Goal: Task Accomplishment & Management: Use online tool/utility

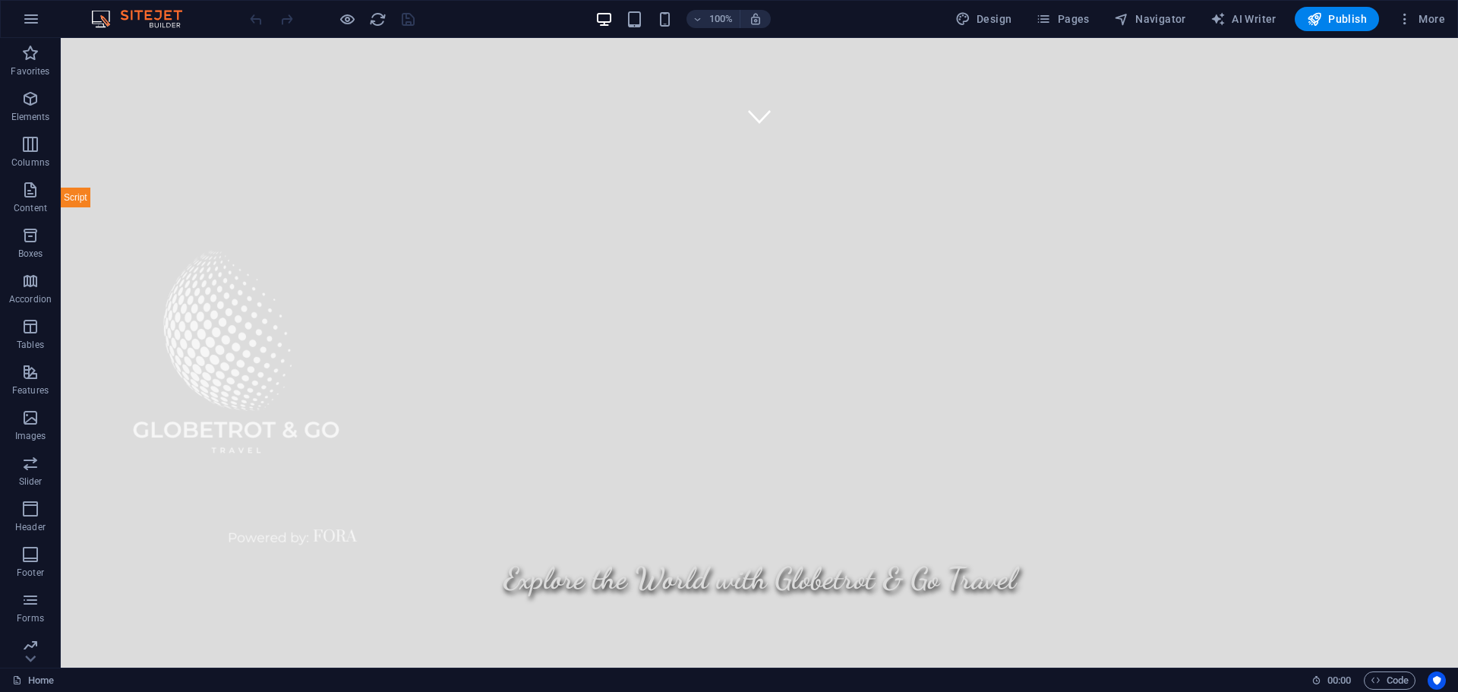
scroll to position [456, 0]
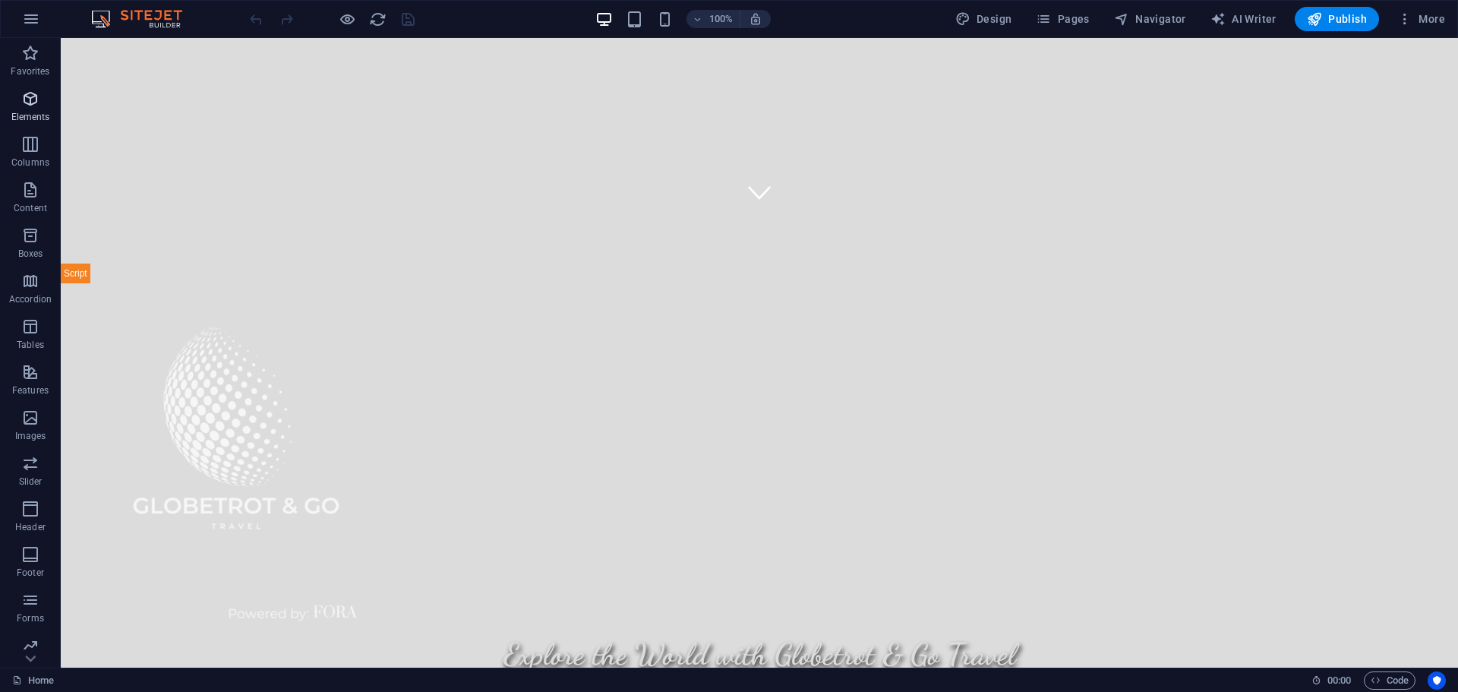
click at [23, 104] on icon "button" at bounding box center [30, 99] width 18 height 18
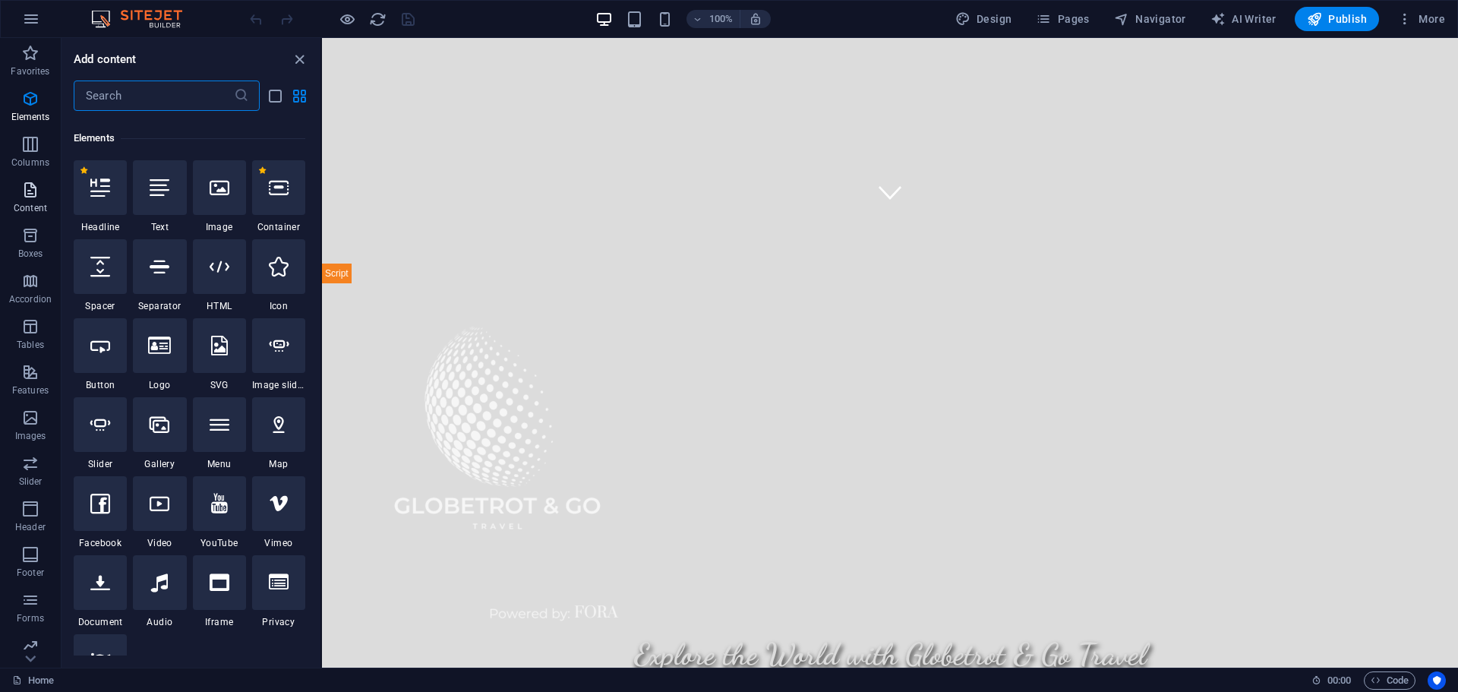
scroll to position [162, 0]
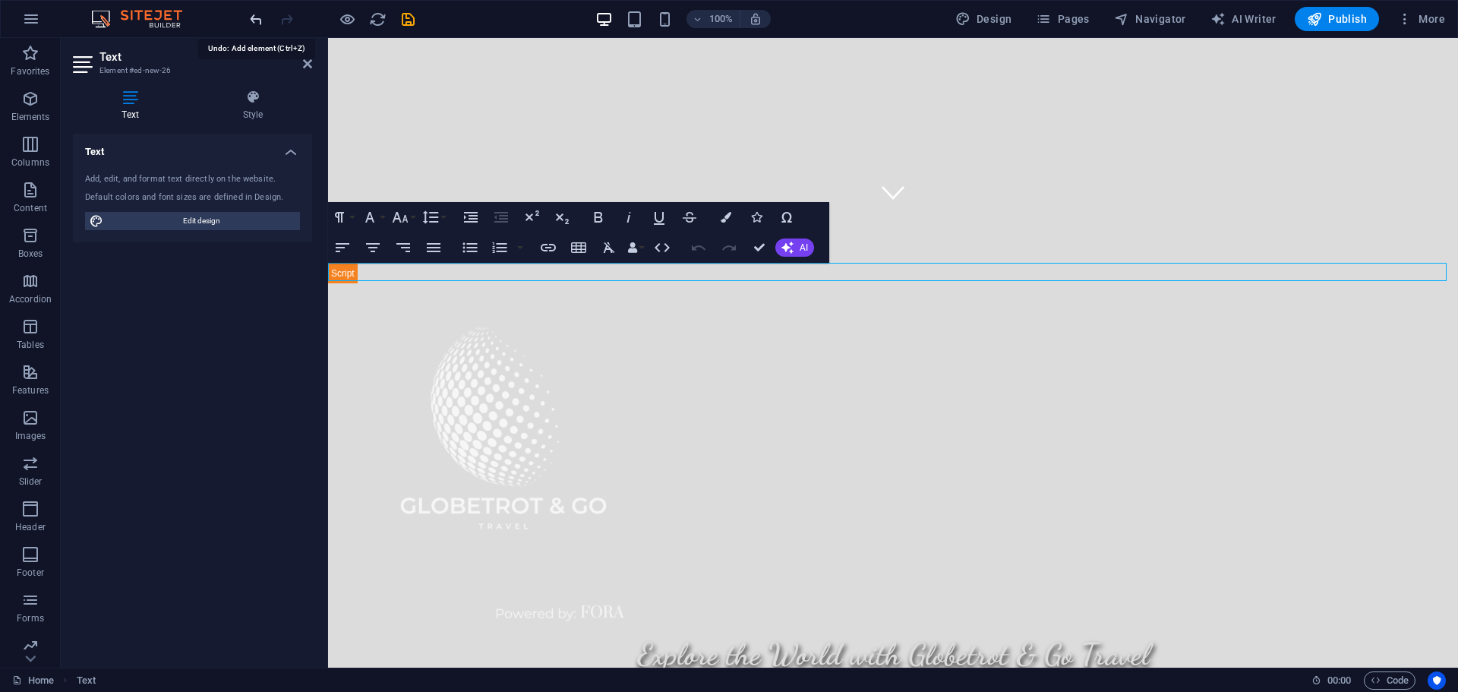
click at [255, 16] on icon "undo" at bounding box center [256, 19] width 17 height 17
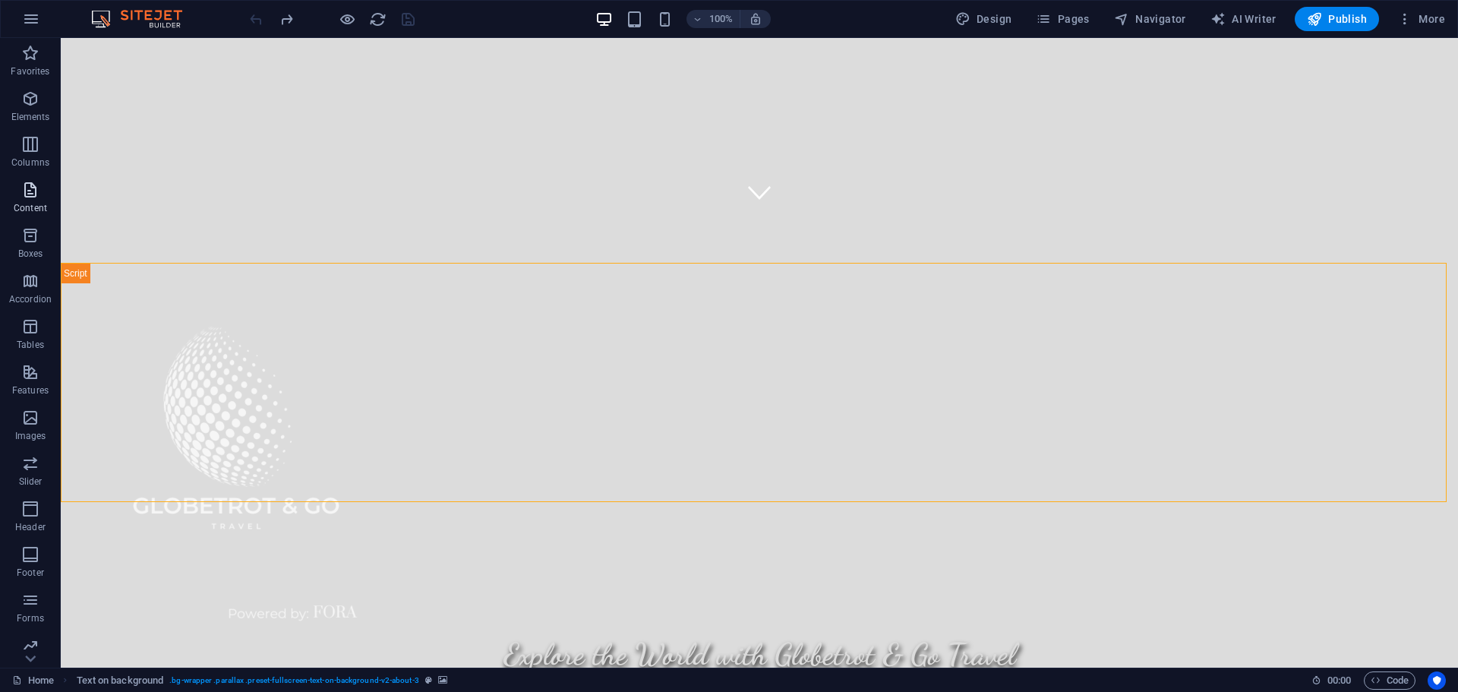
click at [33, 194] on icon "button" at bounding box center [30, 190] width 18 height 18
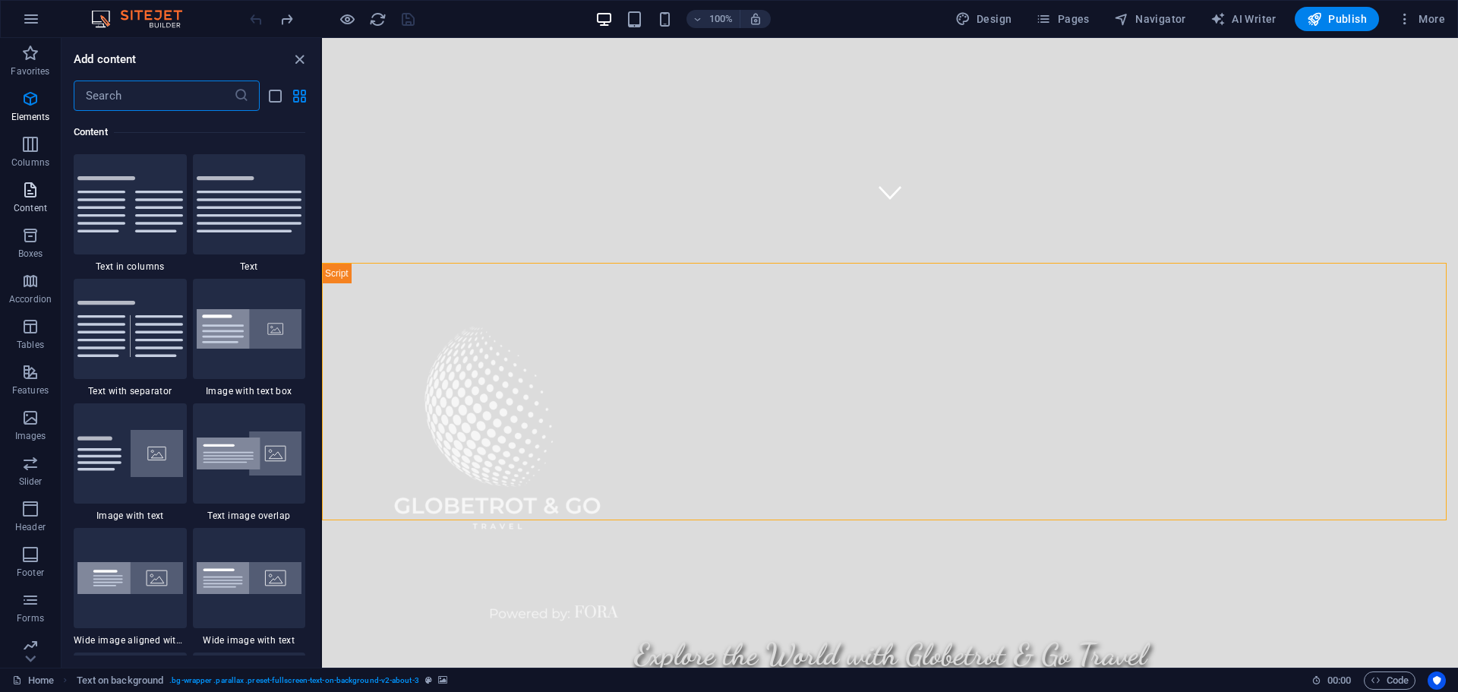
scroll to position [2657, 0]
click at [27, 108] on span "Elements" at bounding box center [30, 108] width 61 height 36
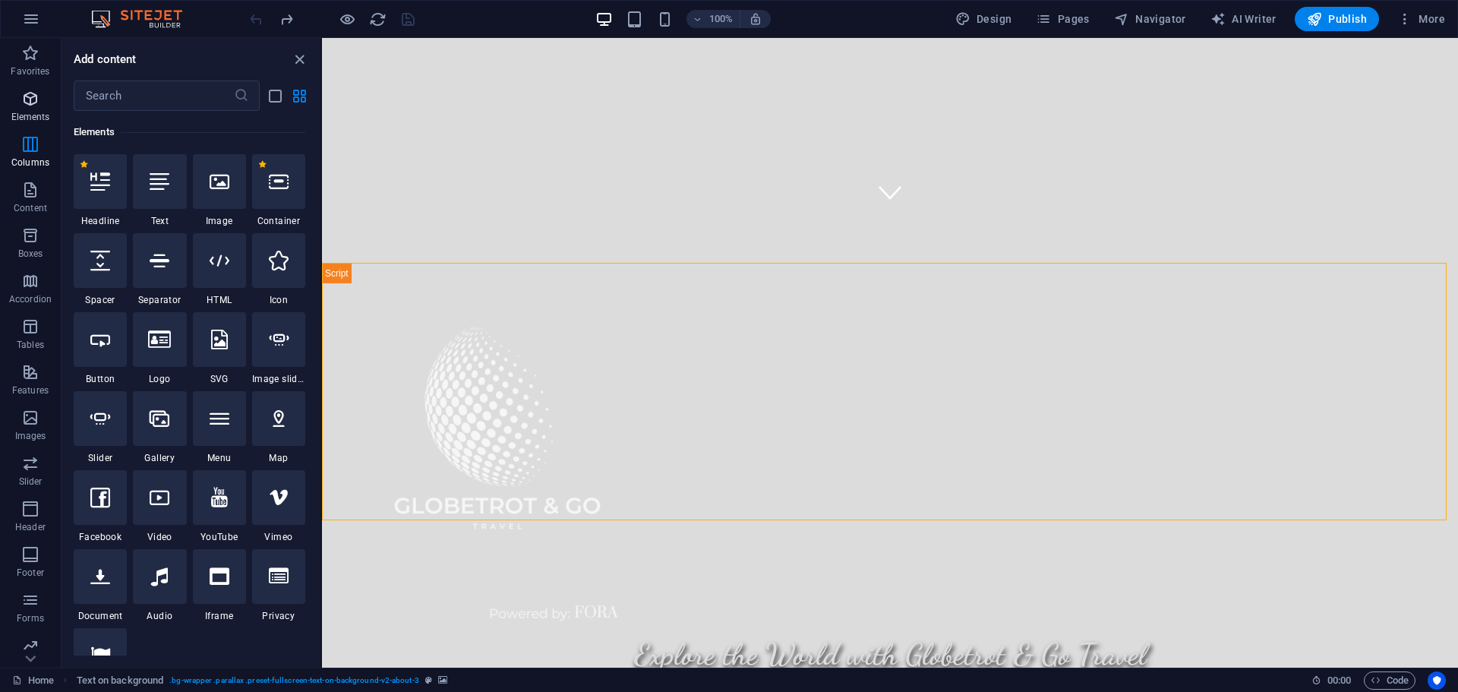
scroll to position [162, 0]
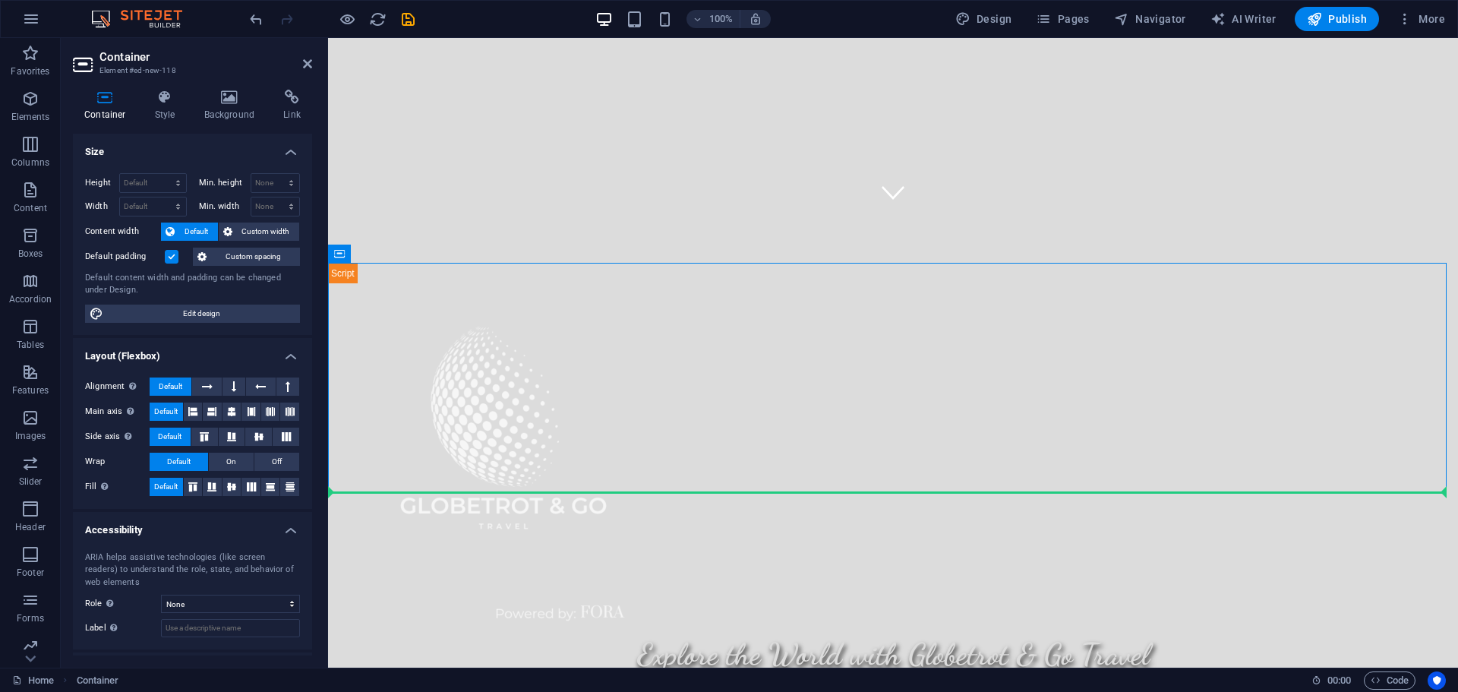
drag, startPoint x: 686, startPoint y: 288, endPoint x: 1015, endPoint y: 576, distance: 436.9
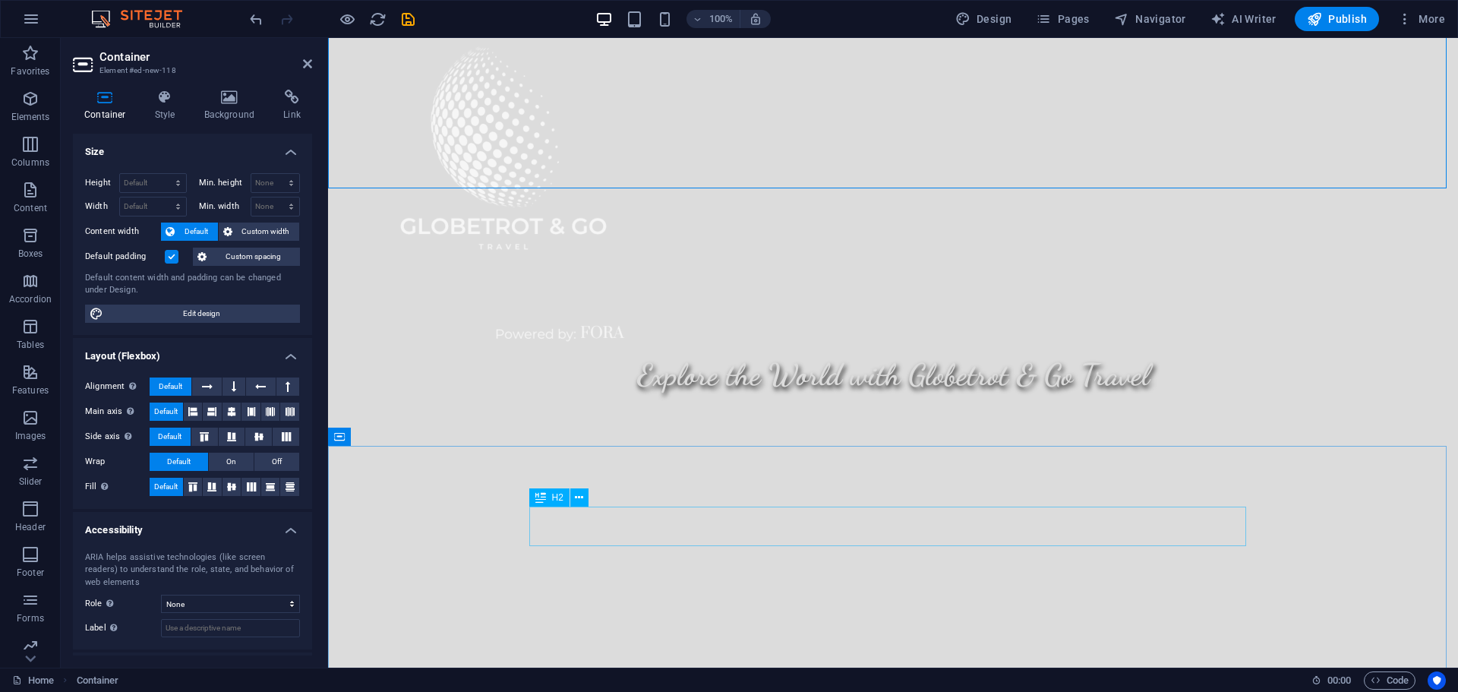
scroll to position [759, 0]
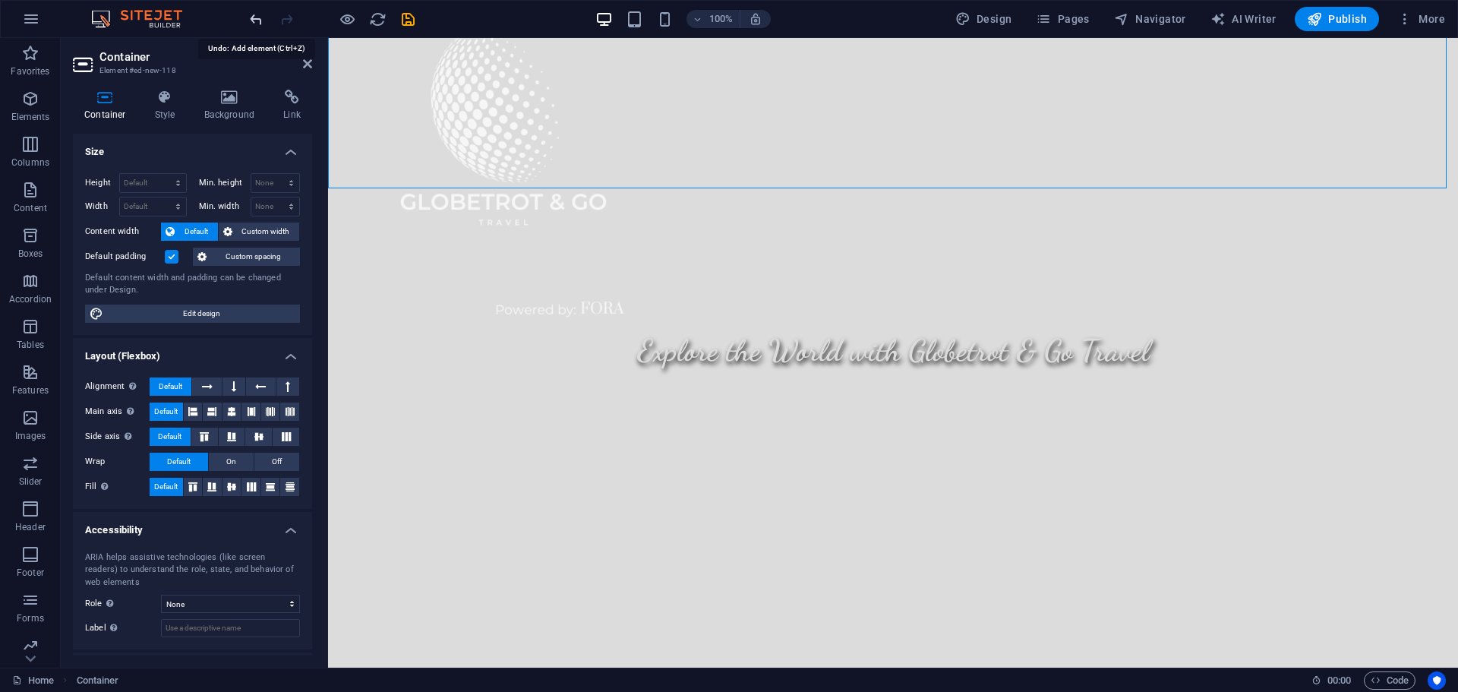
click at [257, 21] on icon "undo" at bounding box center [256, 19] width 17 height 17
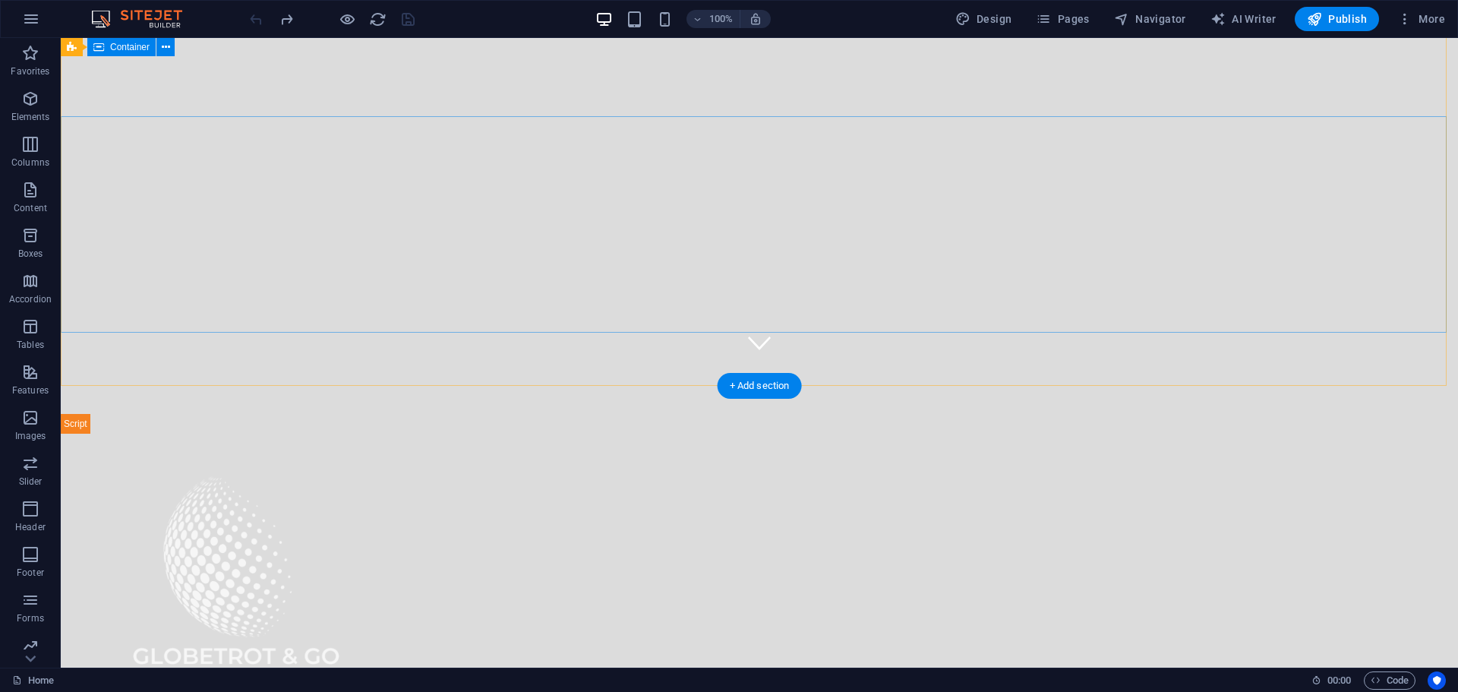
scroll to position [302, 0]
click at [29, 97] on icon "button" at bounding box center [30, 99] width 18 height 18
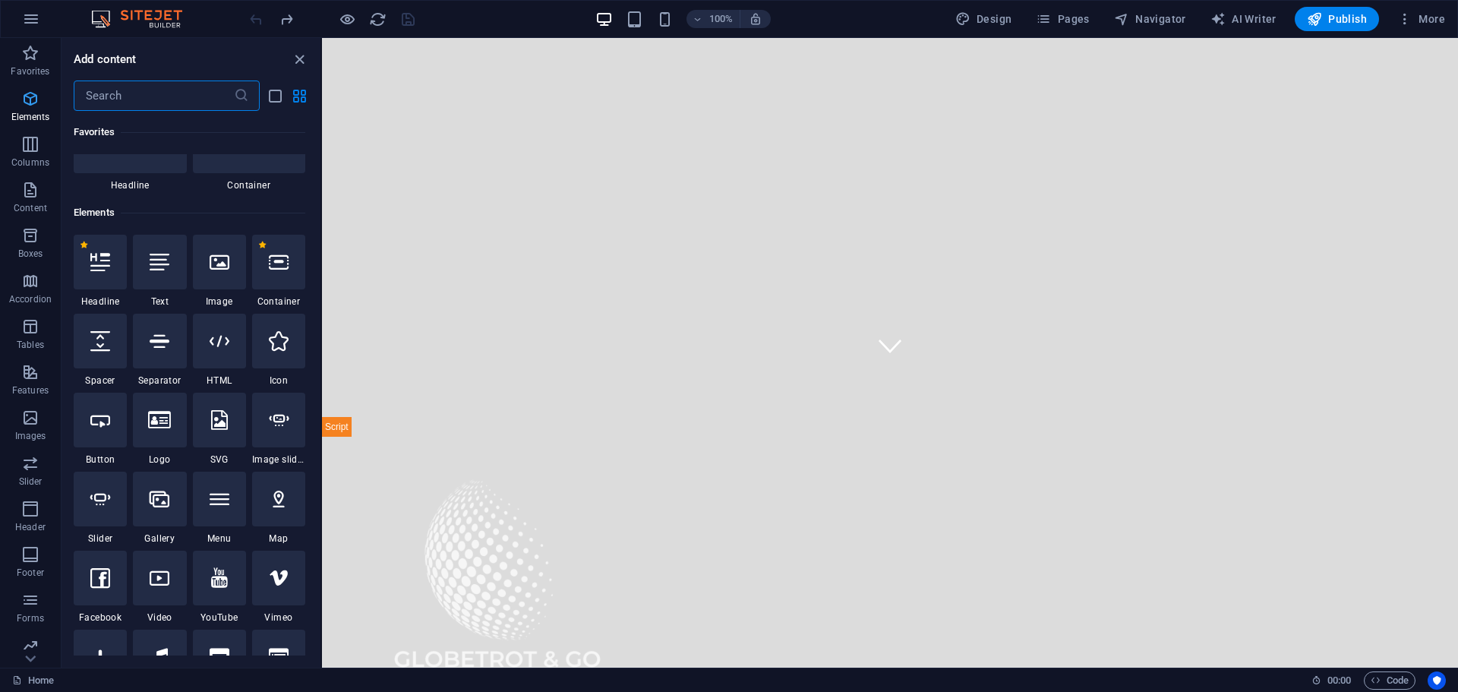
scroll to position [162, 0]
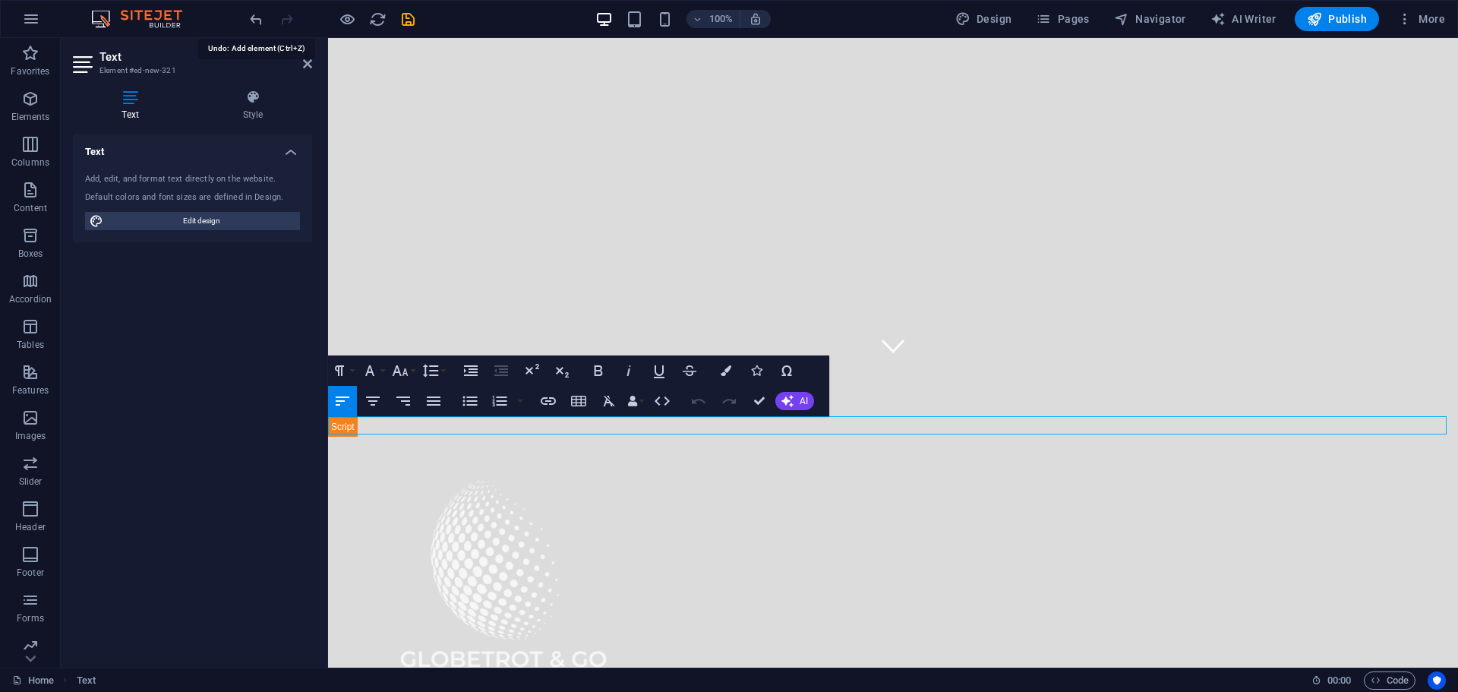
click at [259, 16] on icon "undo" at bounding box center [256, 19] width 17 height 17
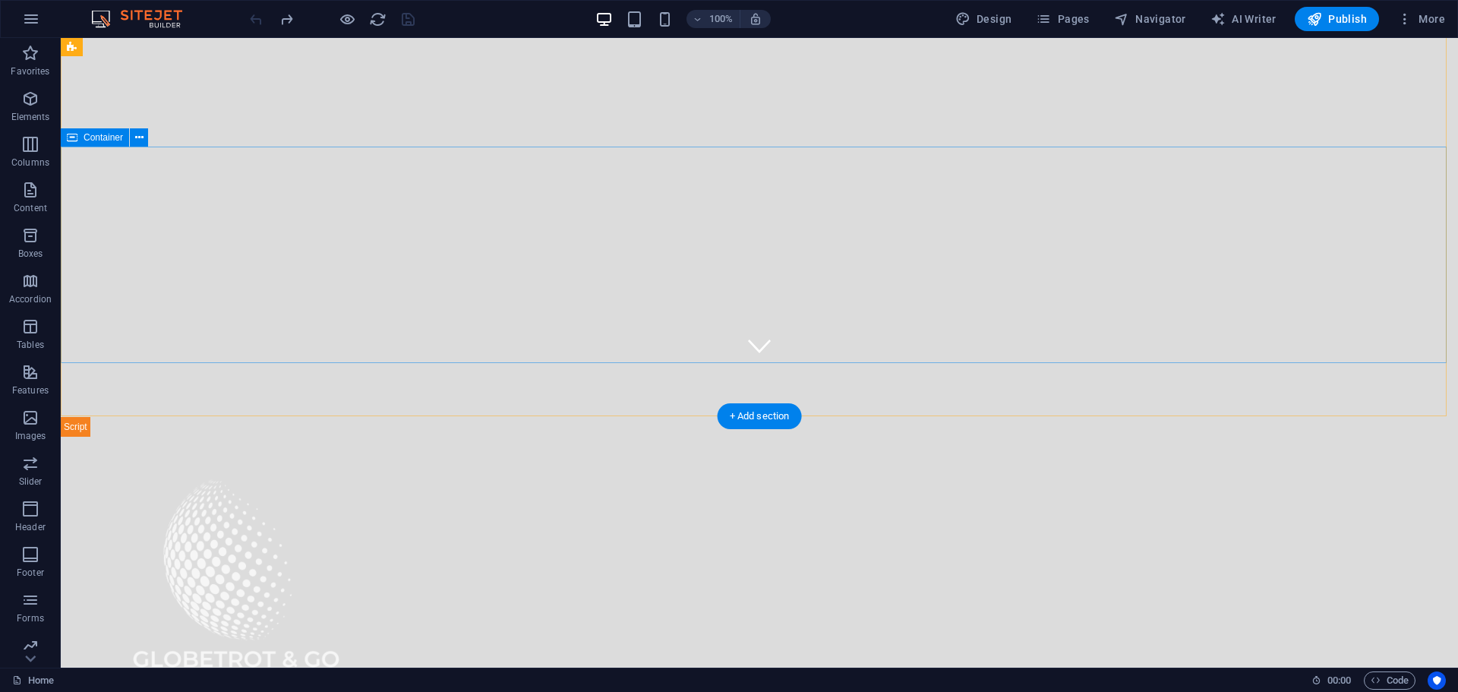
select select "px"
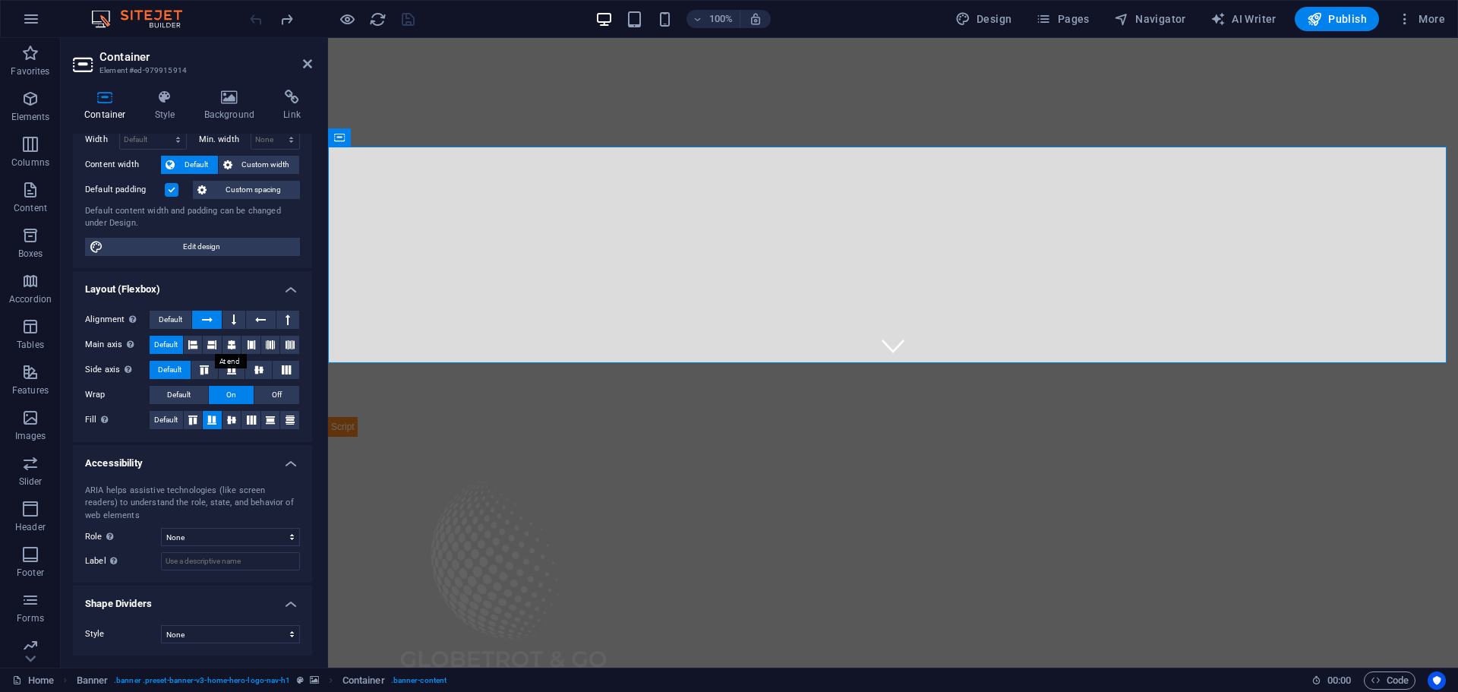
scroll to position [0, 0]
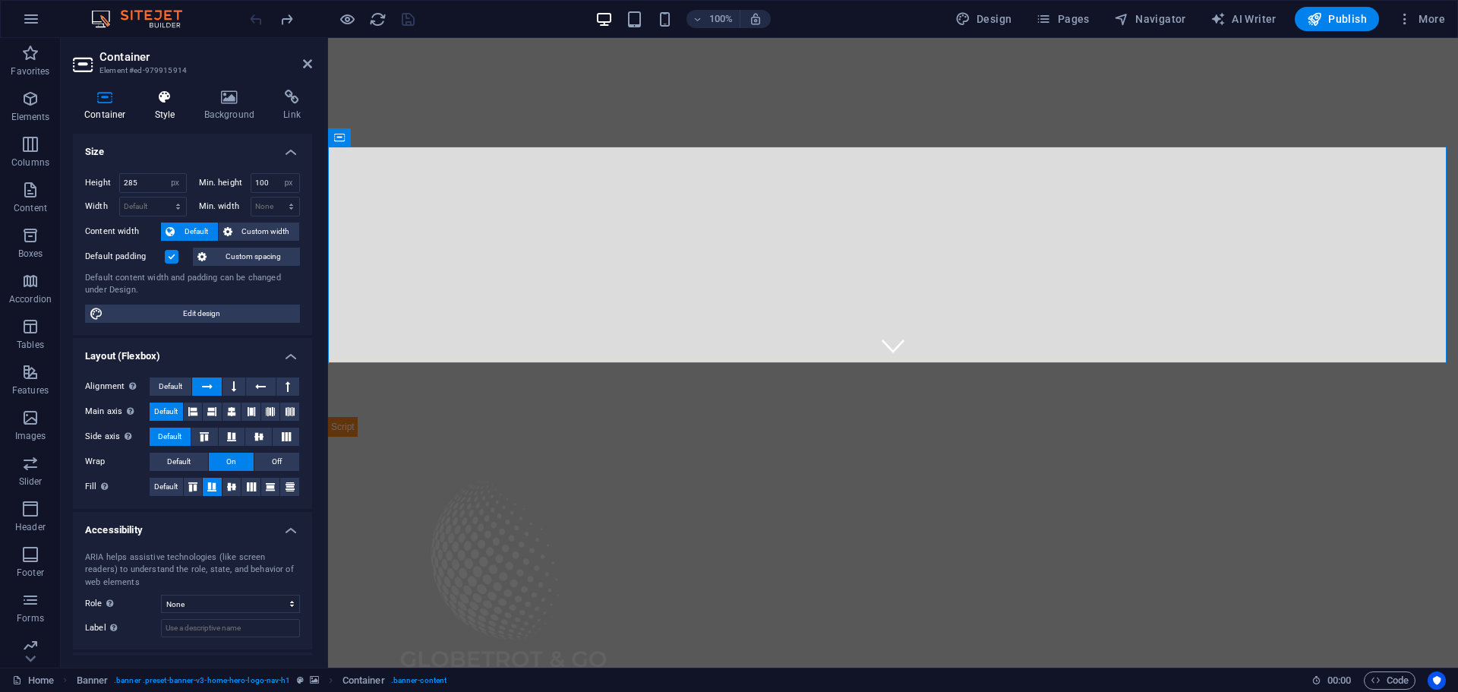
click at [169, 112] on h4 "Style" at bounding box center [168, 106] width 49 height 32
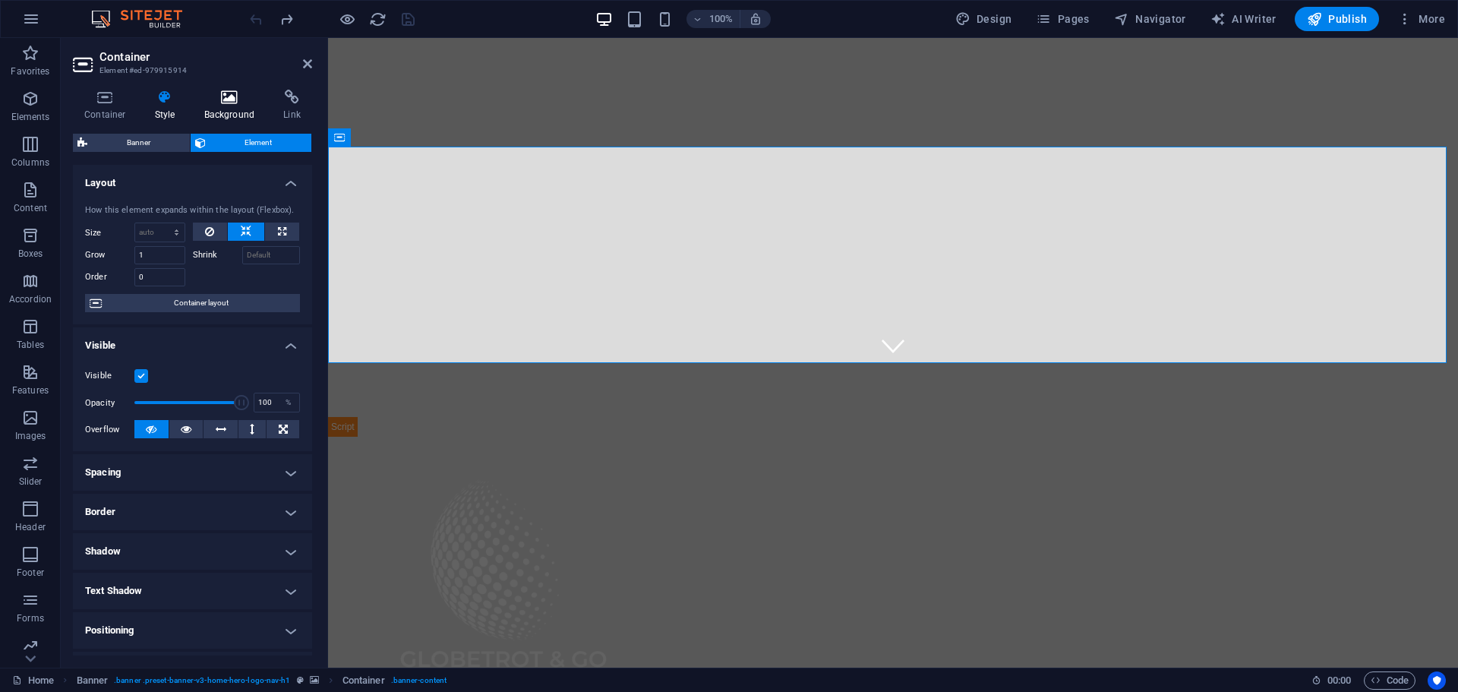
click at [223, 103] on icon at bounding box center [230, 97] width 74 height 15
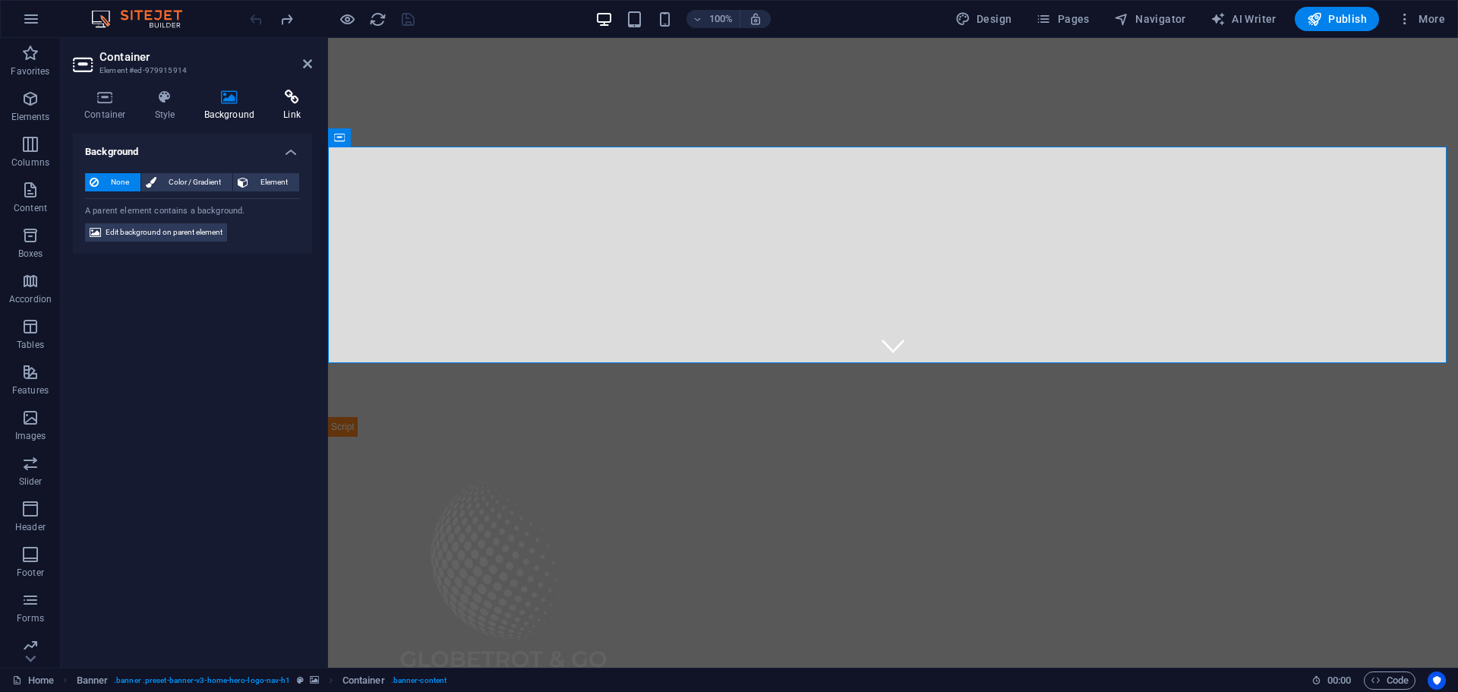
click at [286, 103] on icon at bounding box center [292, 97] width 40 height 15
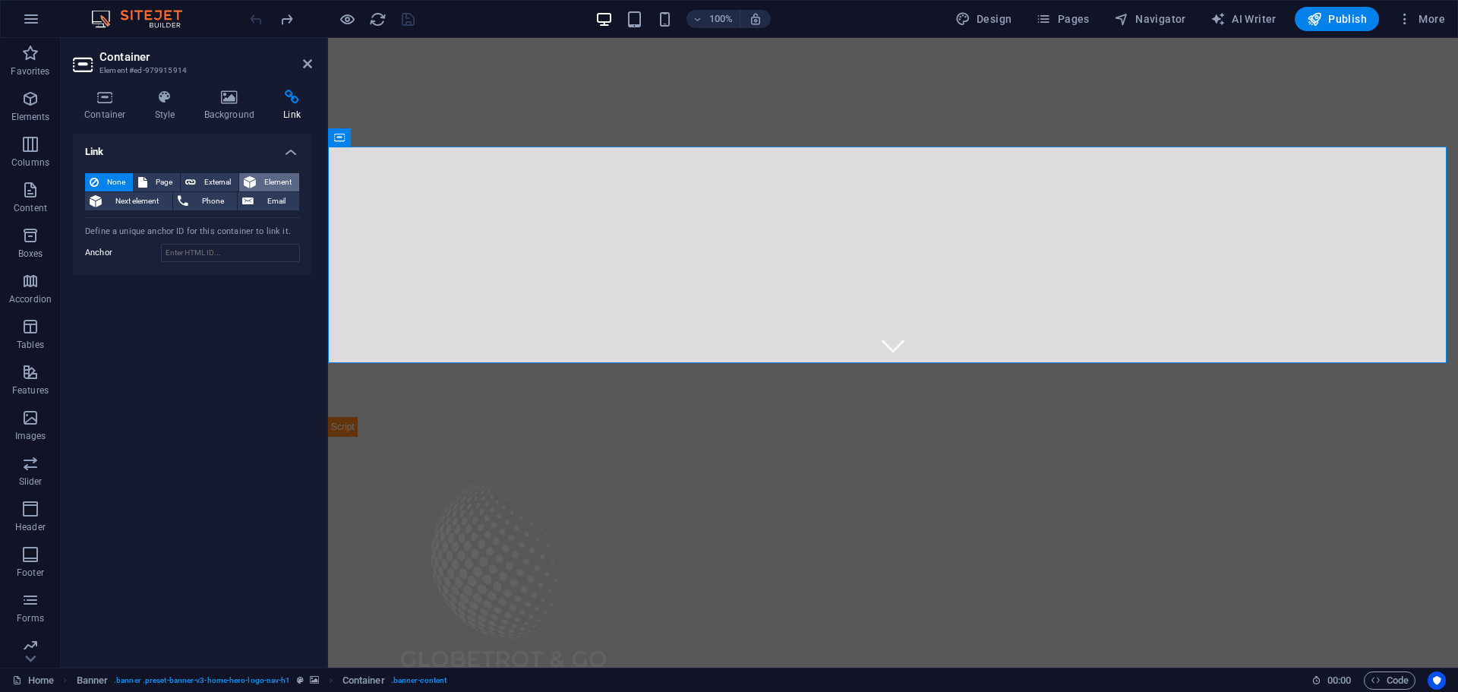
click at [272, 184] on span "Element" at bounding box center [277, 182] width 34 height 18
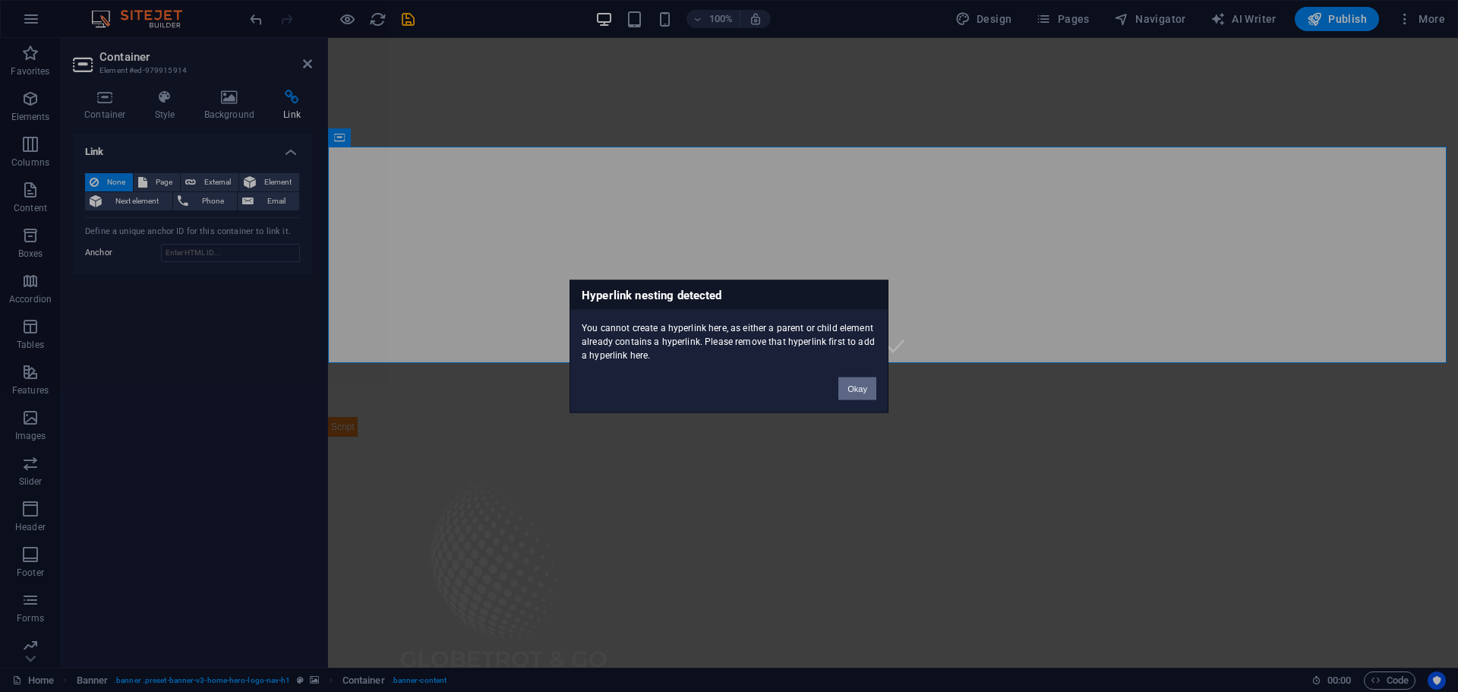
click at [855, 393] on button "Okay" at bounding box center [857, 388] width 38 height 23
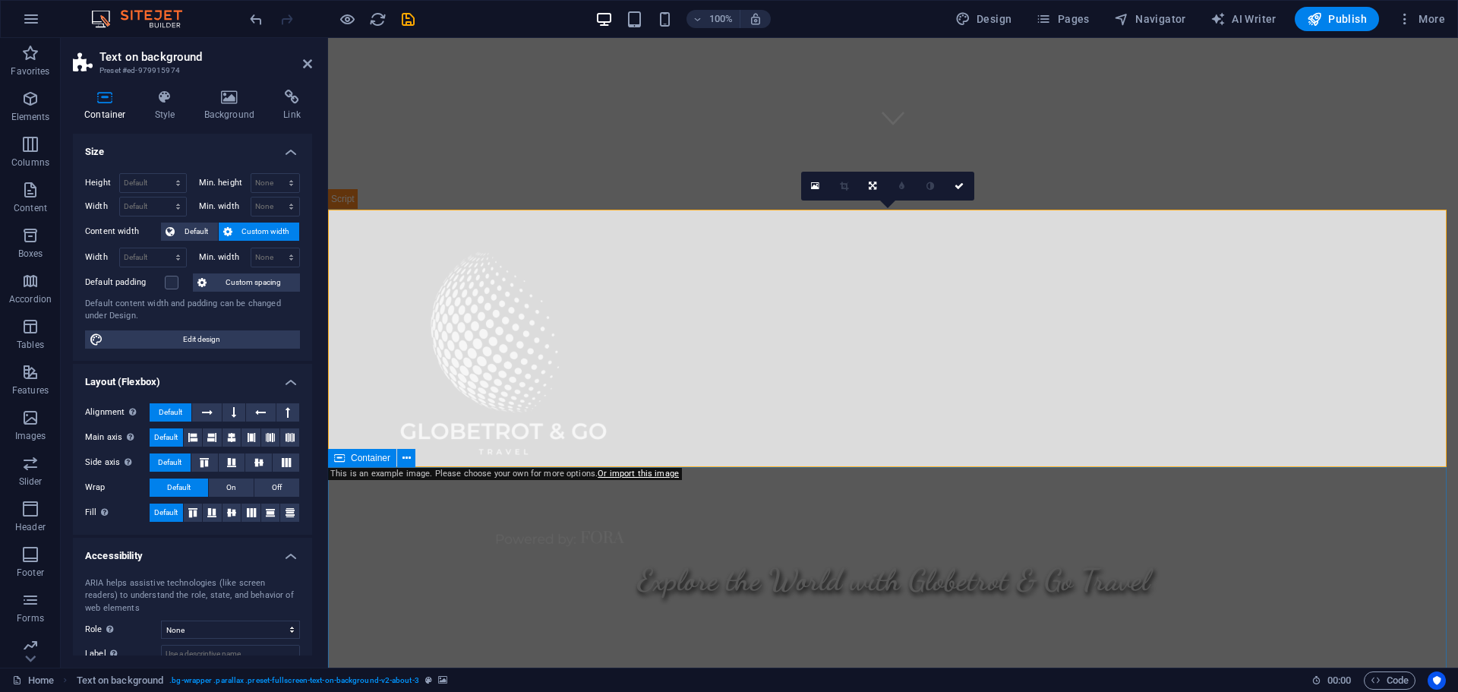
scroll to position [454, 0]
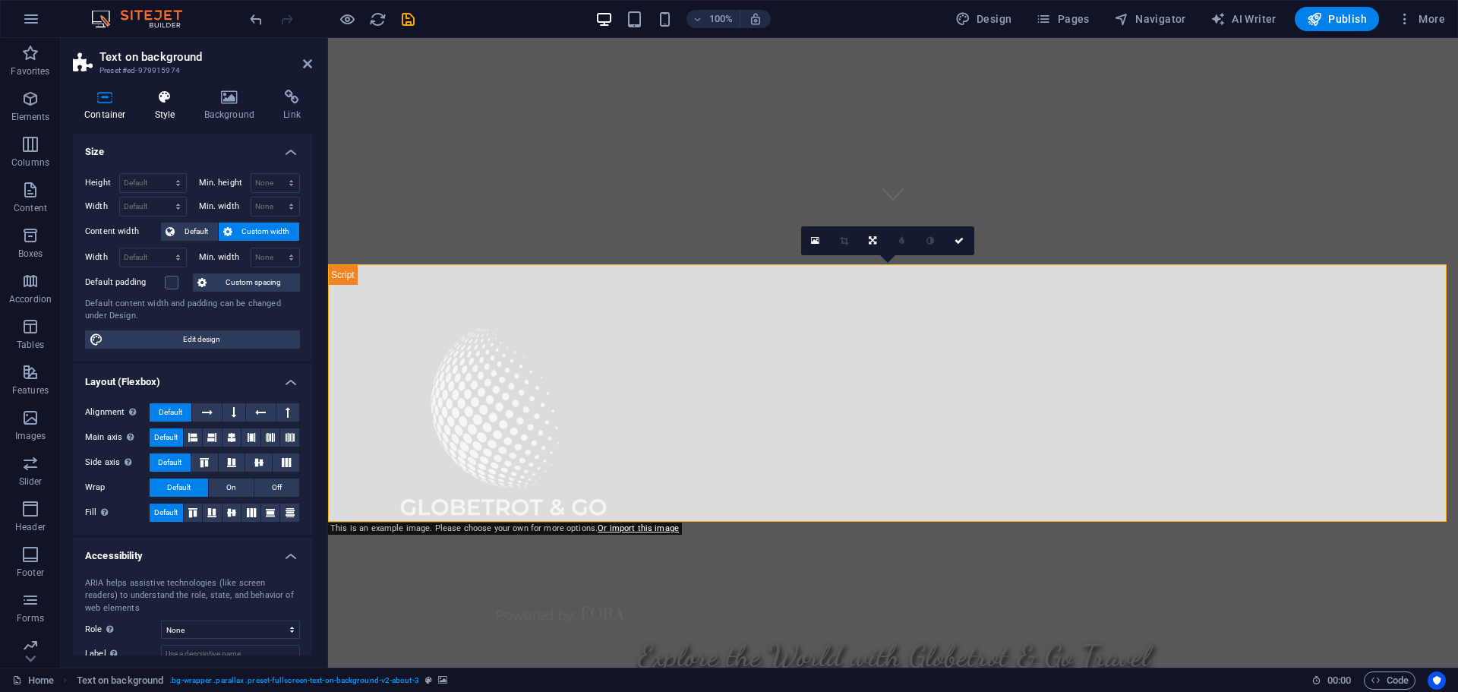
click at [157, 105] on h4 "Style" at bounding box center [168, 106] width 49 height 32
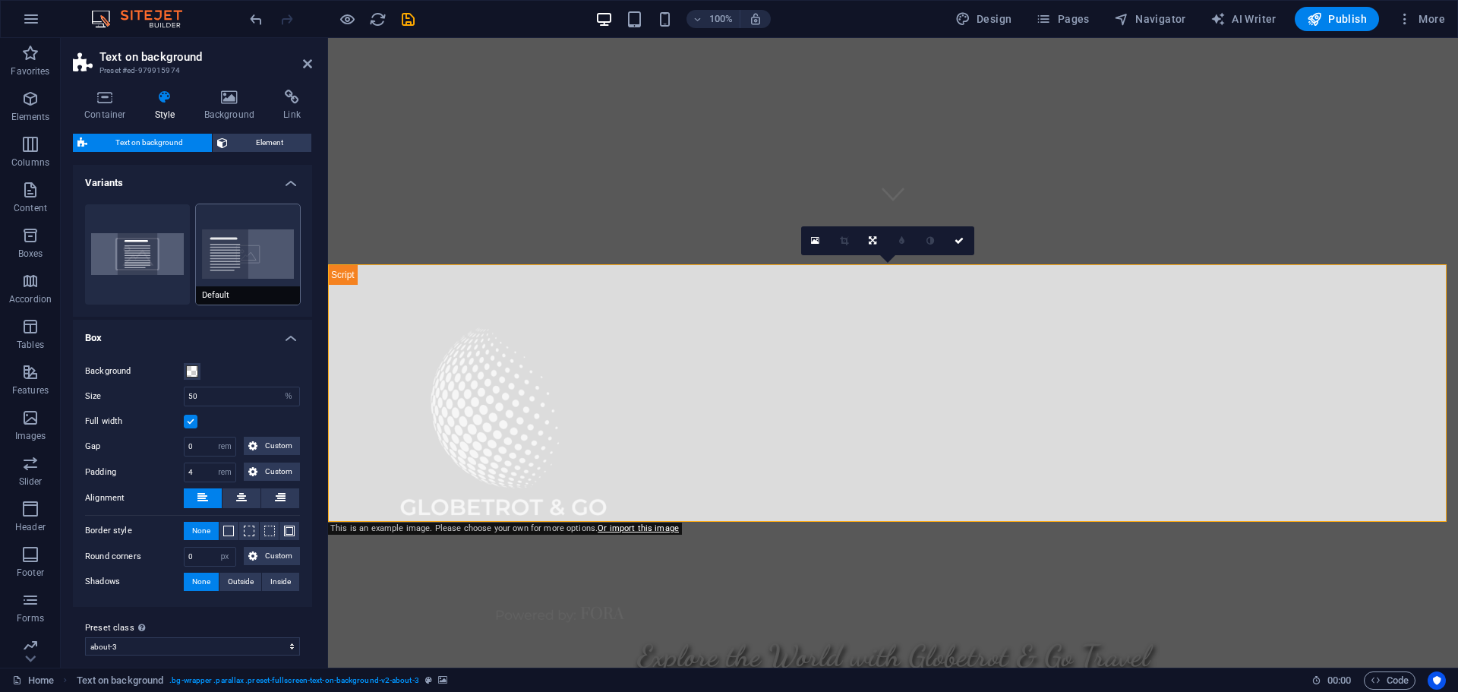
click at [208, 260] on button "Default" at bounding box center [248, 254] width 105 height 100
click at [135, 251] on button "Centered" at bounding box center [137, 254] width 105 height 100
click at [206, 257] on button "Default" at bounding box center [248, 254] width 105 height 100
click at [199, 493] on icon at bounding box center [202, 497] width 11 height 18
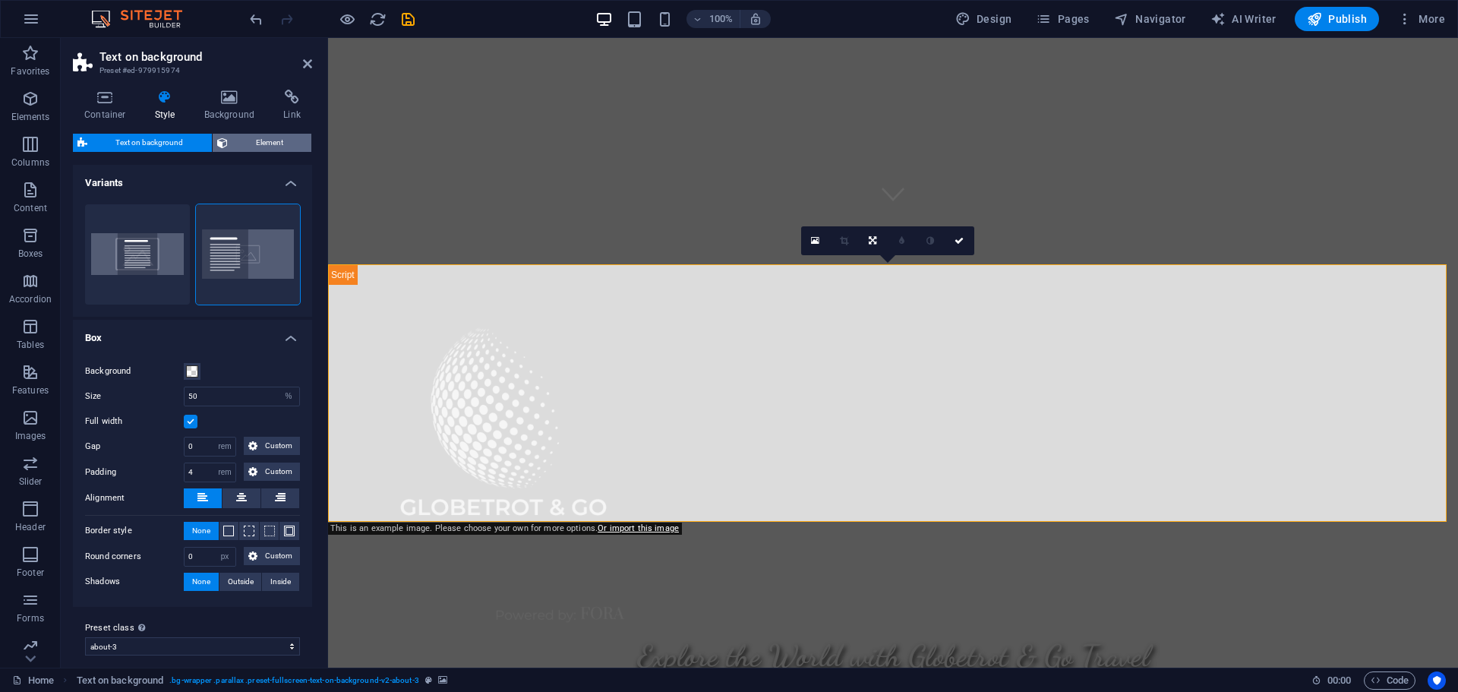
click at [256, 136] on span "Element" at bounding box center [269, 143] width 75 height 18
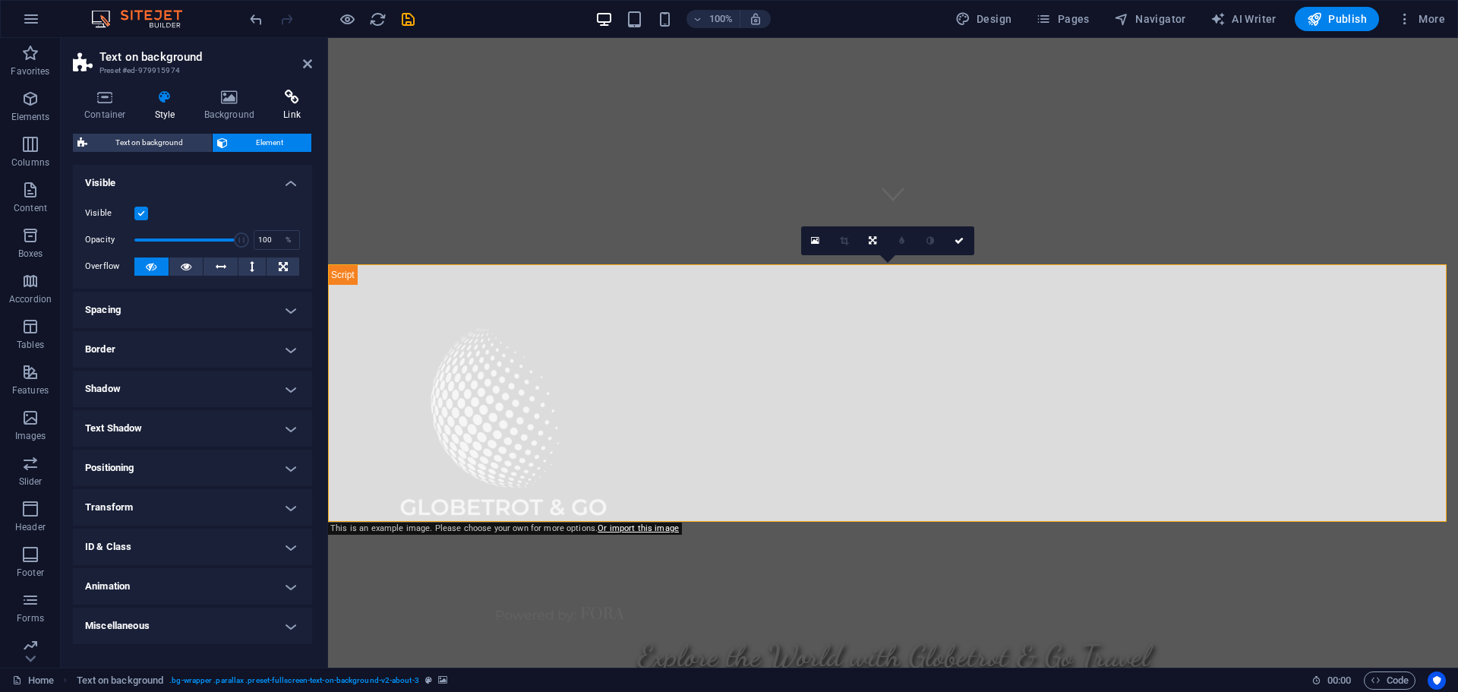
click at [287, 97] on icon at bounding box center [292, 97] width 40 height 15
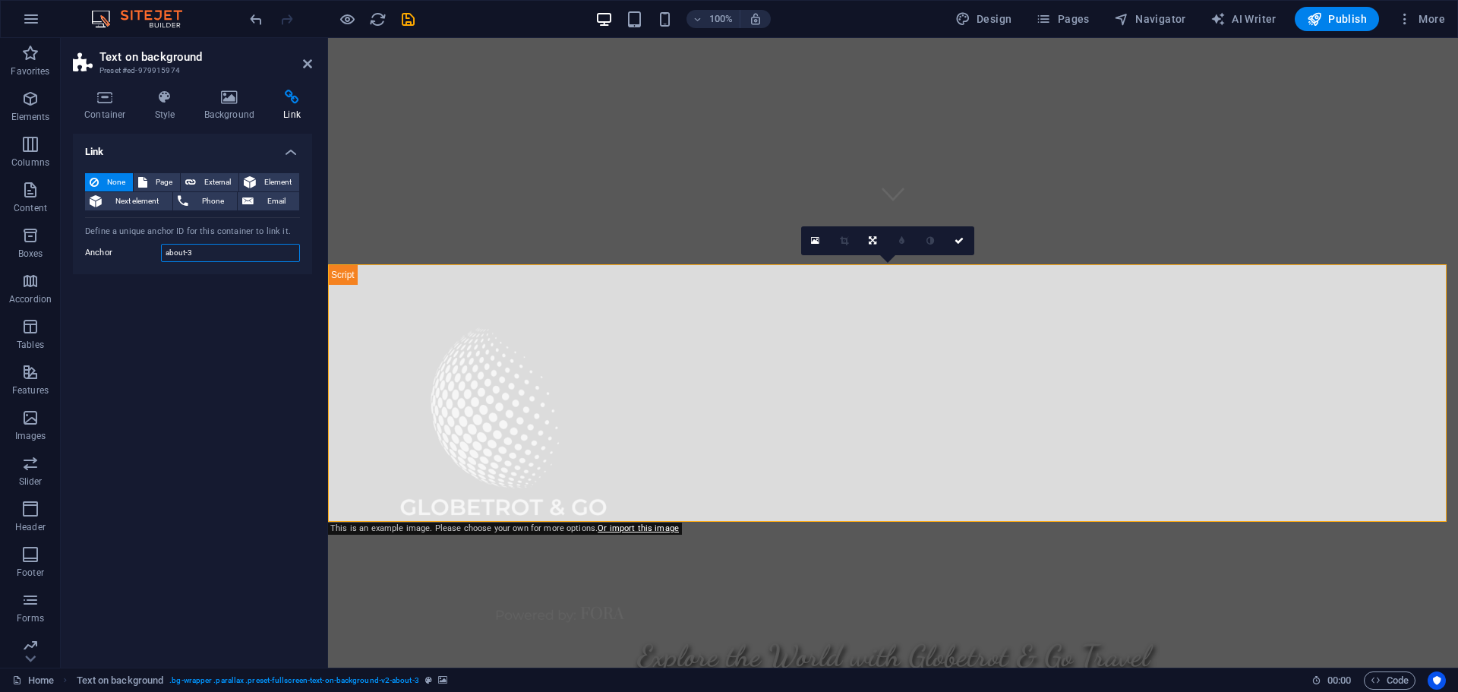
click at [203, 256] on input "about-3" at bounding box center [230, 253] width 139 height 18
click at [224, 99] on icon at bounding box center [230, 97] width 74 height 15
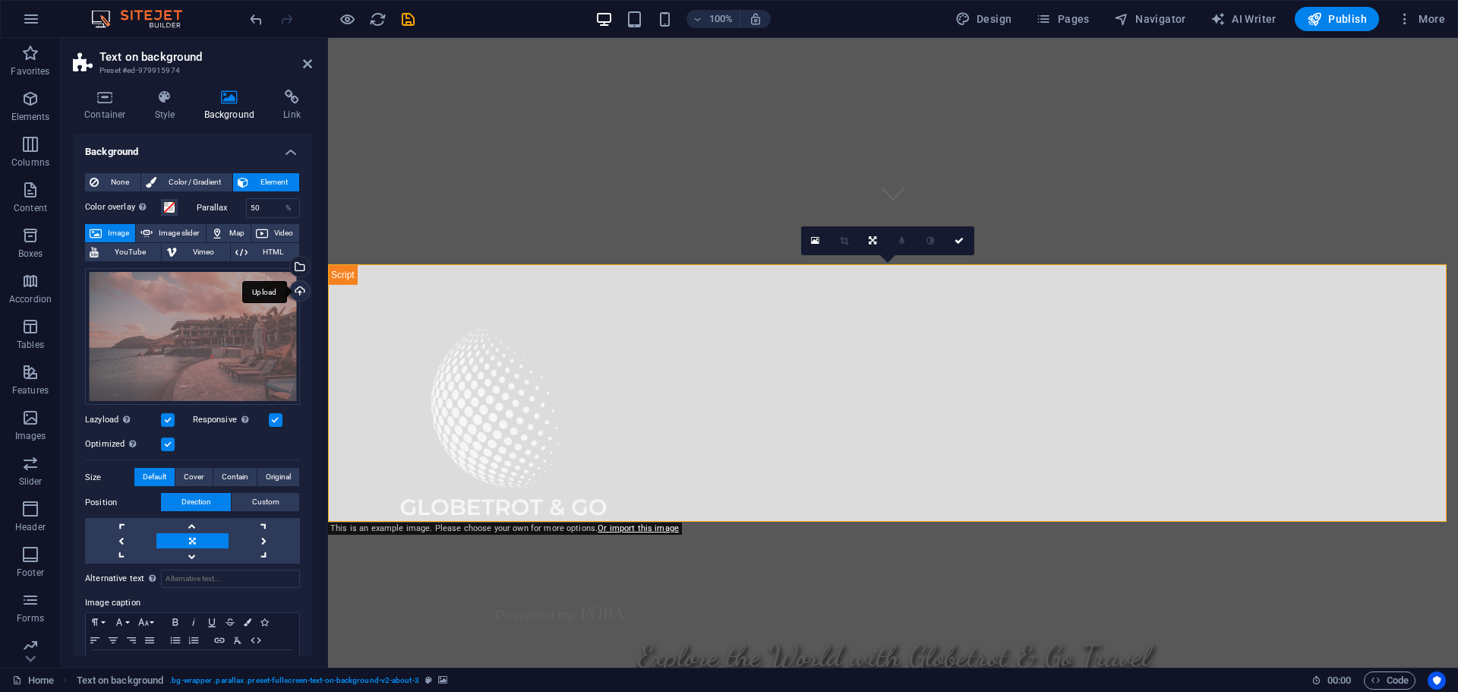
click at [292, 290] on div "Upload" at bounding box center [298, 292] width 23 height 23
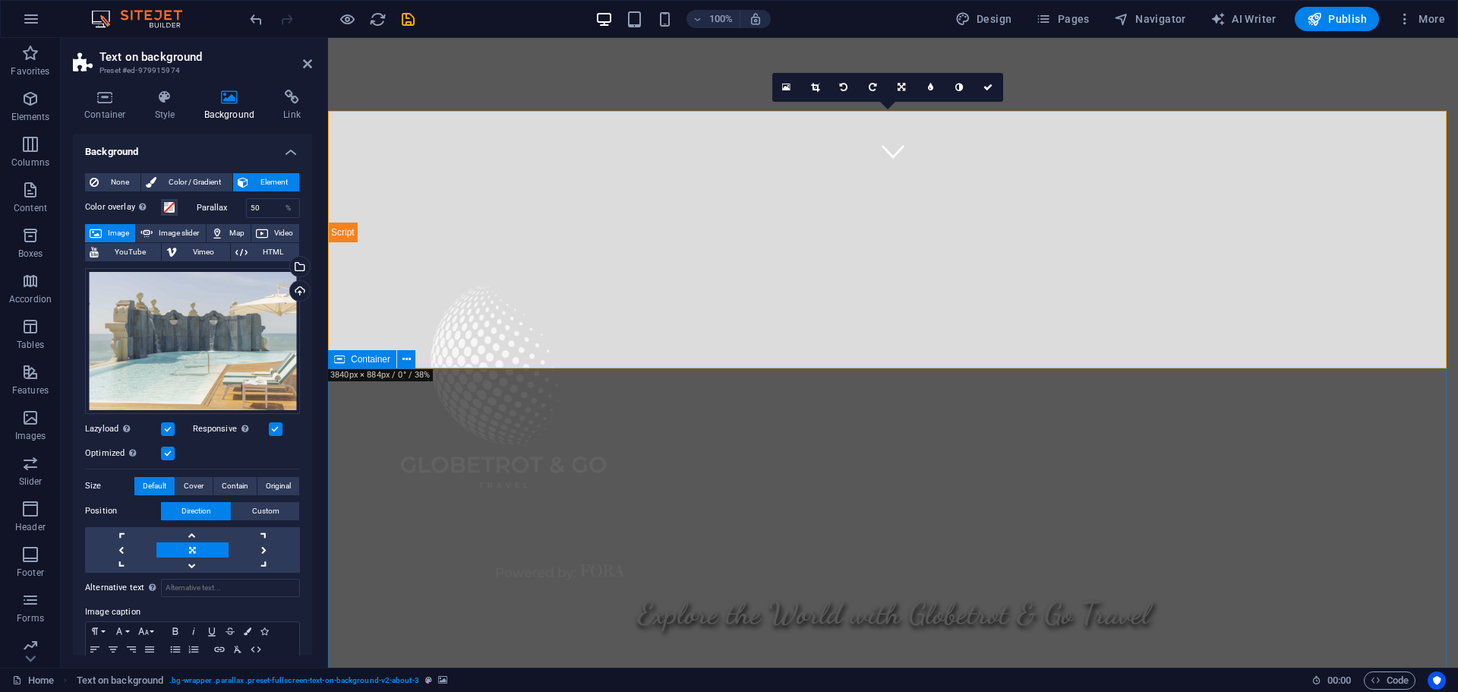
scroll to position [380, 0]
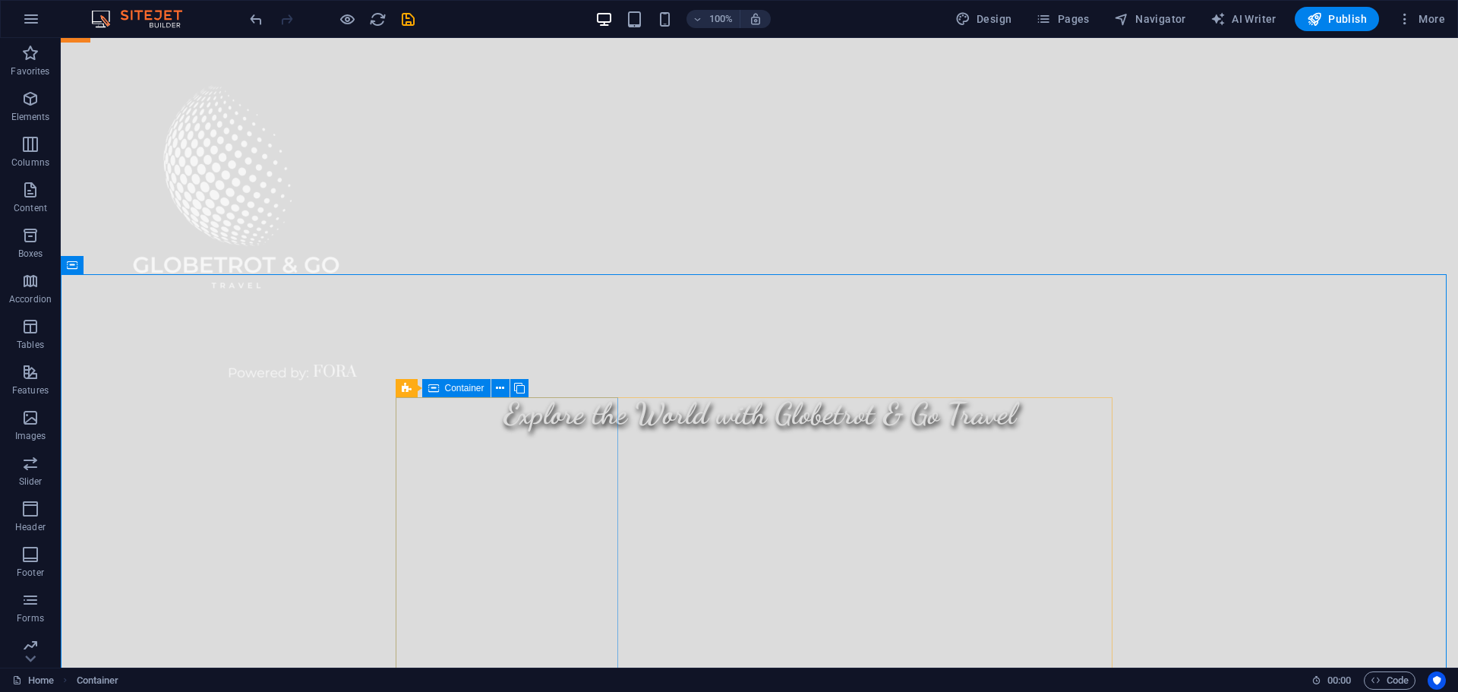
scroll to position [683, 0]
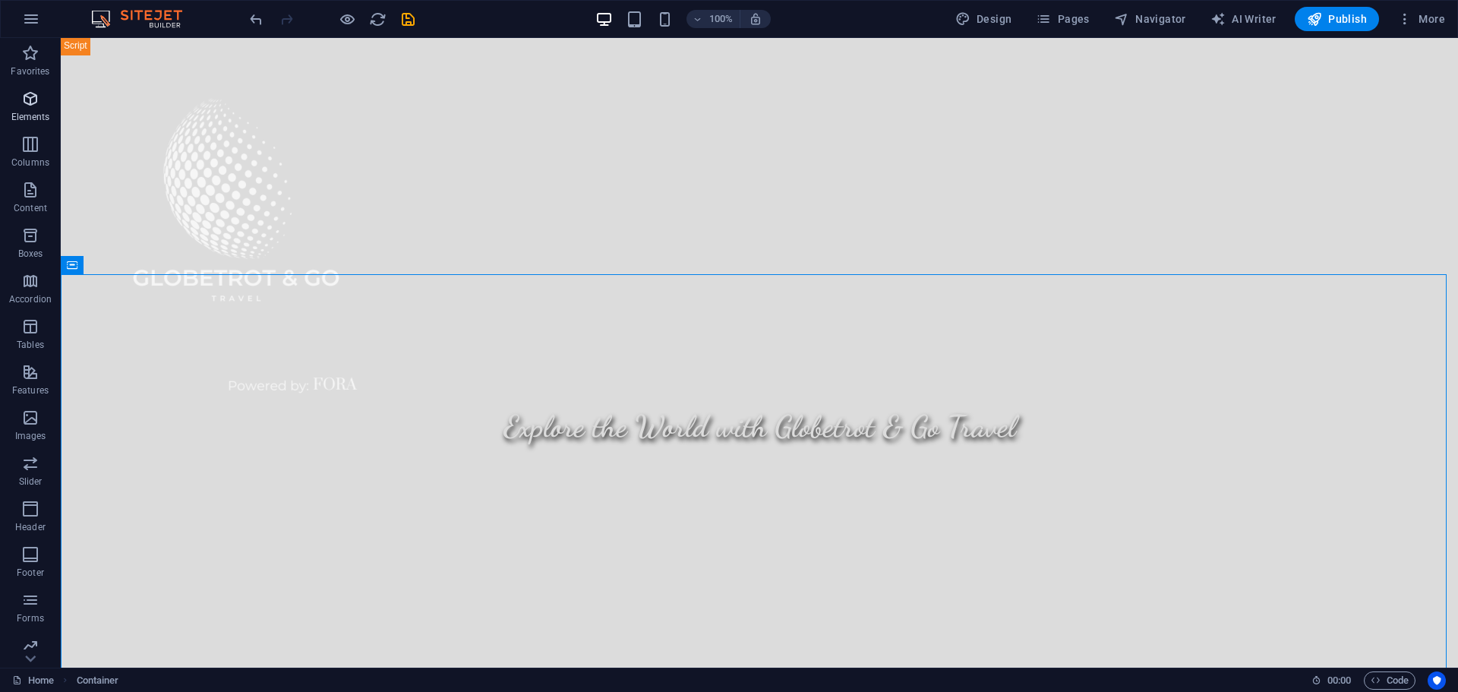
click at [26, 101] on icon "button" at bounding box center [30, 99] width 18 height 18
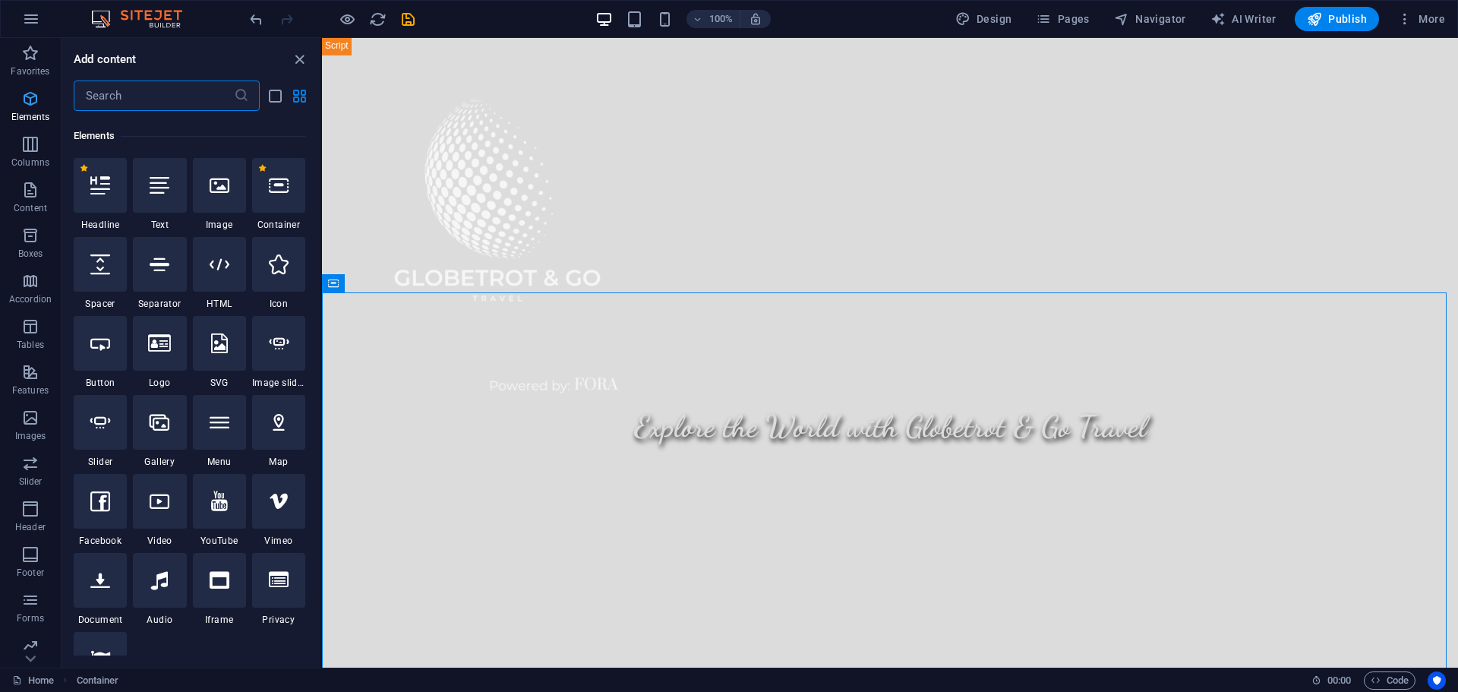
scroll to position [162, 0]
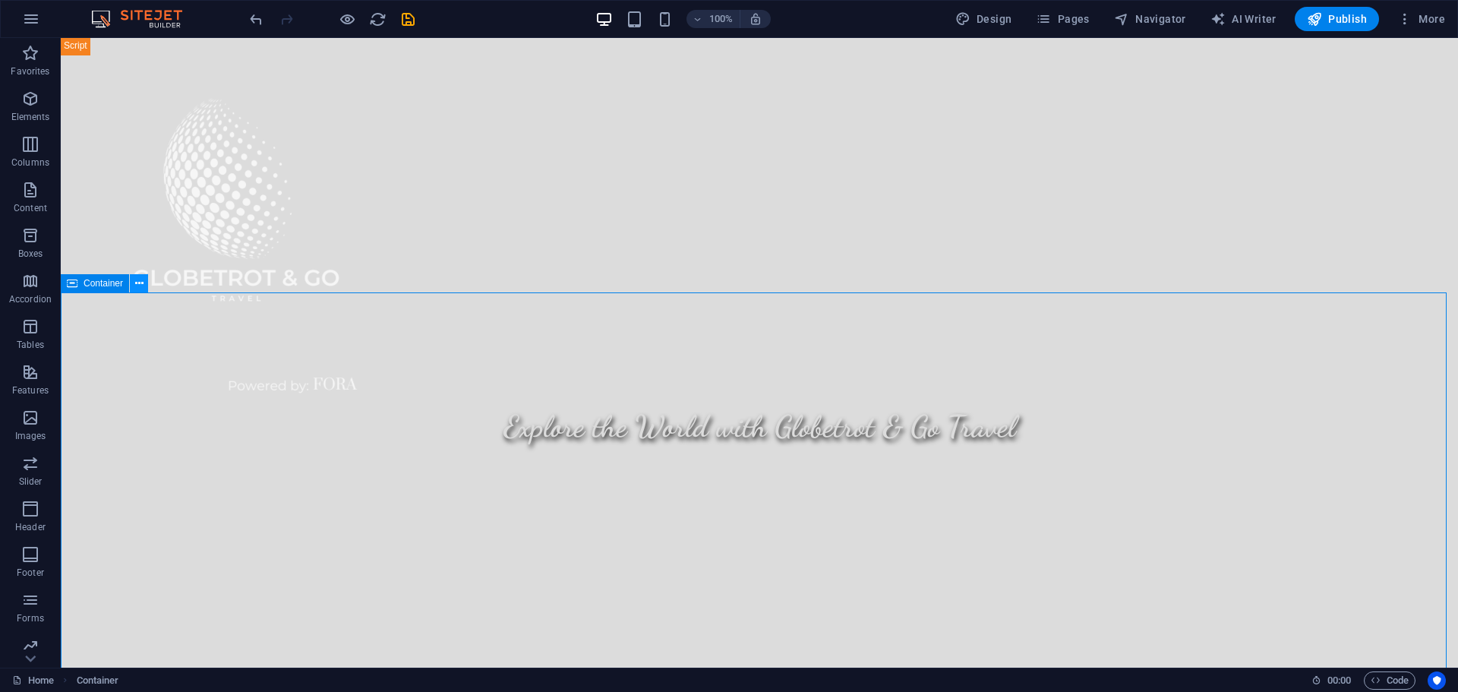
click at [140, 282] on icon at bounding box center [139, 284] width 8 height 16
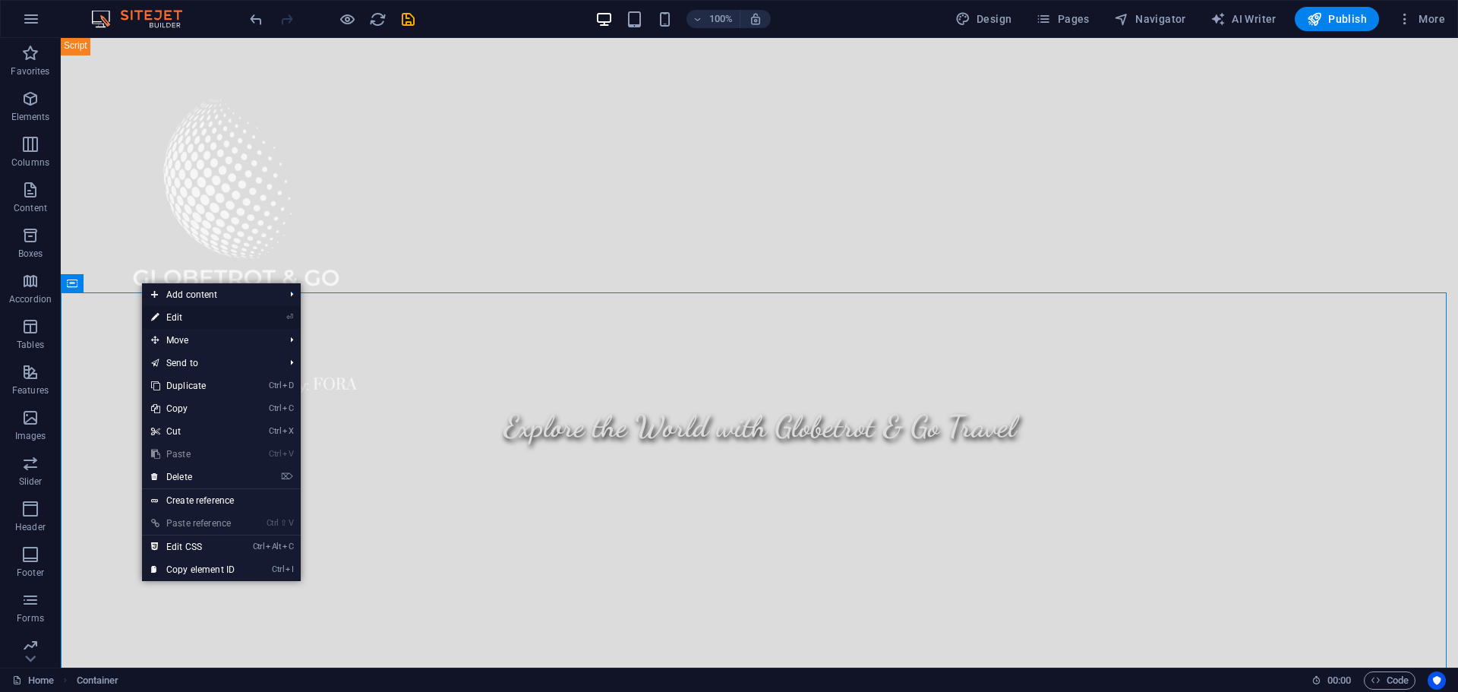
click at [182, 317] on link "⏎ Edit" at bounding box center [193, 317] width 102 height 23
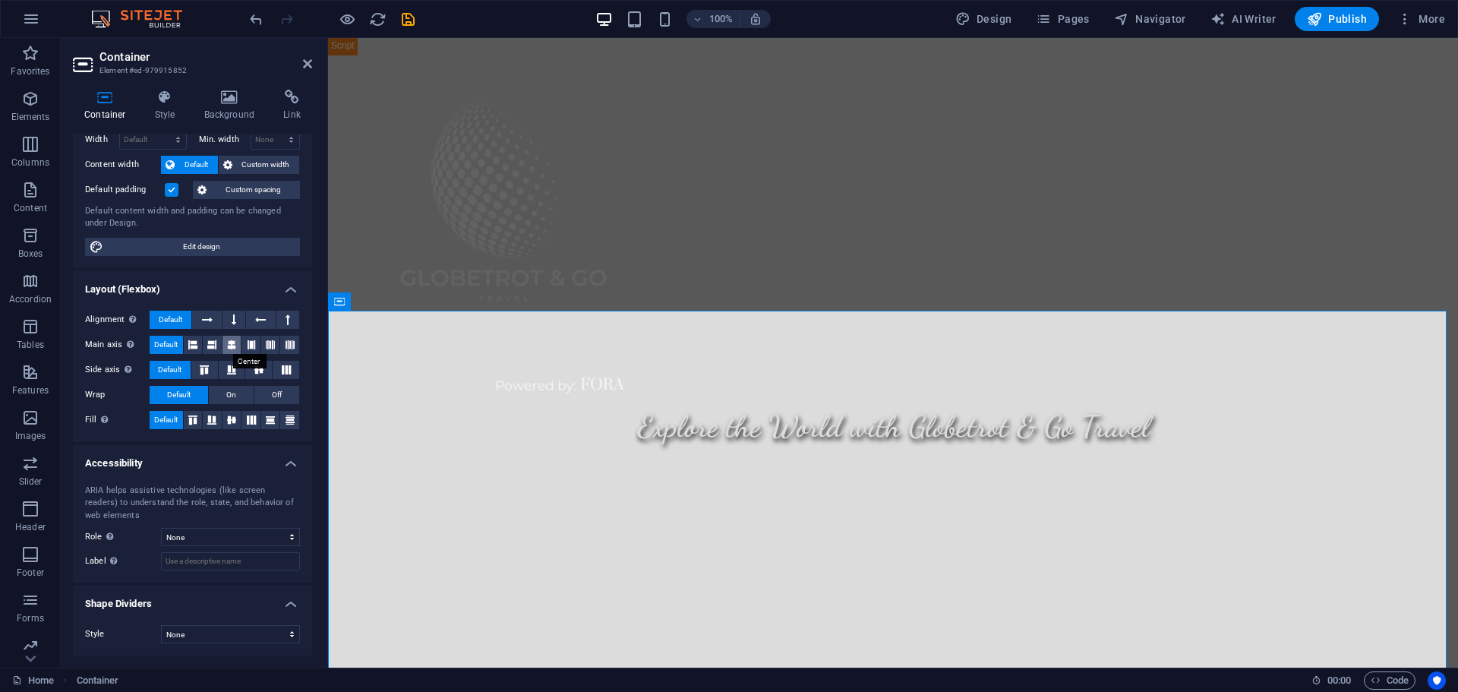
scroll to position [0, 0]
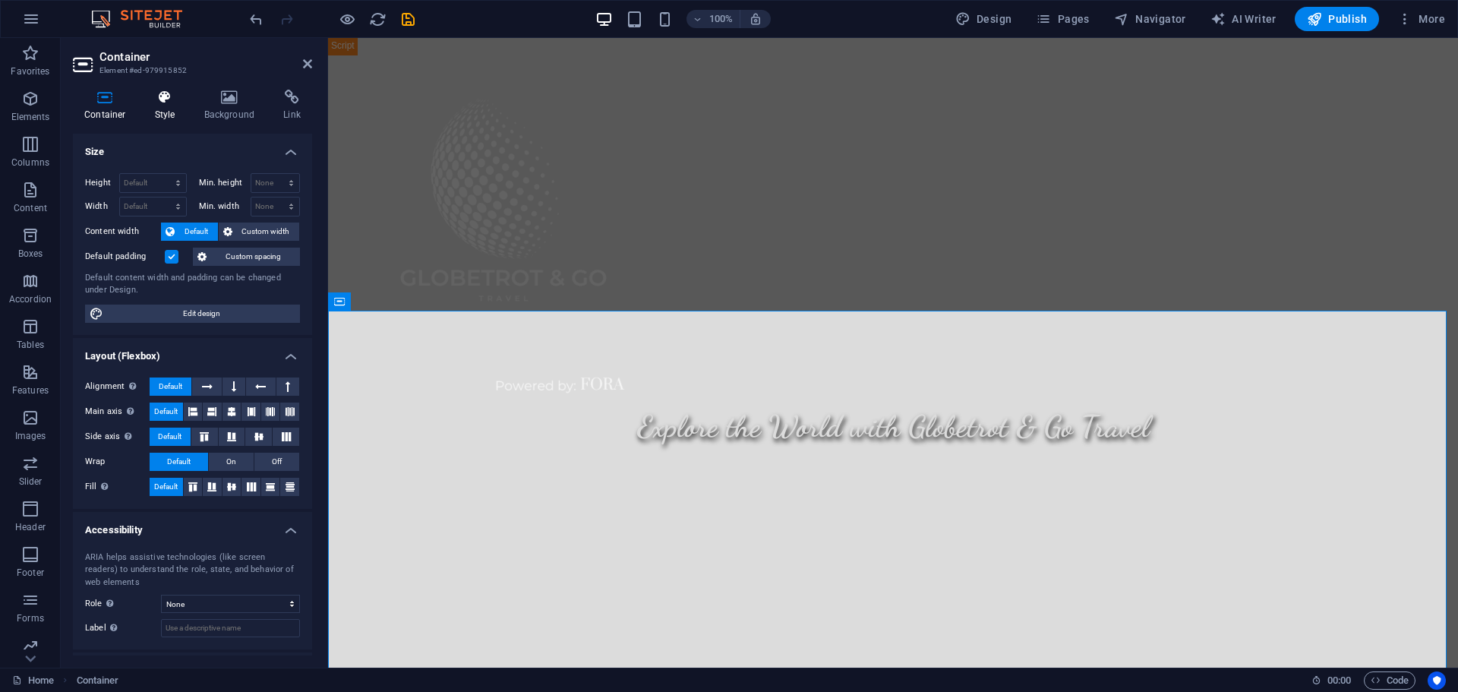
click at [159, 102] on icon at bounding box center [165, 97] width 43 height 15
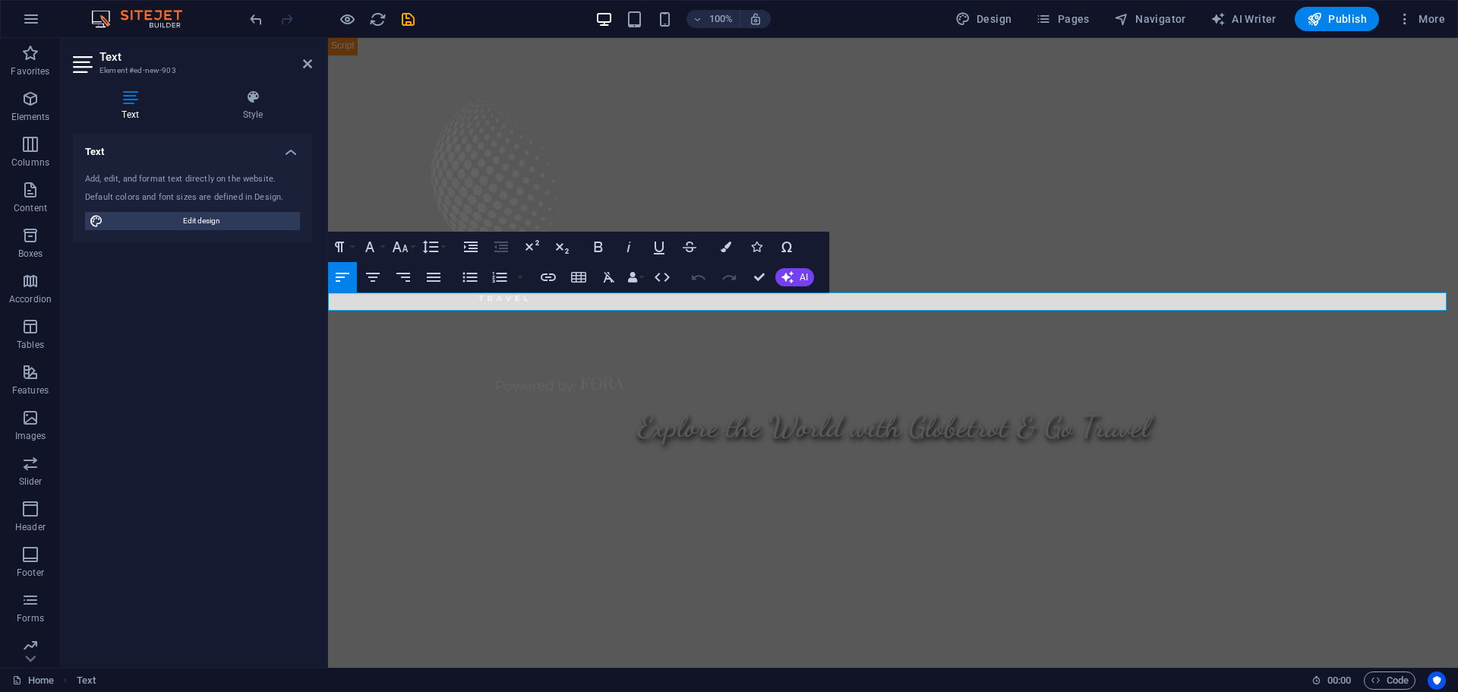
click at [345, 282] on icon "button" at bounding box center [342, 277] width 18 height 18
click at [351, 247] on button "Paragraph Format" at bounding box center [342, 247] width 29 height 30
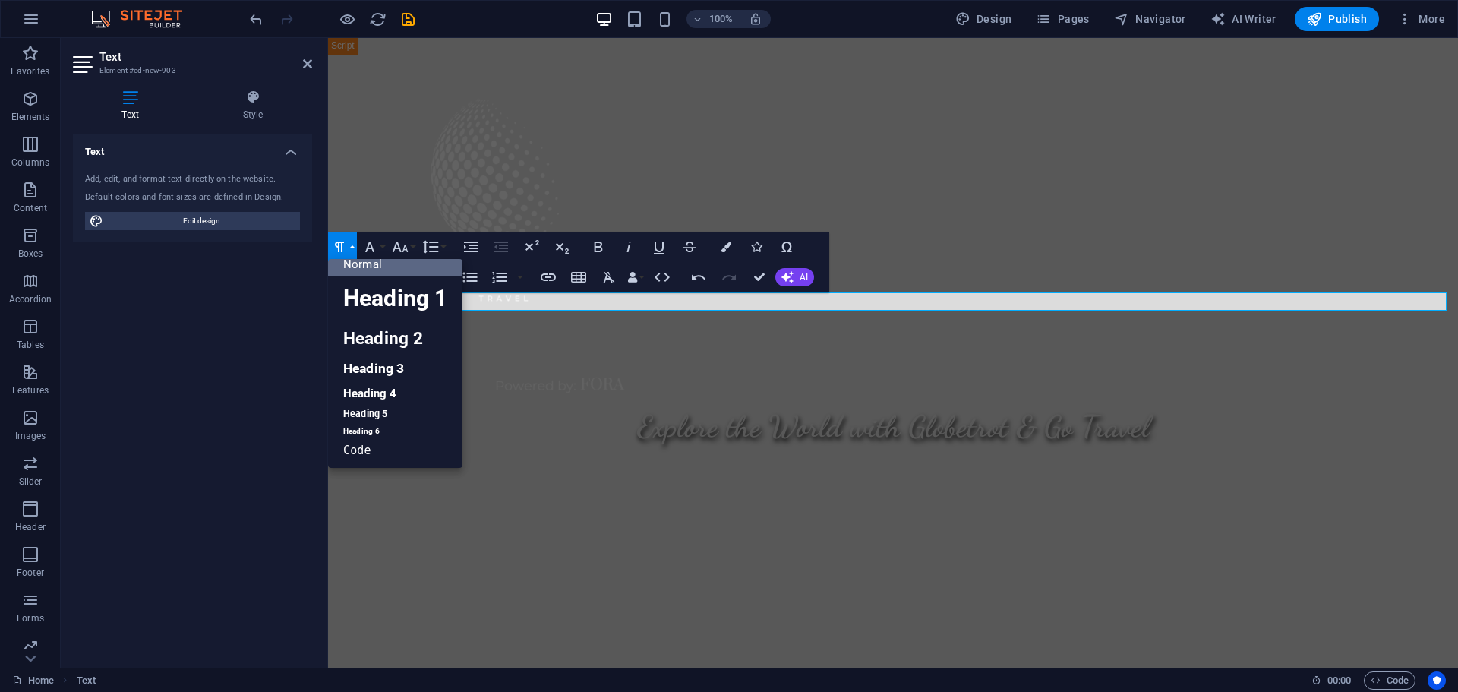
scroll to position [12, 0]
click at [386, 340] on link "Heading 2" at bounding box center [395, 338] width 134 height 34
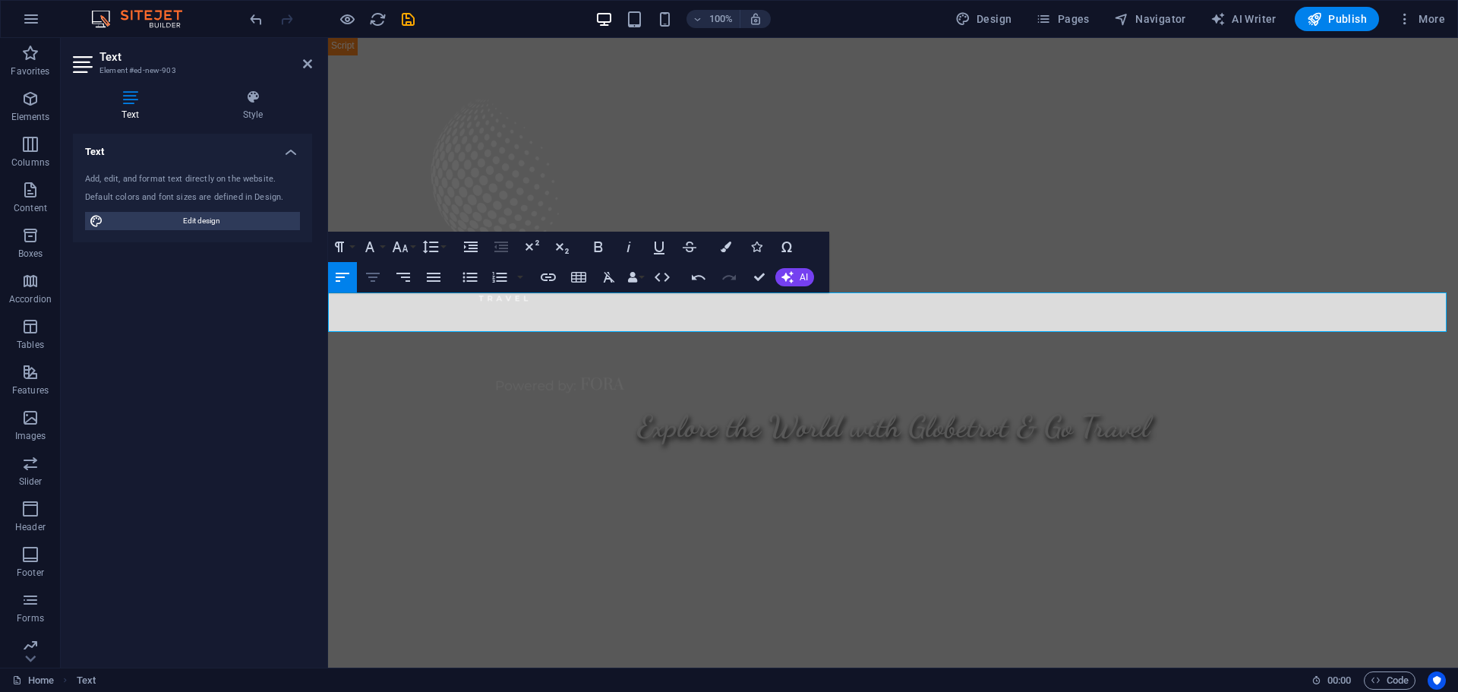
click at [375, 276] on icon "button" at bounding box center [373, 277] width 14 height 9
click at [353, 241] on button "Paragraph Format" at bounding box center [342, 247] width 29 height 30
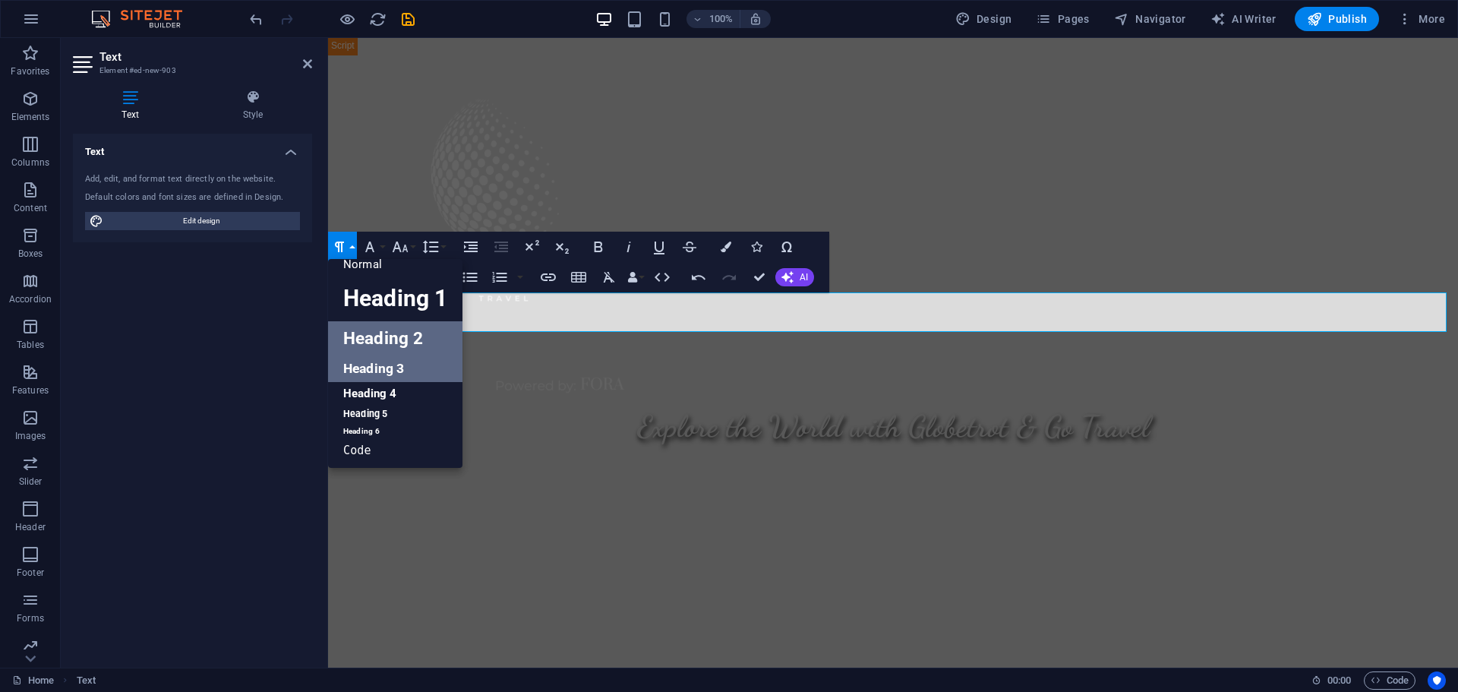
click at [386, 368] on link "Heading 3" at bounding box center [395, 368] width 134 height 27
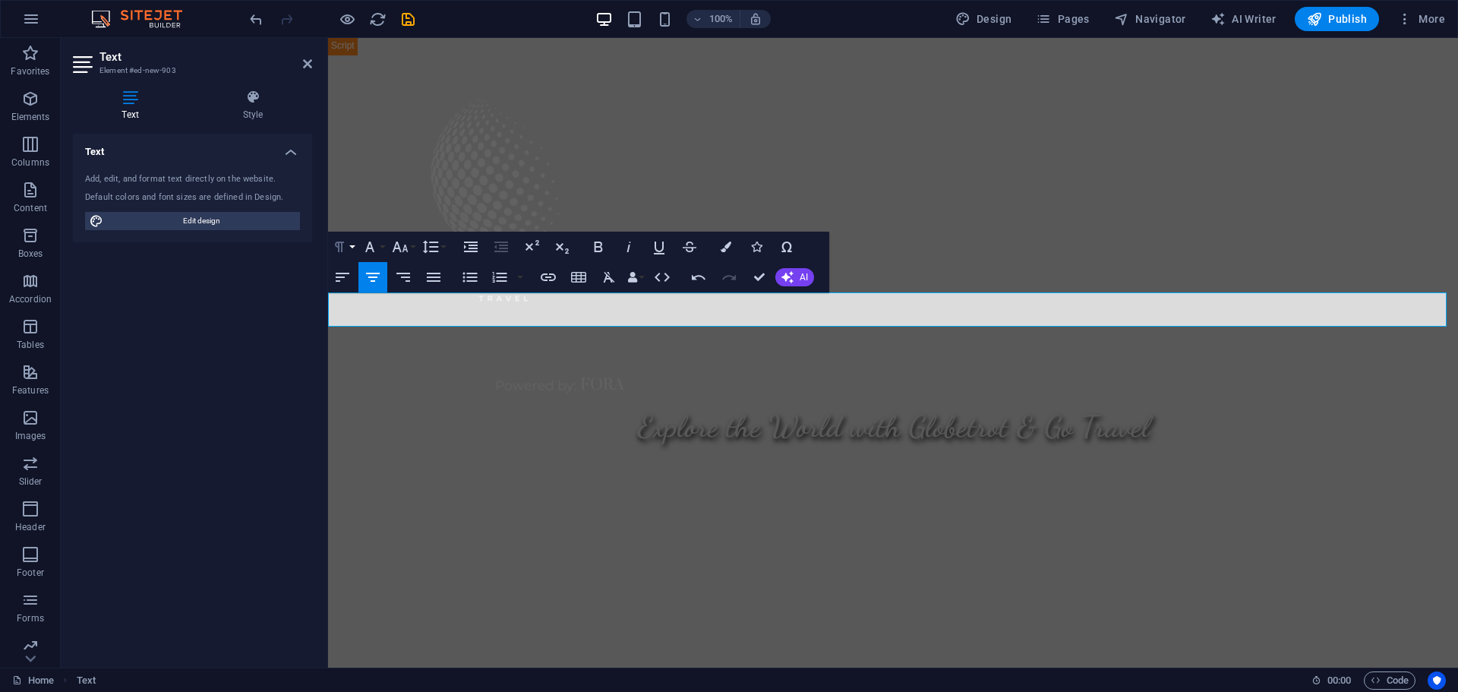
click at [353, 247] on button "Paragraph Format" at bounding box center [342, 247] width 29 height 30
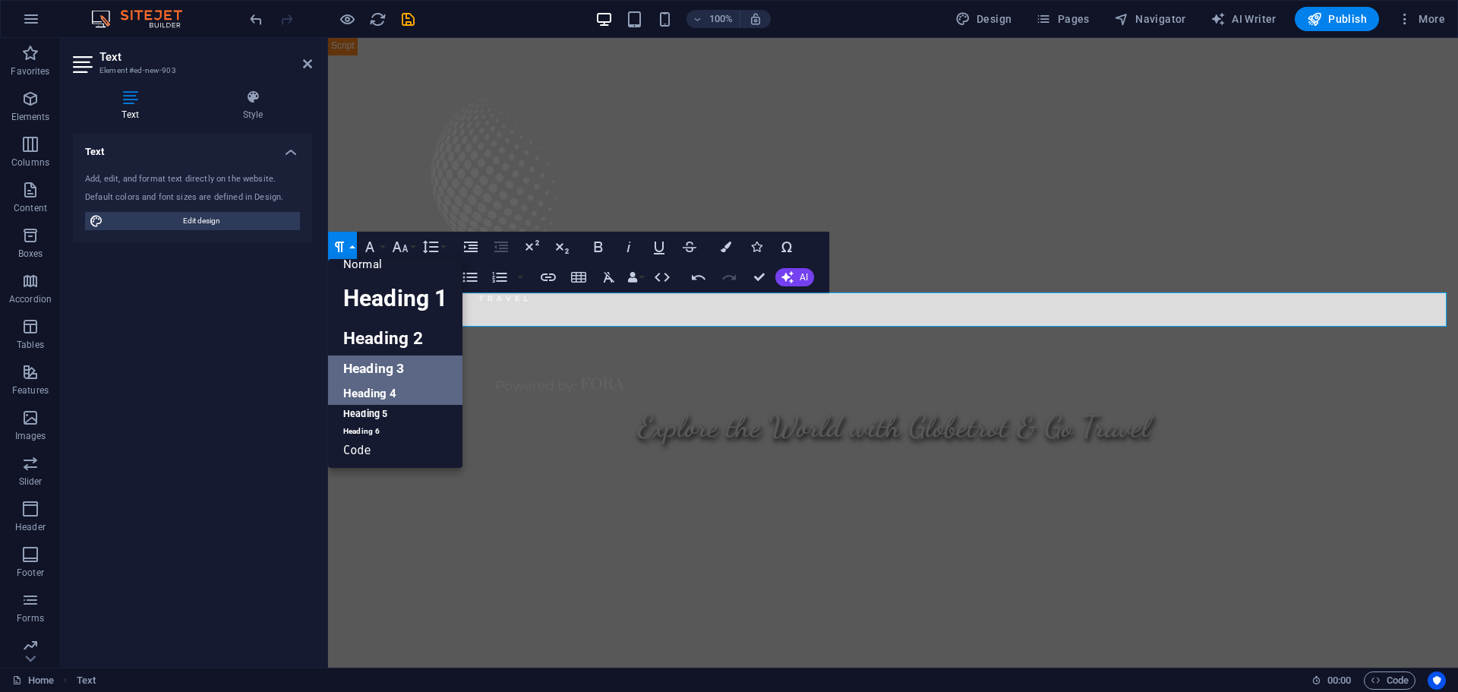
click at [374, 389] on link "Heading 4" at bounding box center [395, 393] width 134 height 23
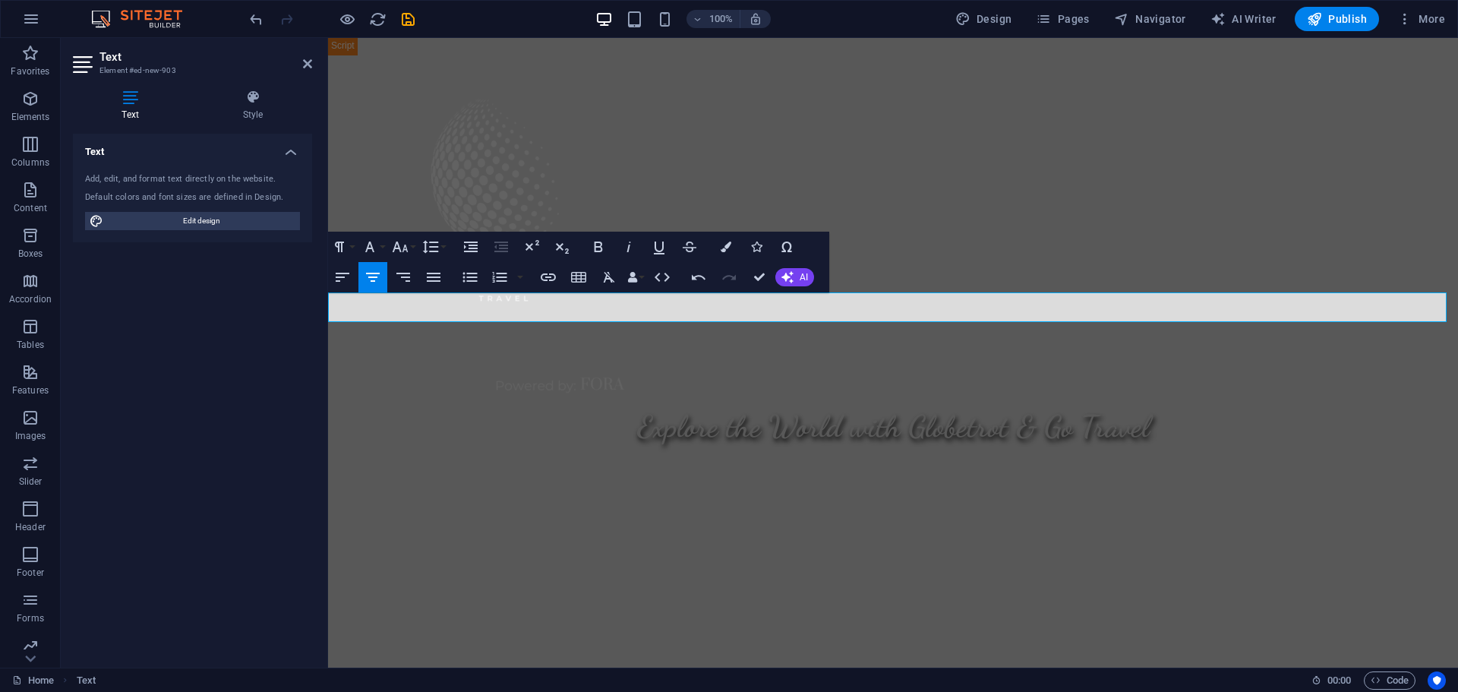
drag, startPoint x: 654, startPoint y: 310, endPoint x: 1113, endPoint y: 310, distance: 459.4
click at [549, 280] on icon "button" at bounding box center [548, 277] width 15 height 8
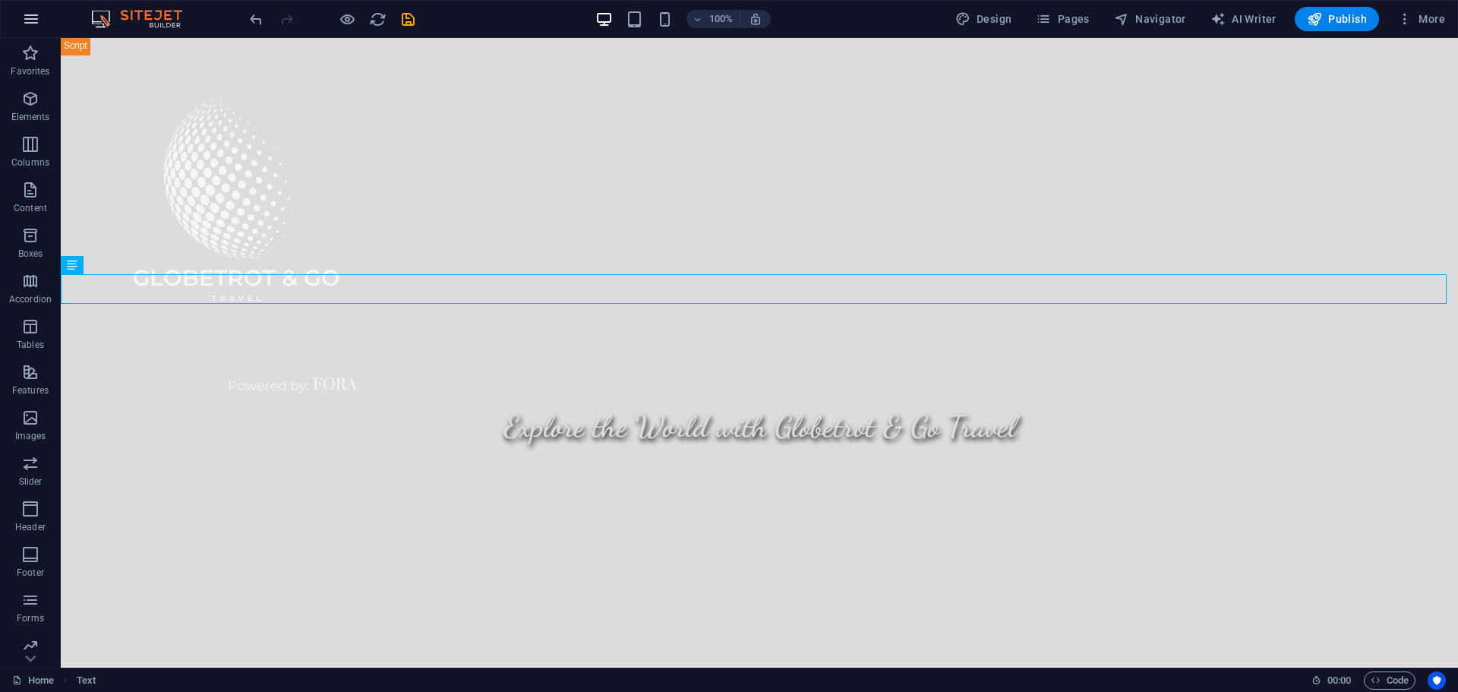
click at [29, 17] on icon "button" at bounding box center [31, 19] width 18 height 18
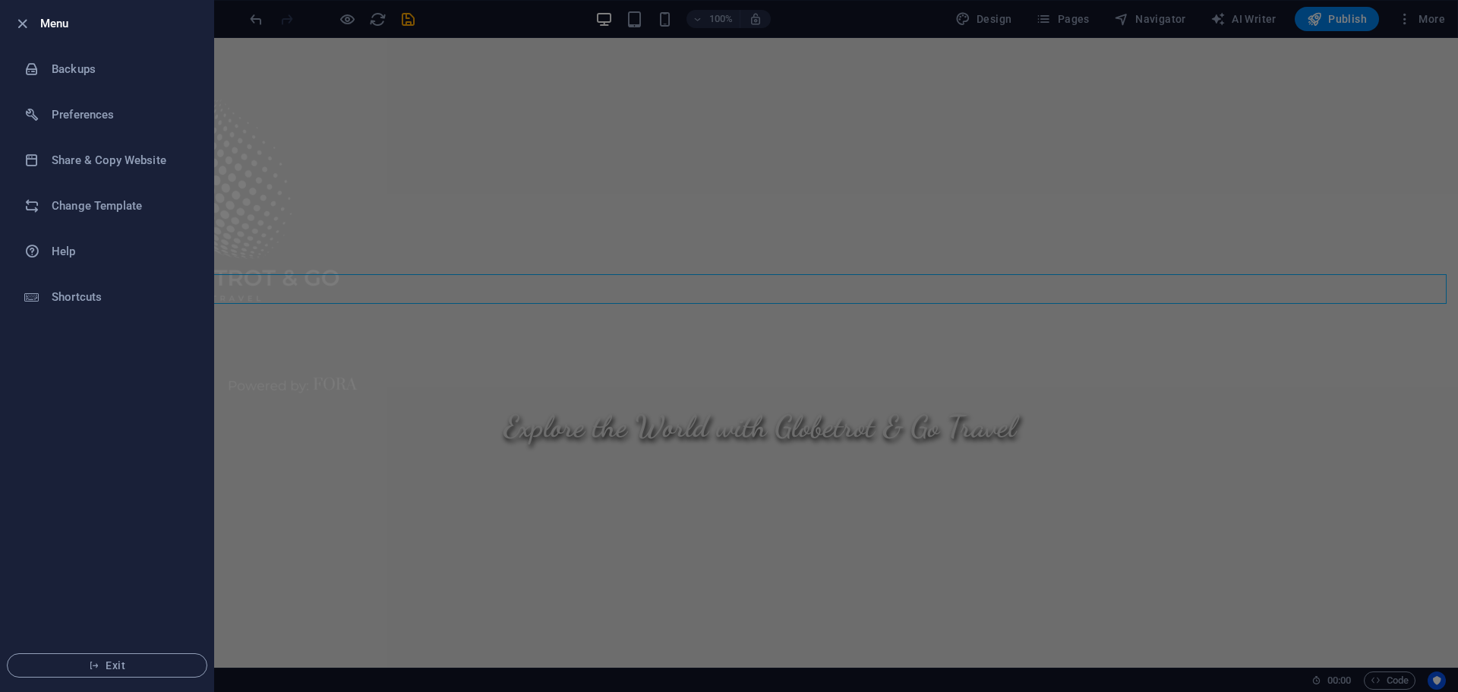
click at [29, 17] on icon "button" at bounding box center [22, 23] width 17 height 17
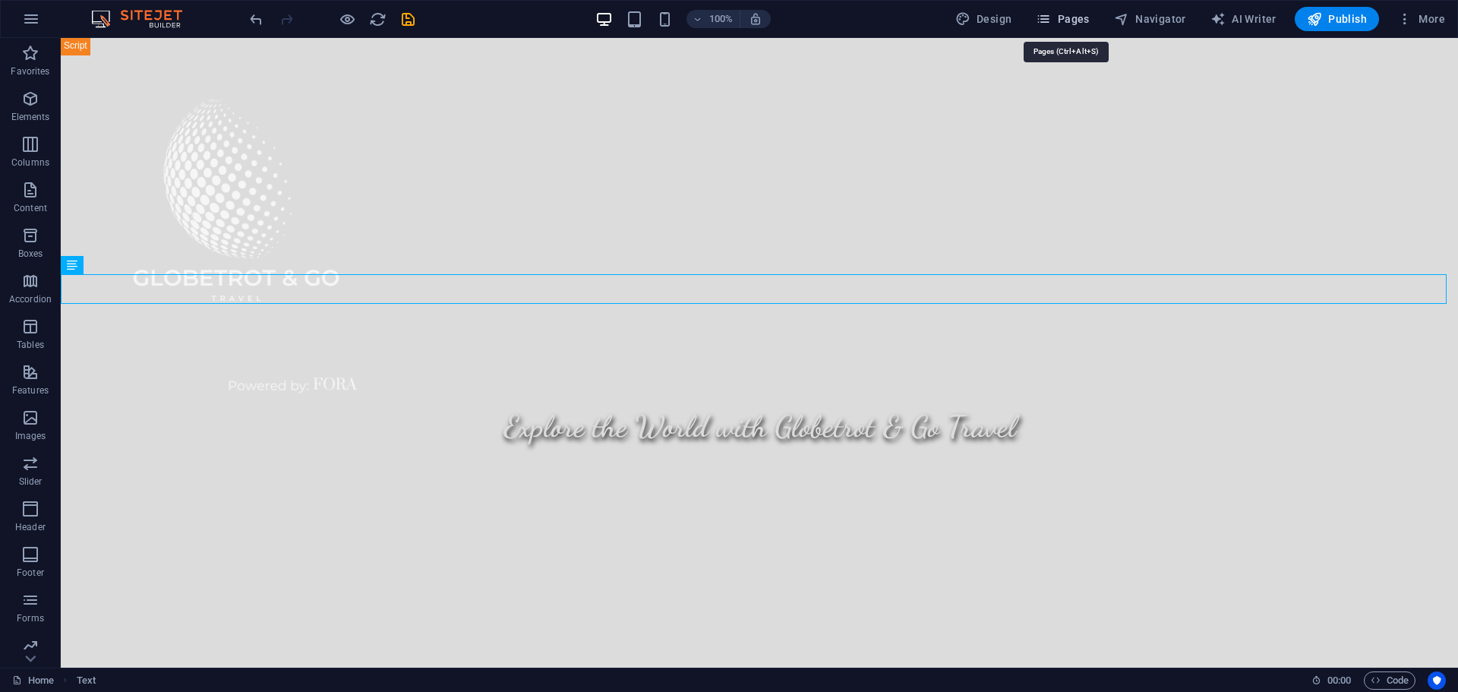
click at [1059, 17] on span "Pages" at bounding box center [1062, 18] width 53 height 15
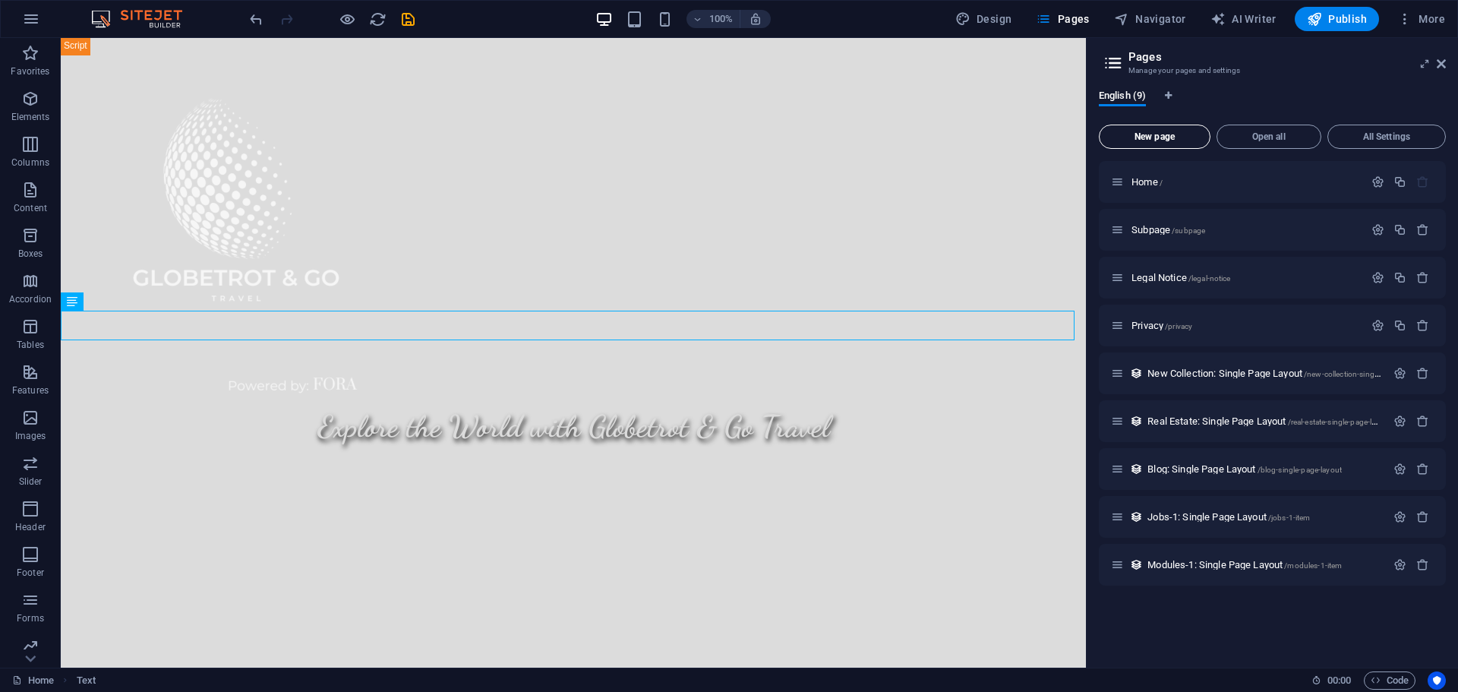
click at [1162, 140] on span "New page" at bounding box center [1155, 136] width 98 height 9
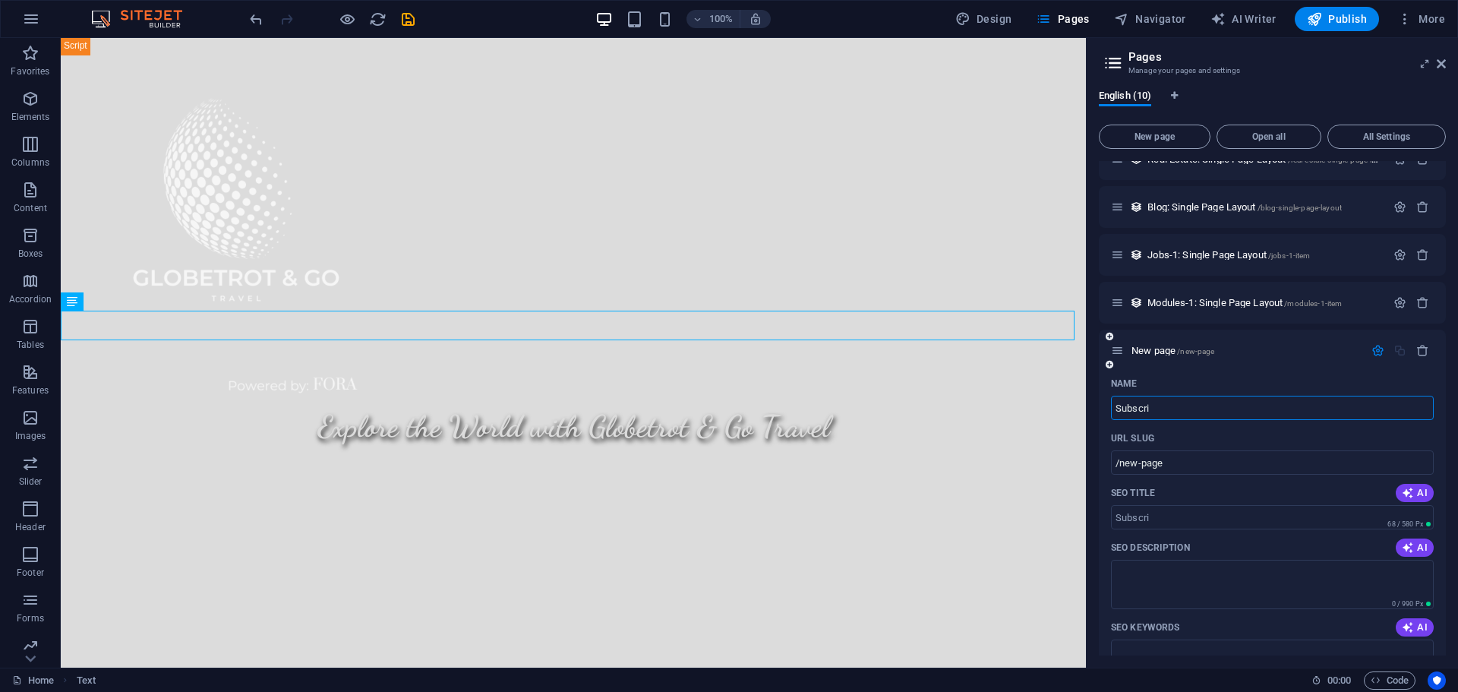
type input "Subscri"
type input "/subscri"
type input "Subscribe"
type input "/subscribe"
type input "Subscribe"
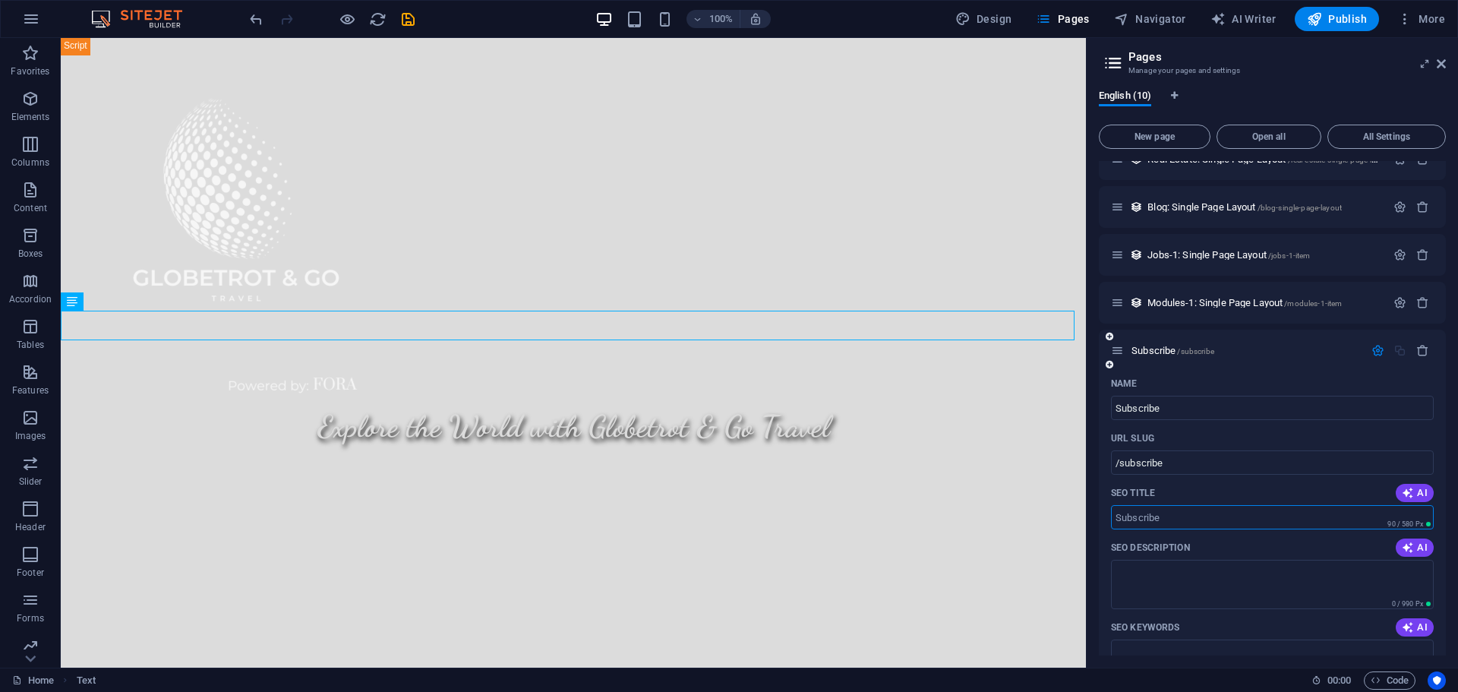
click at [1196, 517] on input "SEO Title" at bounding box center [1272, 517] width 323 height 24
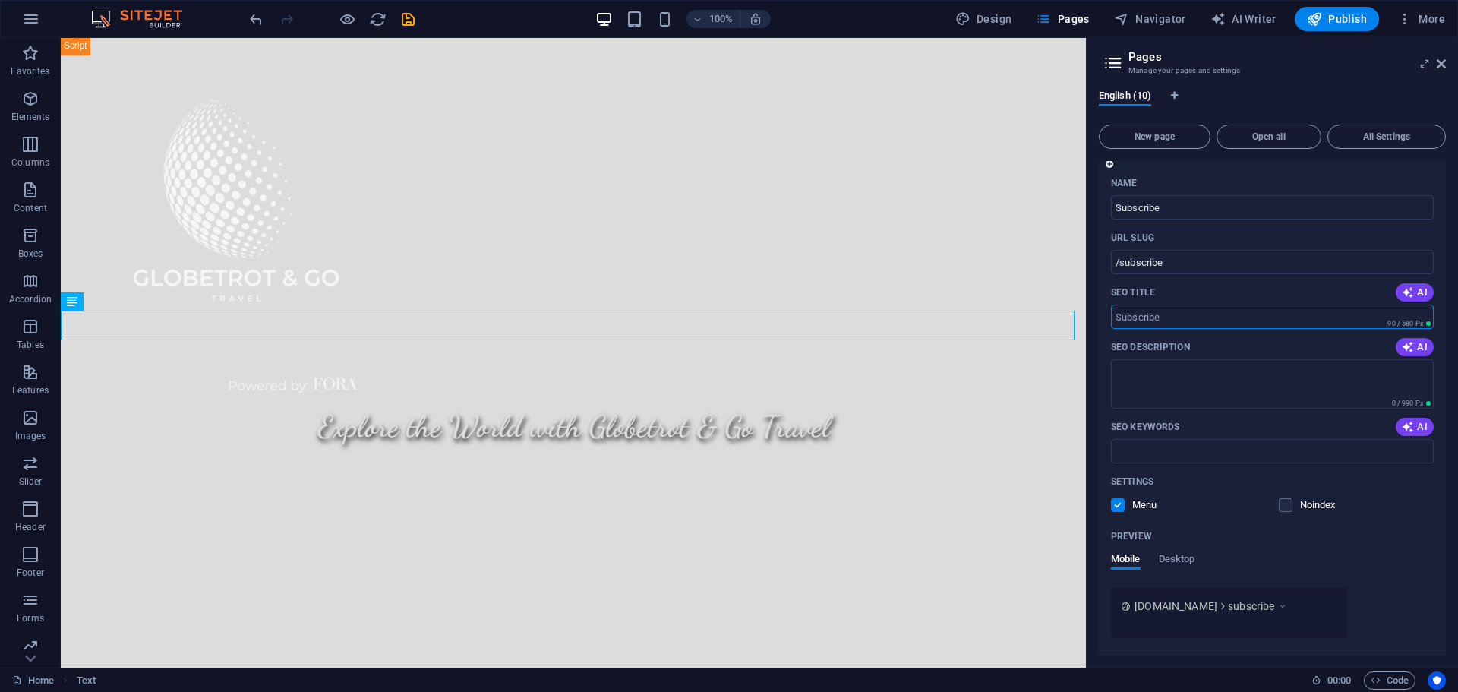
scroll to position [490, 0]
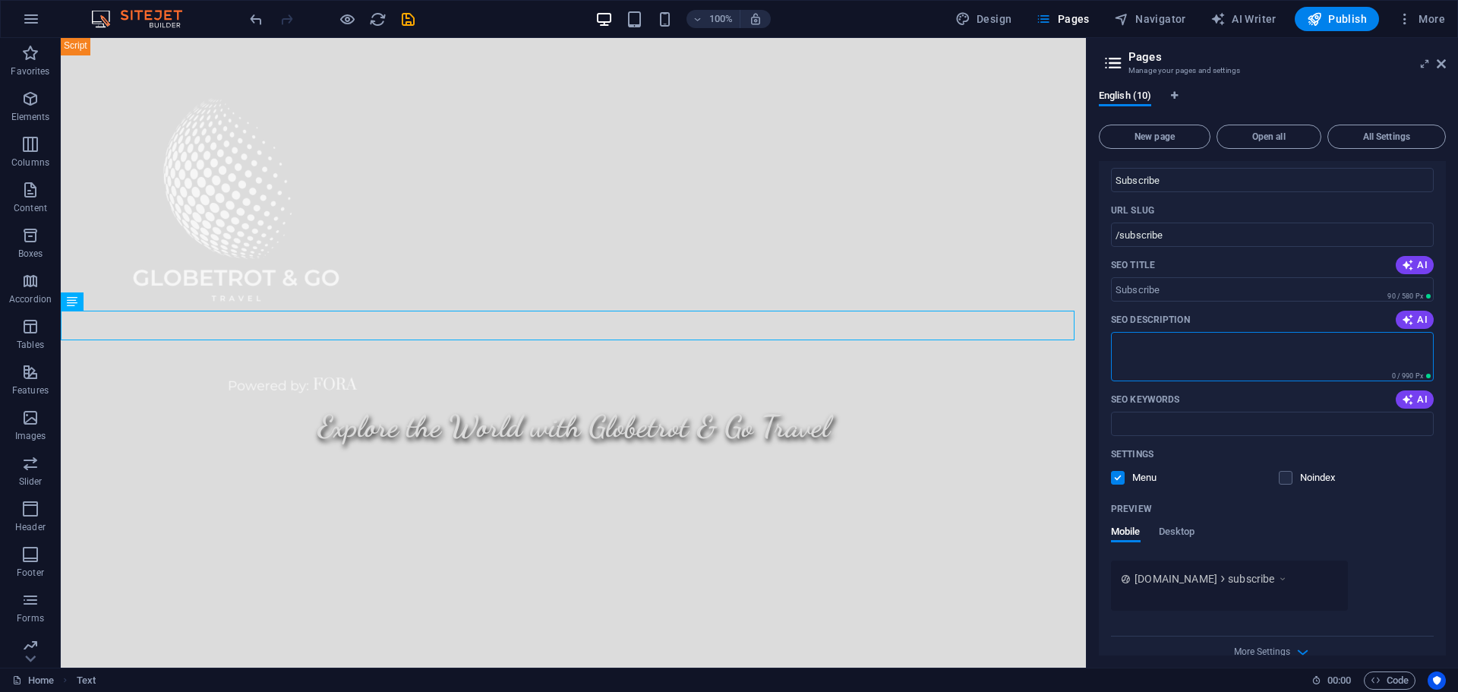
click at [1208, 356] on textarea "SEO Description" at bounding box center [1272, 356] width 323 height 49
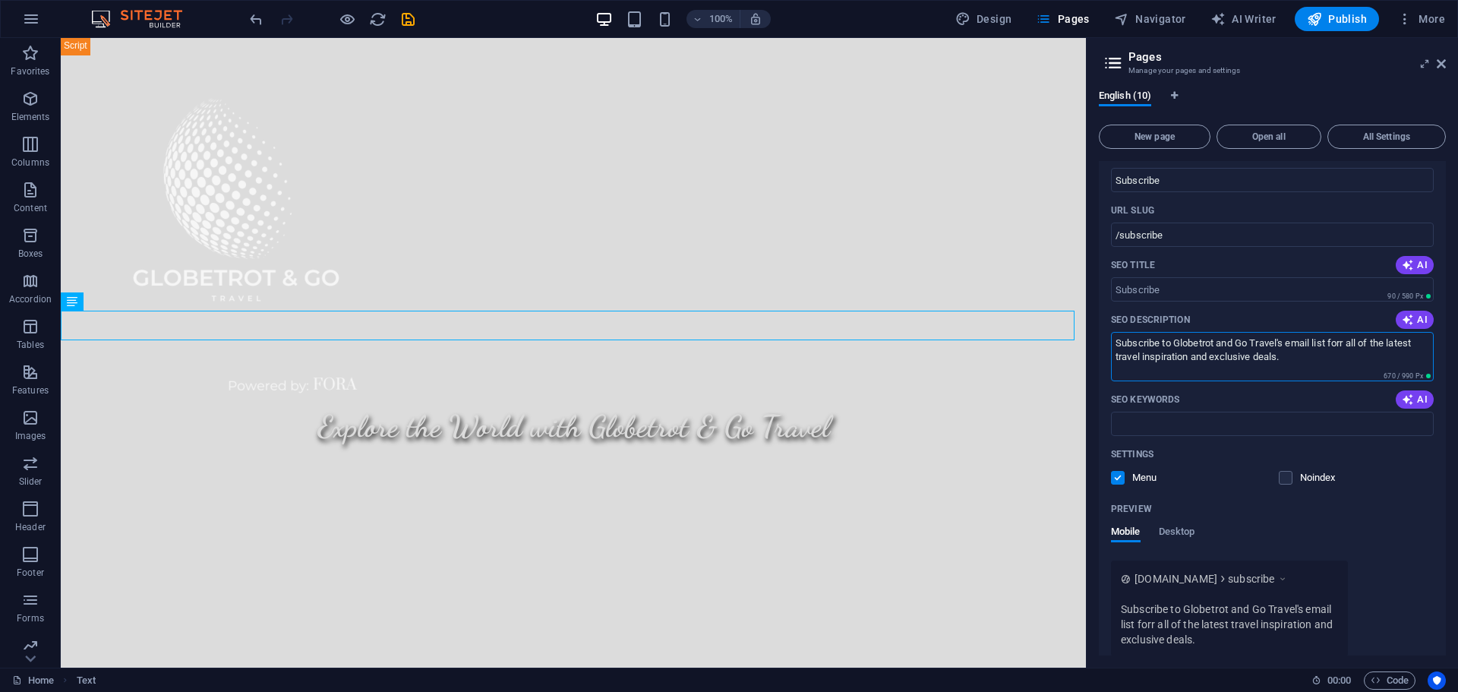
click at [1344, 344] on textarea "Subscribe to Globetrot and Go Travel's email list forr all of the latest travel…" at bounding box center [1272, 356] width 323 height 49
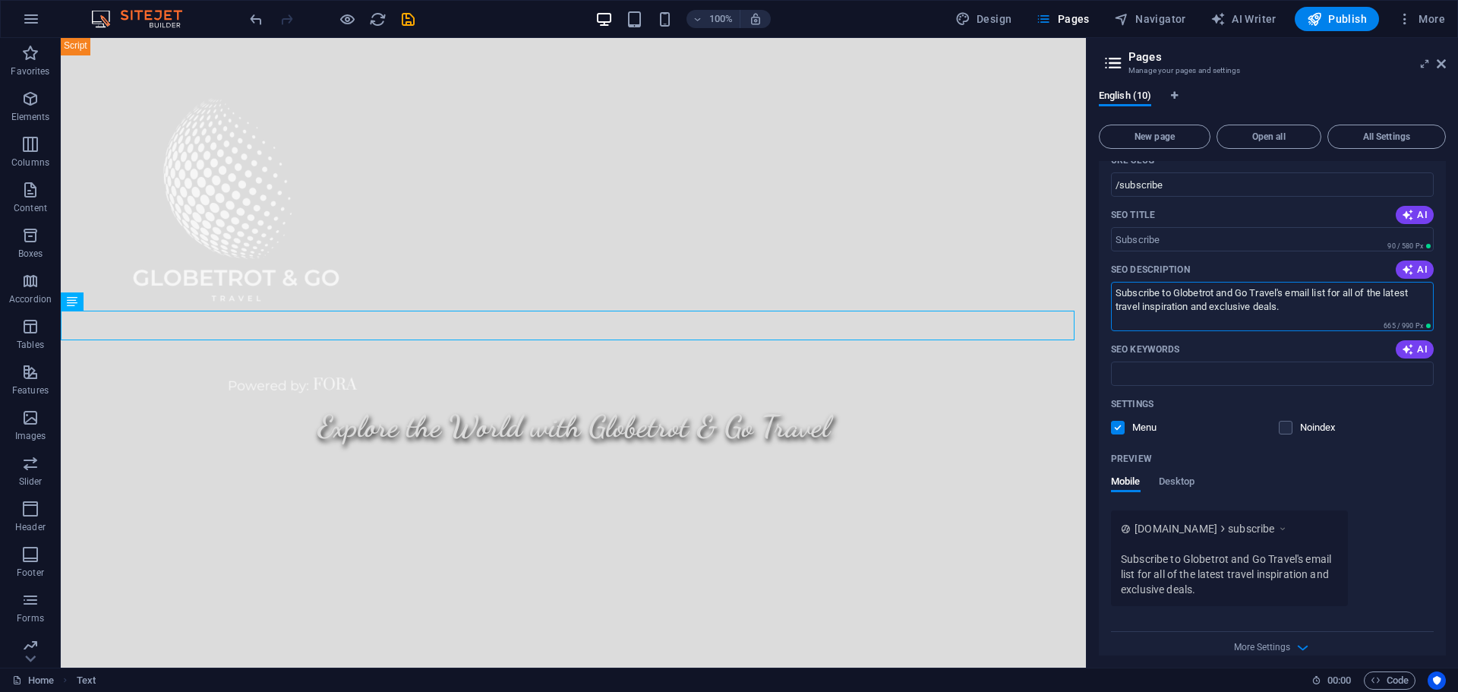
scroll to position [559, 0]
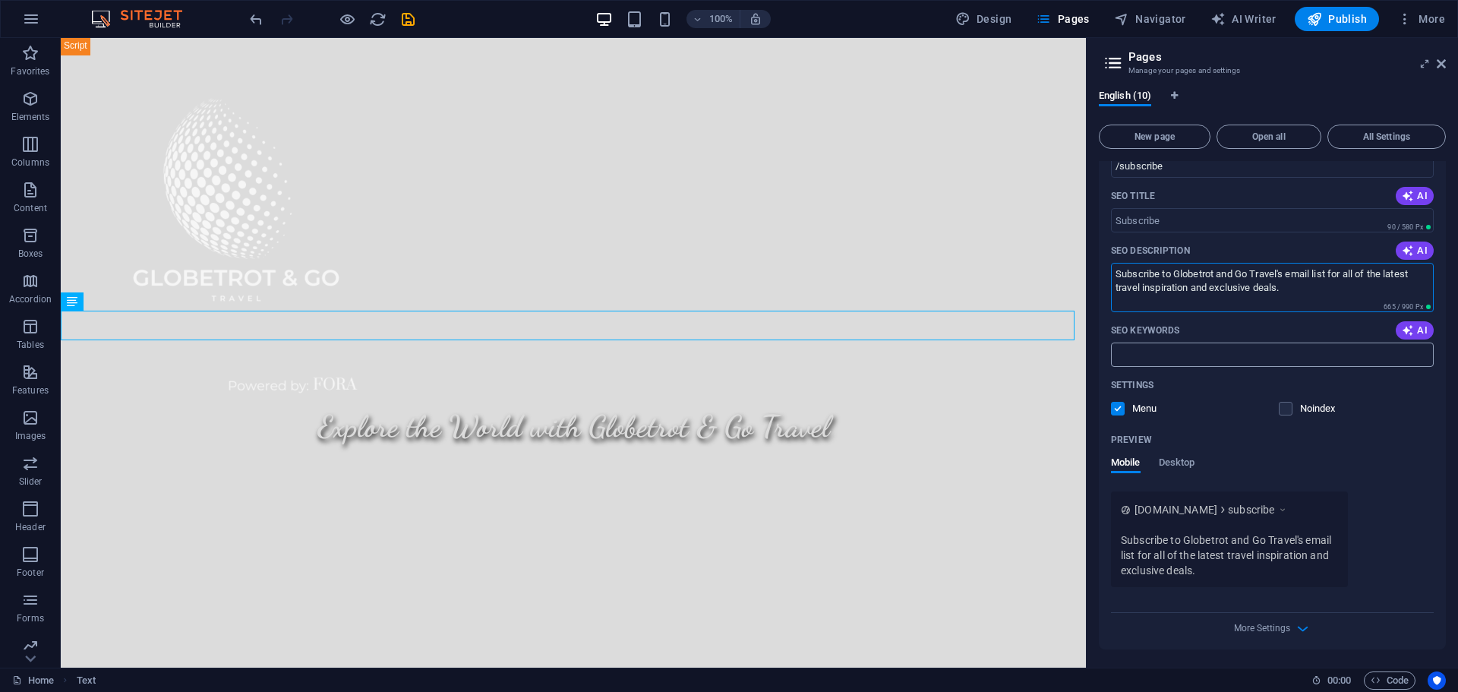
type textarea "Subscribe to Globetrot and Go Travel's email list for all of the latest travel …"
click at [1171, 354] on input "SEO Keywords" at bounding box center [1272, 354] width 323 height 24
drag, startPoint x: 1147, startPoint y: 357, endPoint x: 1173, endPoint y: 374, distance: 31.8
click at [1177, 365] on input "Travel Agency, Cruise, FORA, Vacation" at bounding box center [1272, 354] width 323 height 24
type input "Travel, Cruise, FORA, Vacation"
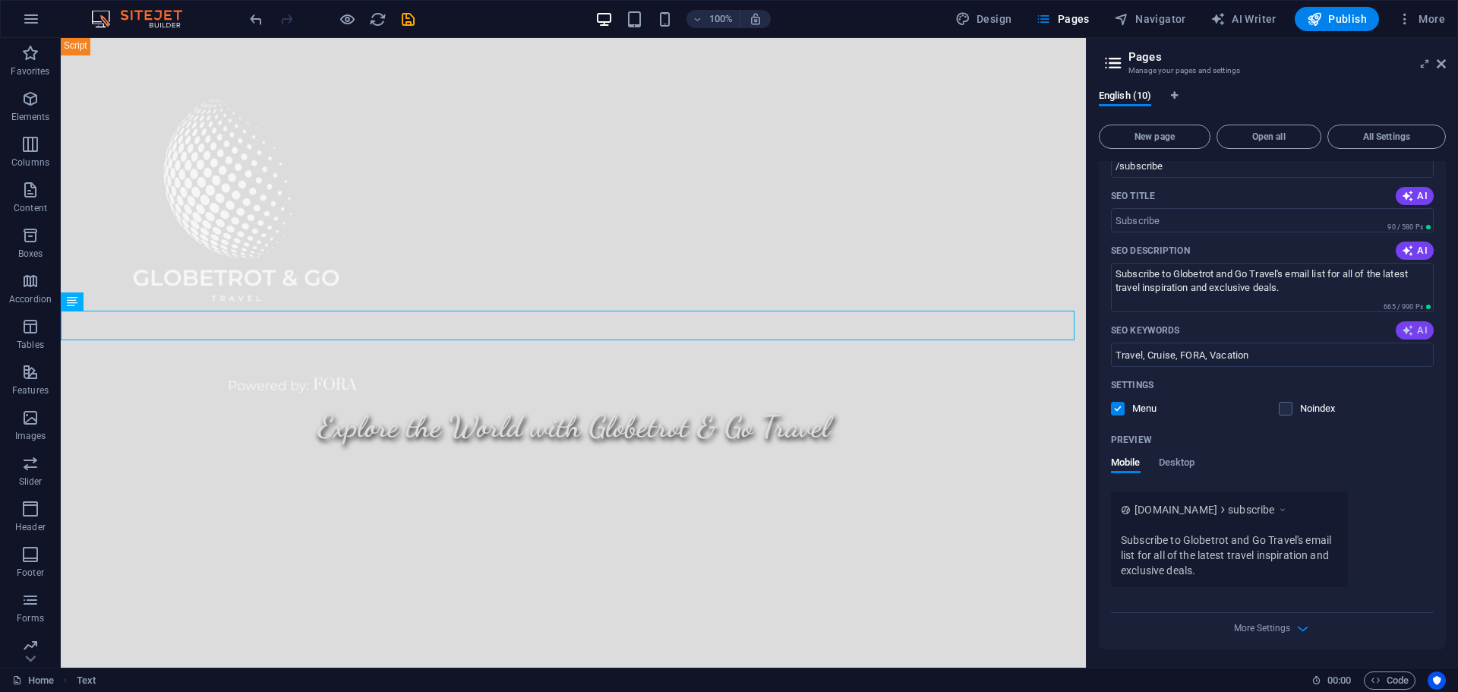
click at [1406, 334] on icon "button" at bounding box center [1408, 330] width 12 height 12
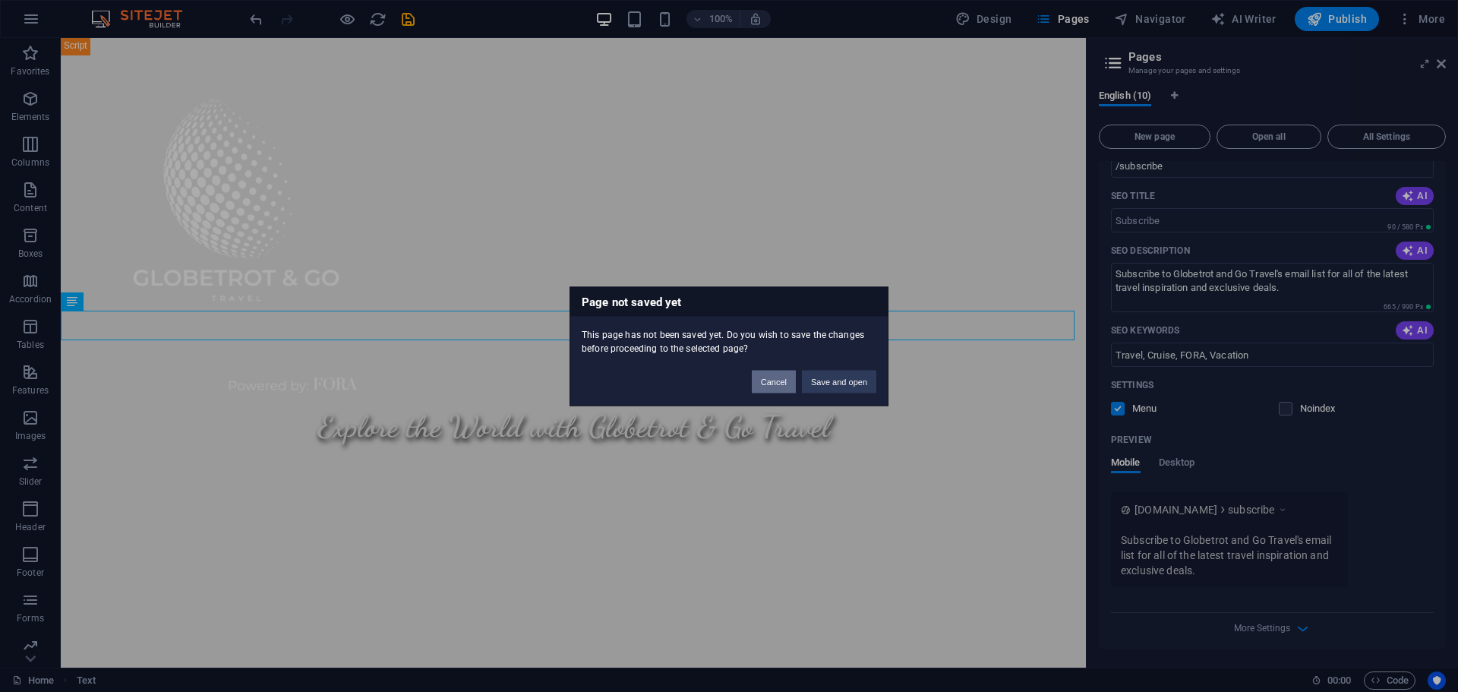
click at [786, 385] on button "Cancel" at bounding box center [774, 381] width 44 height 23
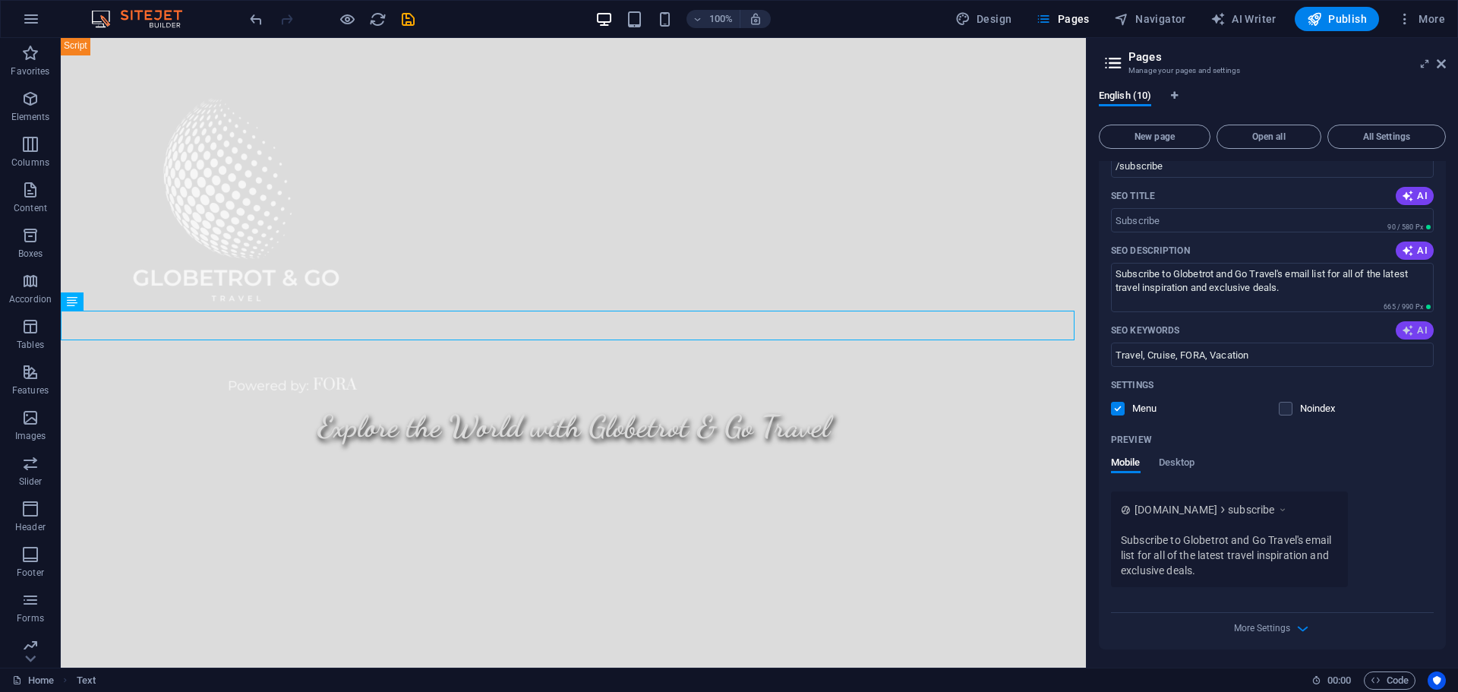
click at [1410, 329] on icon "button" at bounding box center [1408, 330] width 12 height 12
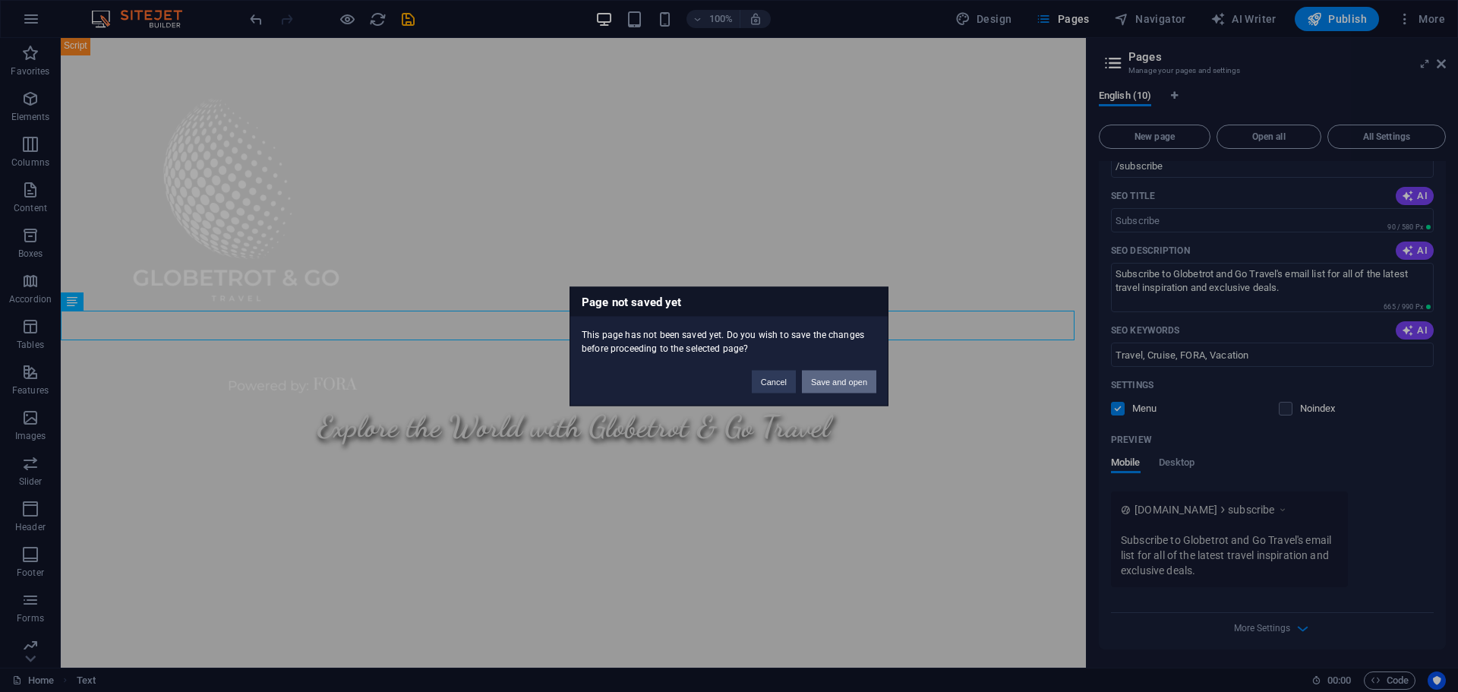
click at [835, 382] on button "Save and open" at bounding box center [839, 381] width 74 height 23
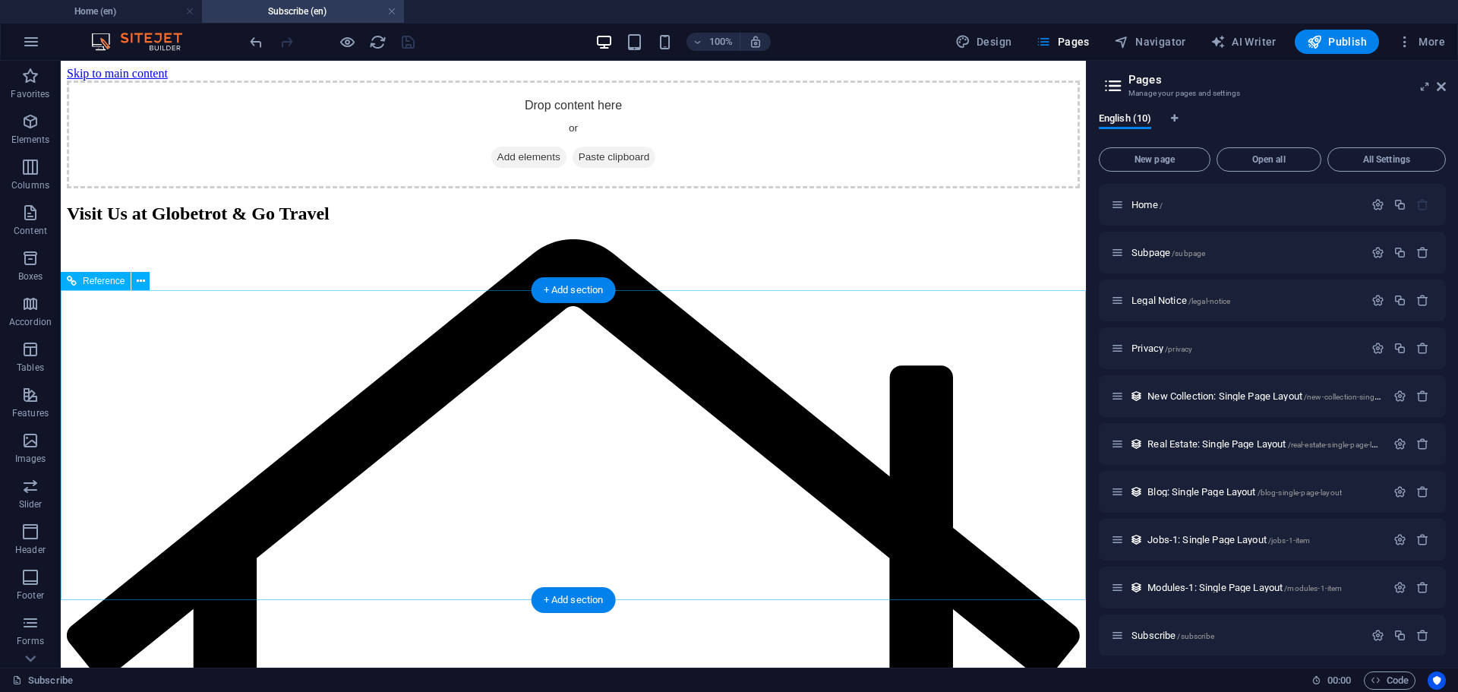
scroll to position [0, 0]
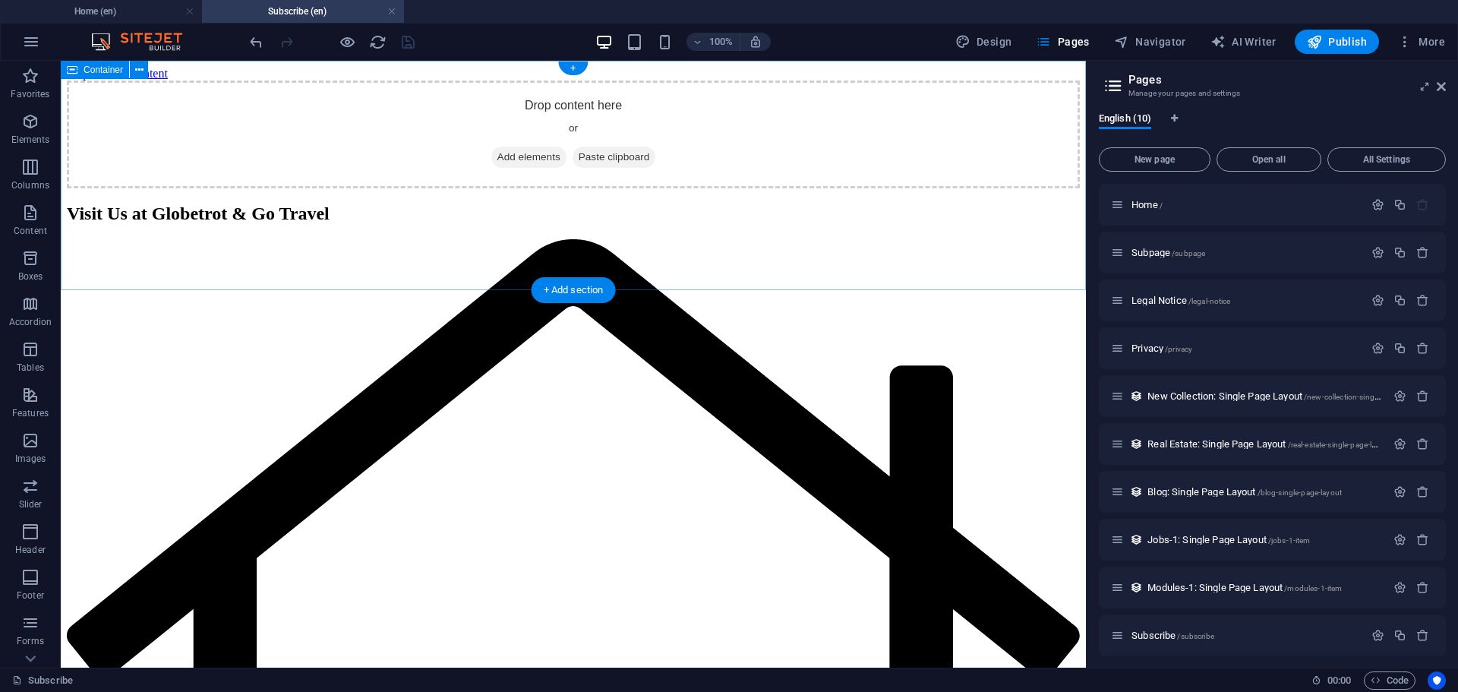
click at [557, 142] on div "Drop content here or Add elements Paste clipboard" at bounding box center [573, 134] width 1013 height 108
click at [126, 188] on div "Drop content here or Add elements Paste clipboard" at bounding box center [573, 134] width 1013 height 108
click at [106, 72] on span "Container" at bounding box center [103, 69] width 39 height 9
click at [142, 70] on icon at bounding box center [139, 70] width 8 height 16
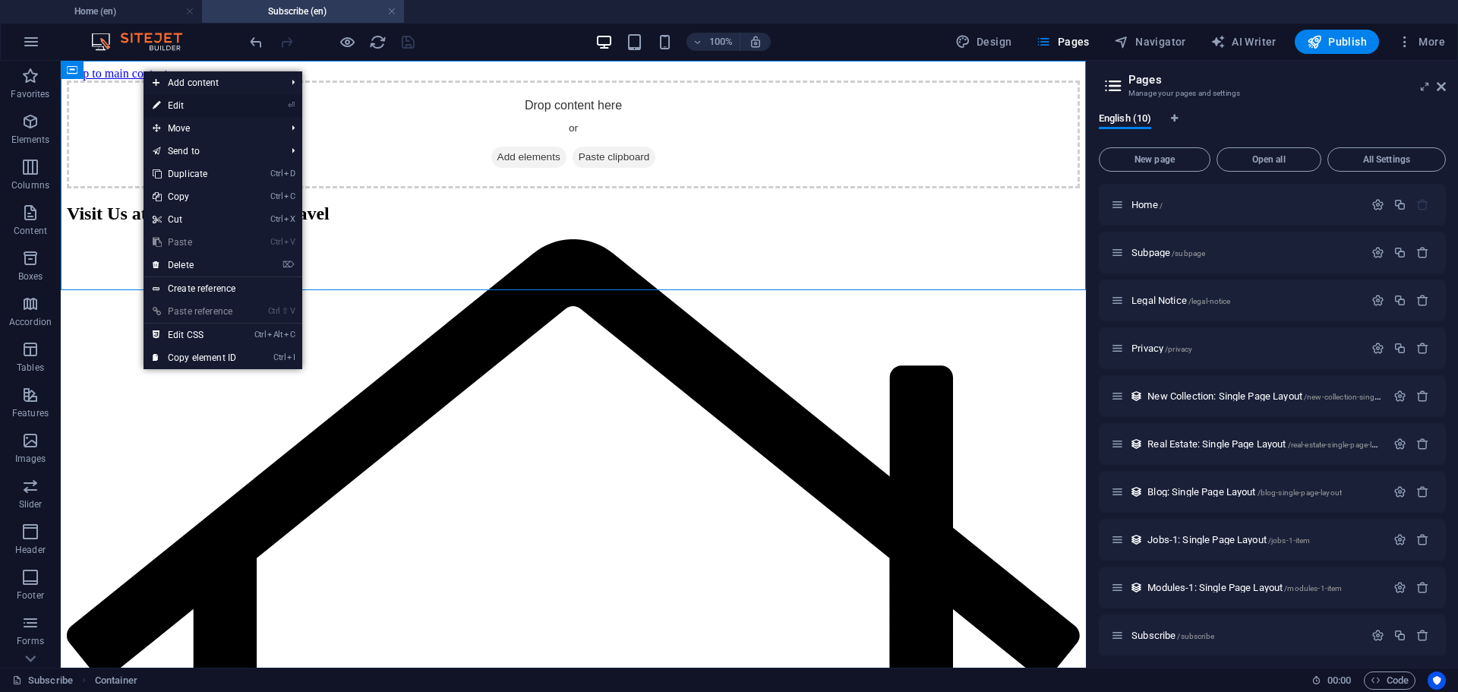
click at [181, 102] on link "⏎ Edit" at bounding box center [195, 105] width 102 height 23
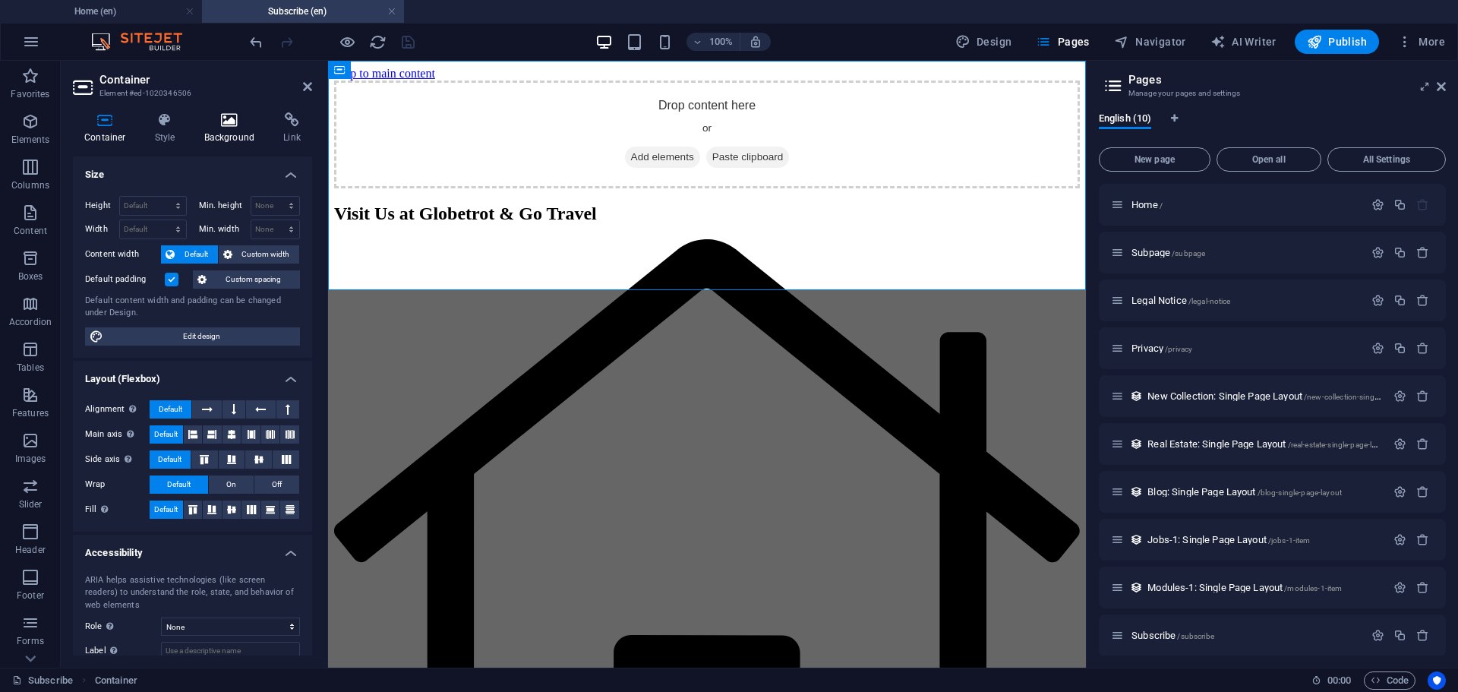
click at [220, 125] on icon at bounding box center [230, 119] width 74 height 15
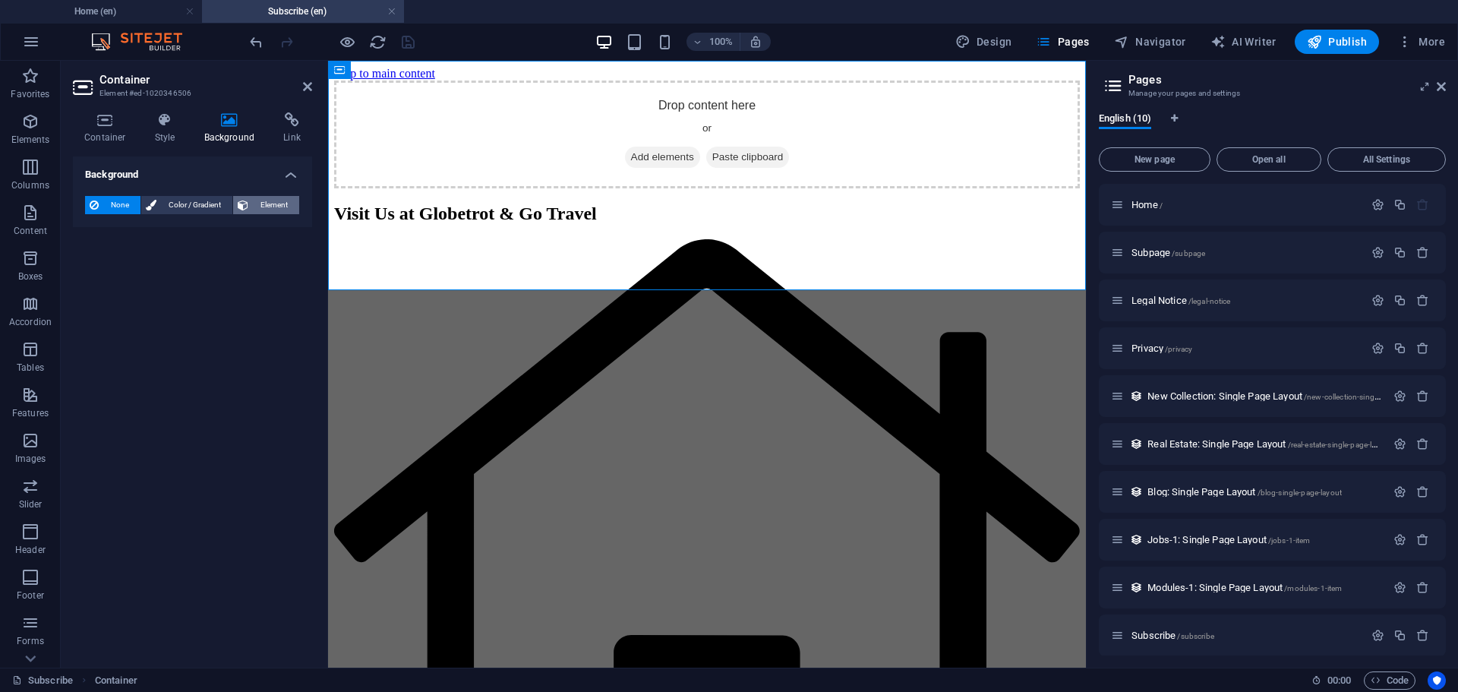
click at [256, 200] on span "Element" at bounding box center [274, 205] width 42 height 18
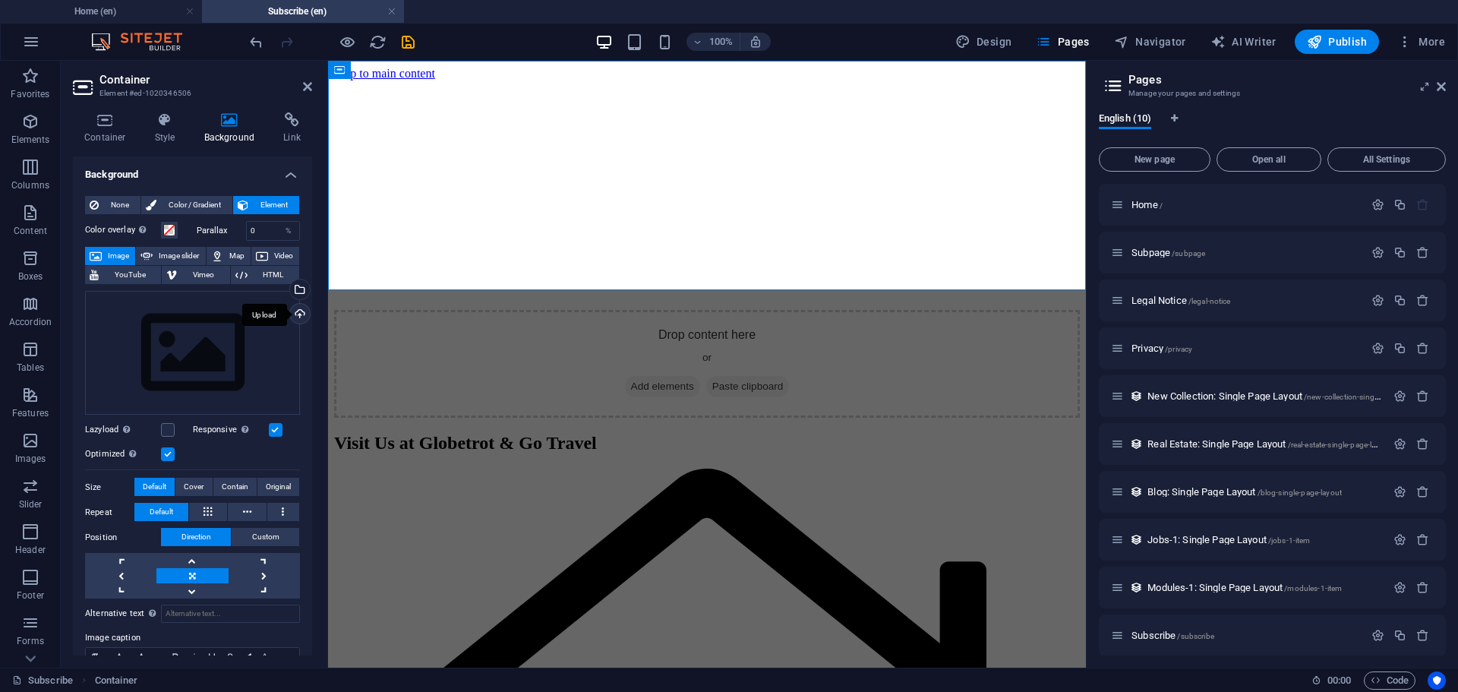
click at [294, 310] on div "Upload" at bounding box center [298, 315] width 23 height 23
click at [296, 288] on div "Select files from the file manager, stock photos, or upload file(s)" at bounding box center [298, 290] width 23 height 23
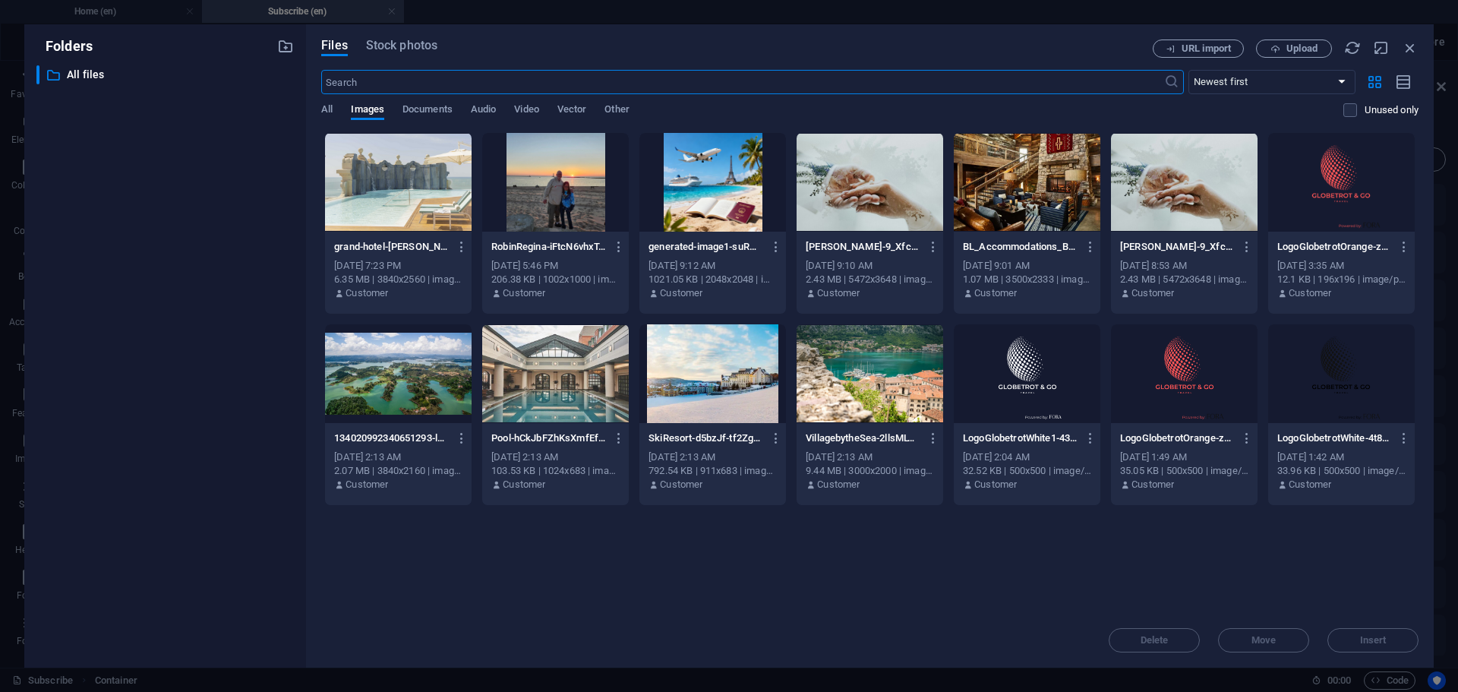
click at [383, 205] on div at bounding box center [398, 182] width 147 height 99
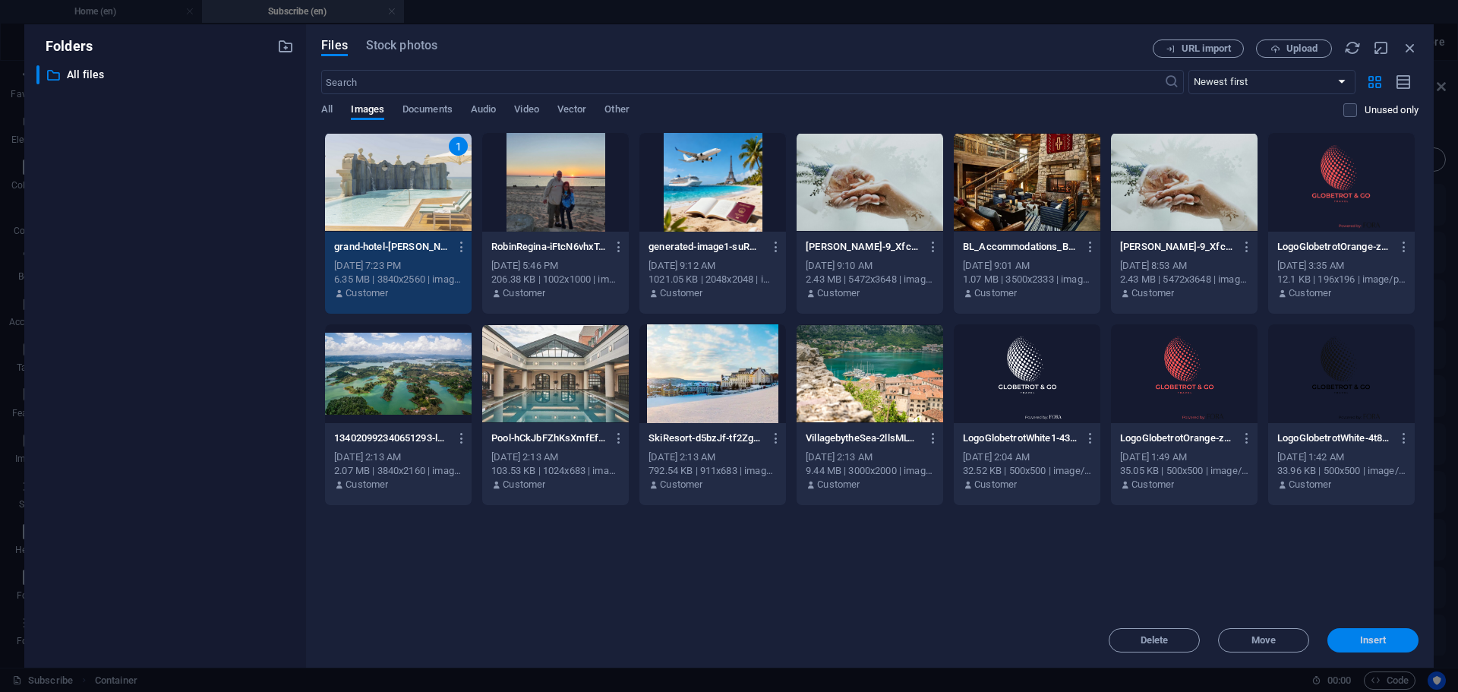
click at [1364, 638] on span "Insert" at bounding box center [1373, 640] width 27 height 9
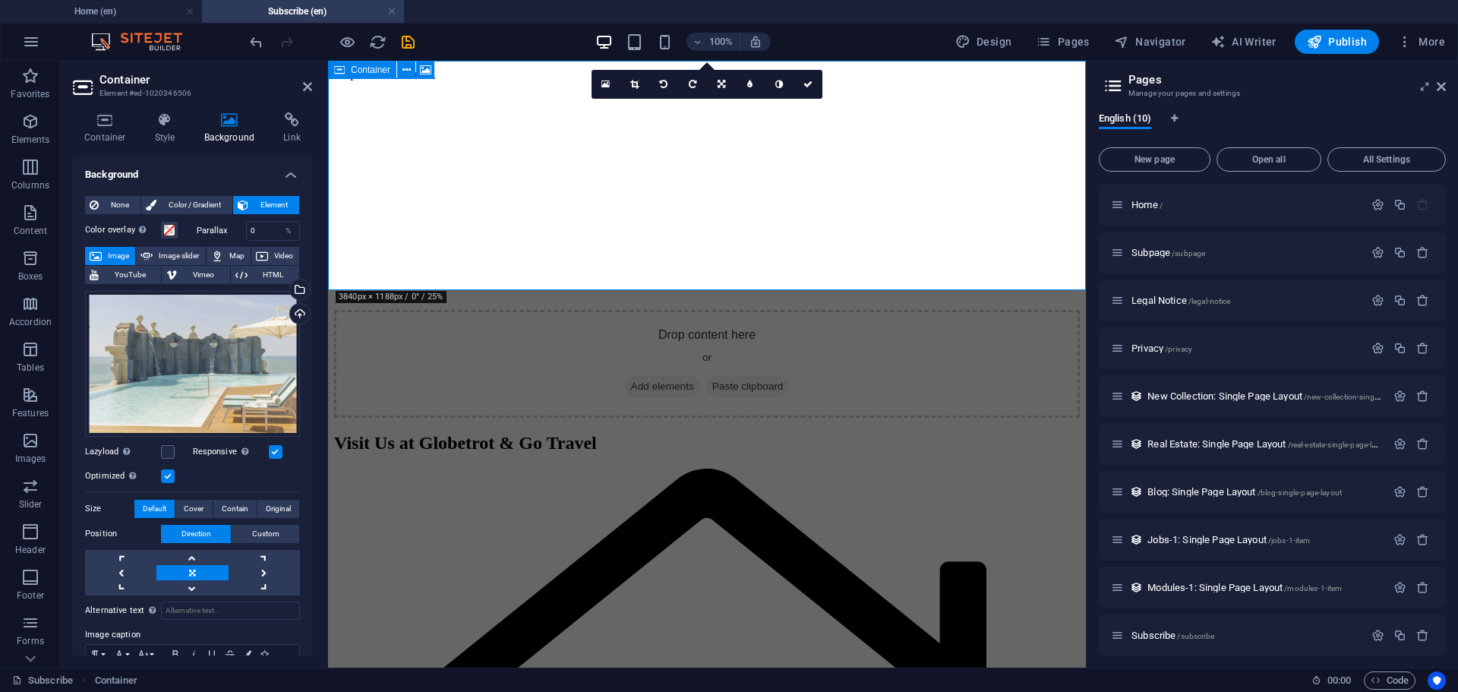
click at [774, 376] on span "Paste clipboard" at bounding box center [748, 386] width 84 height 21
click at [661, 376] on span "Add elements" at bounding box center [662, 386] width 75 height 21
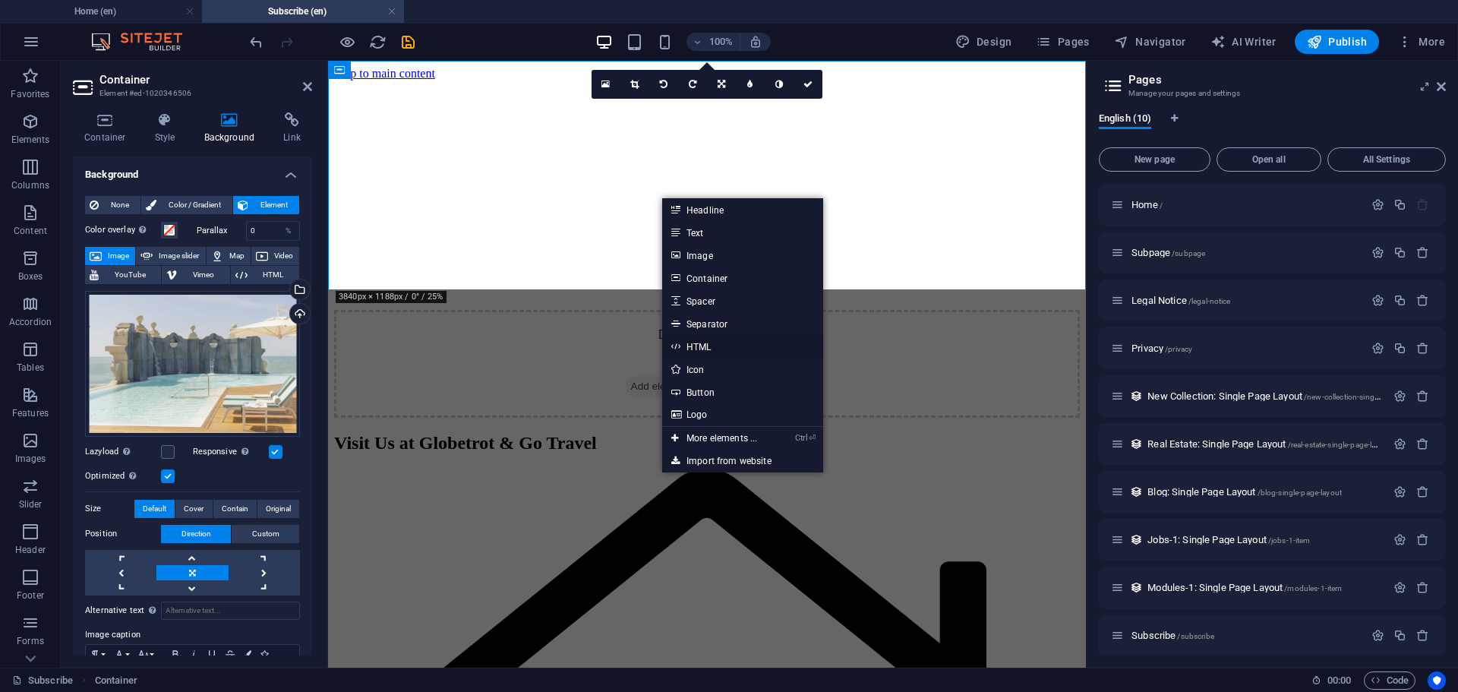
click at [695, 346] on link "HTML" at bounding box center [742, 346] width 161 height 23
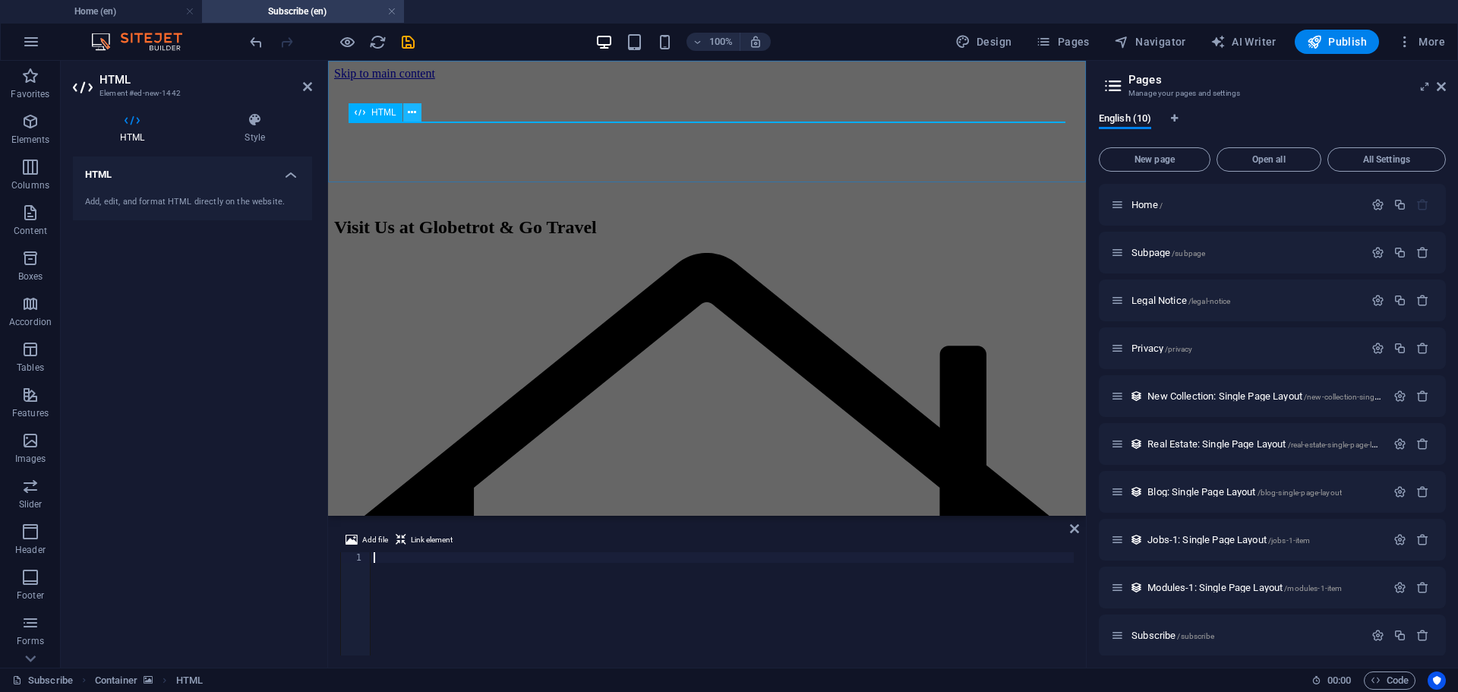
click at [413, 114] on icon at bounding box center [412, 113] width 8 height 16
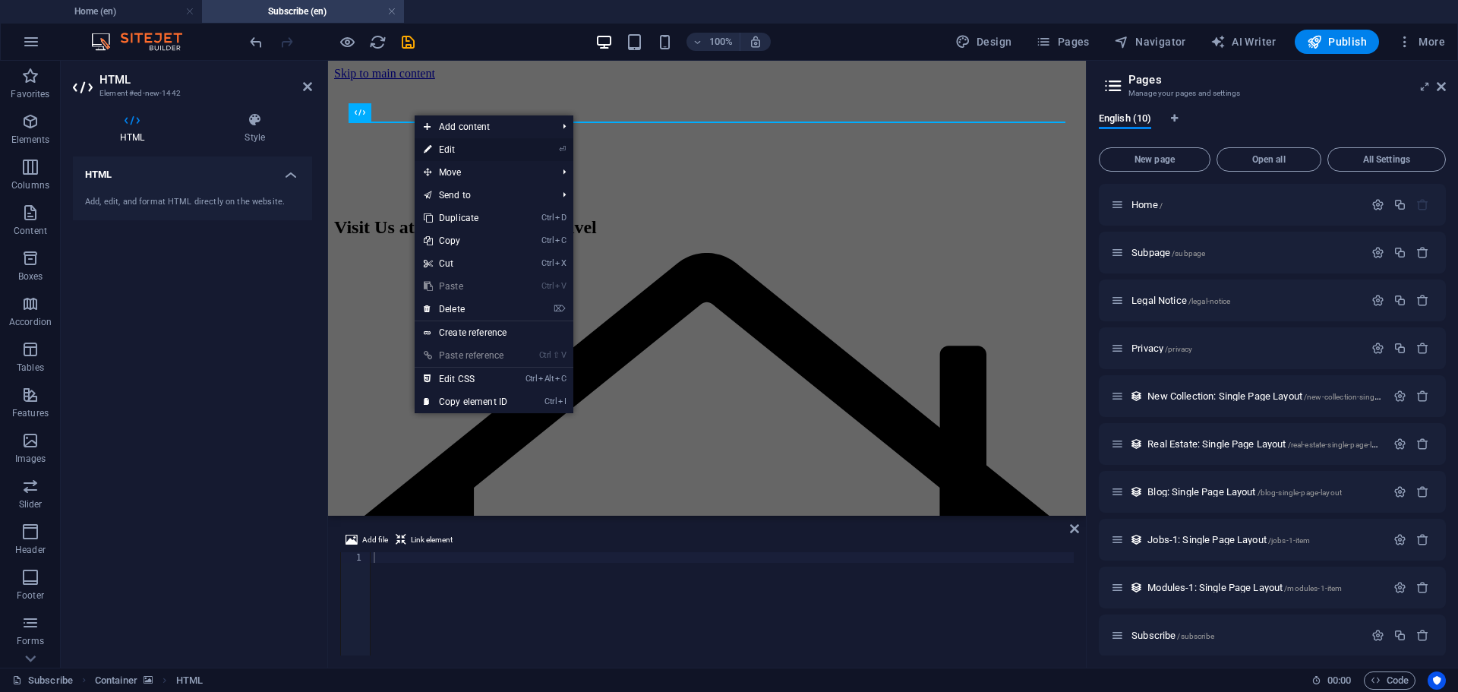
click at [444, 144] on link "⏎ Edit" at bounding box center [466, 149] width 102 height 23
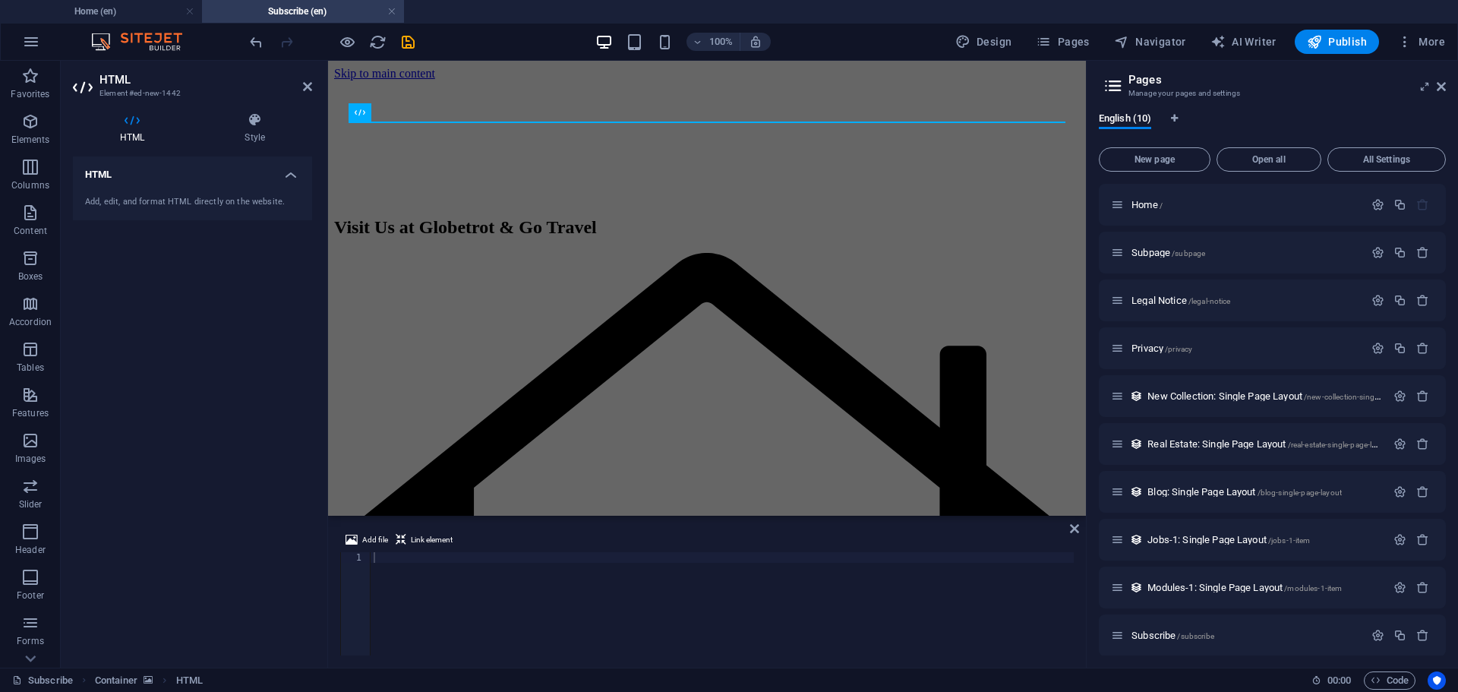
click at [179, 277] on div "HTML Add, edit, and format HTML directly on the website." at bounding box center [192, 405] width 239 height 499
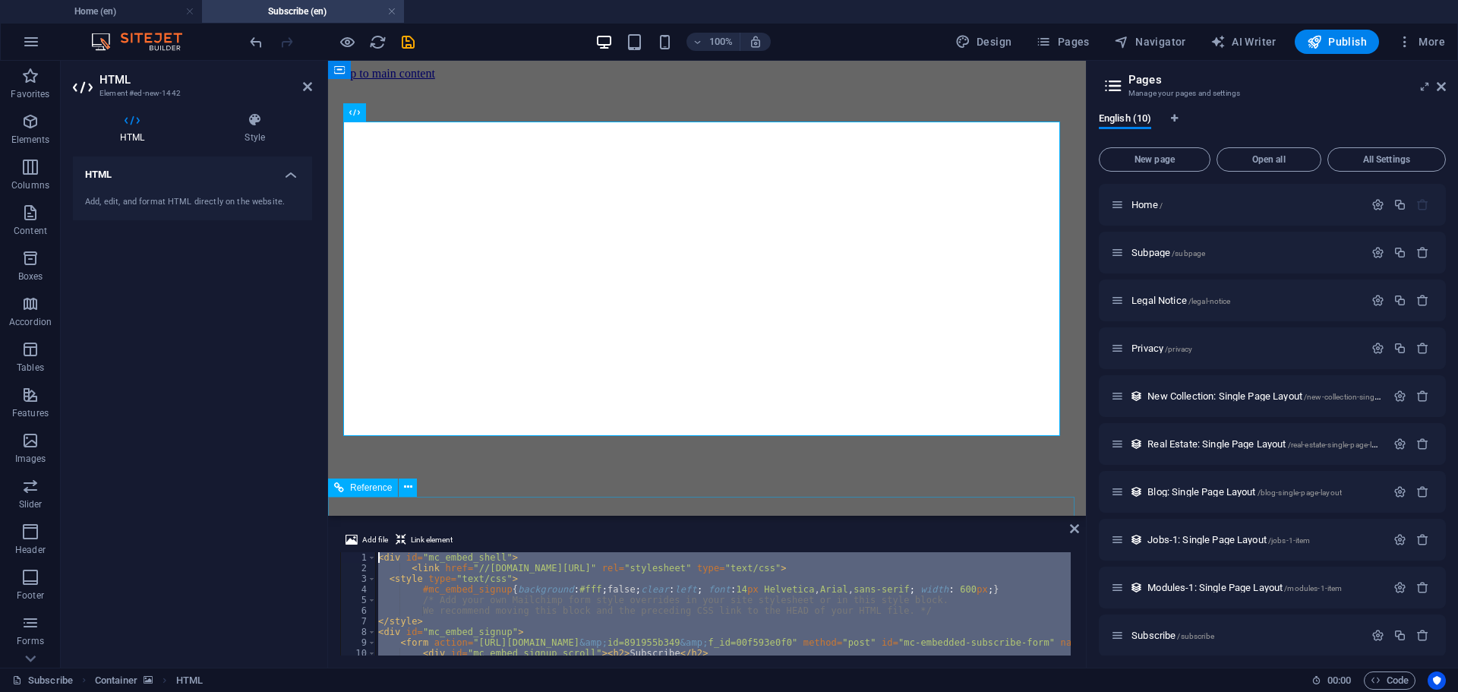
drag, startPoint x: 377, startPoint y: 645, endPoint x: 362, endPoint y: 491, distance: 154.1
click at [362, 491] on div "Drag here to replace the existing content. Press “Ctrl” if you want to create a…" at bounding box center [707, 364] width 758 height 607
type textarea "<div id="mc_embed_shell"> <link href="//[DOMAIN_NAME][URL]" rel="stylesheet" ty…"
paste textarea
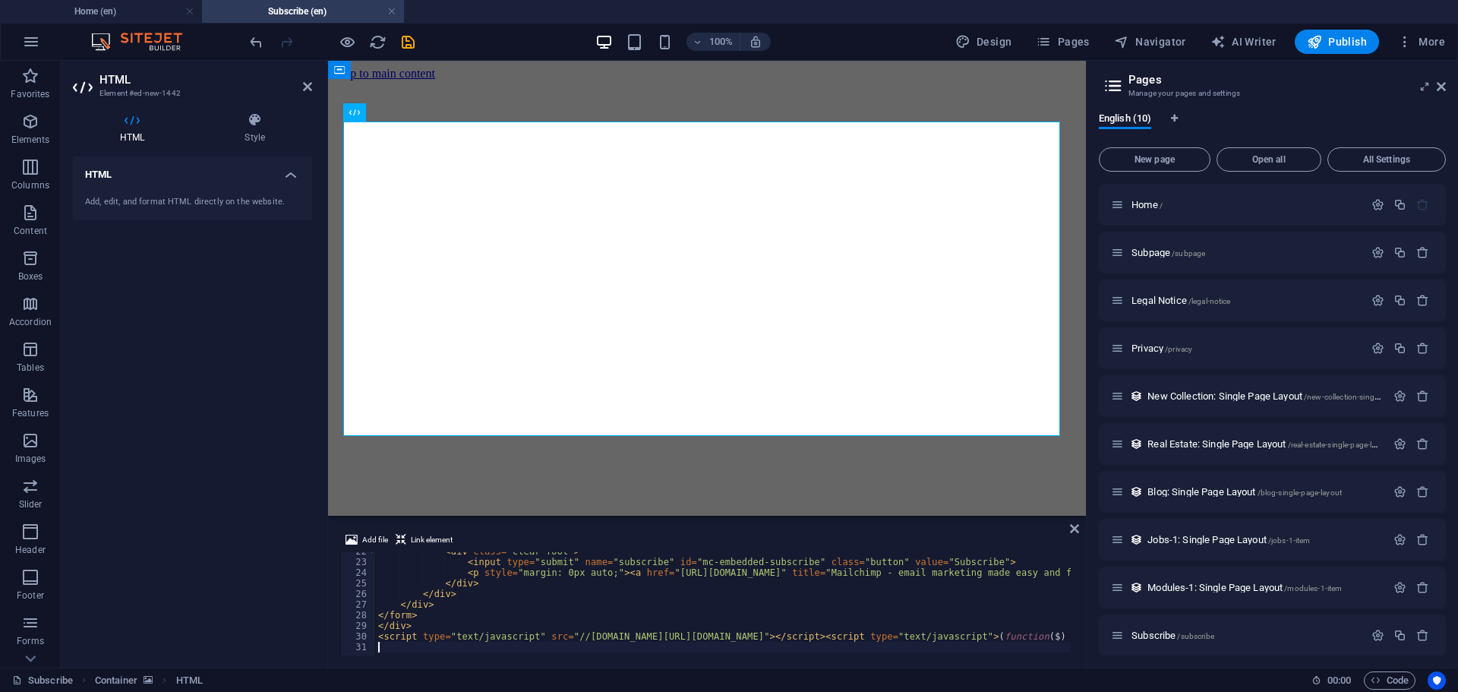
scroll to position [229, 0]
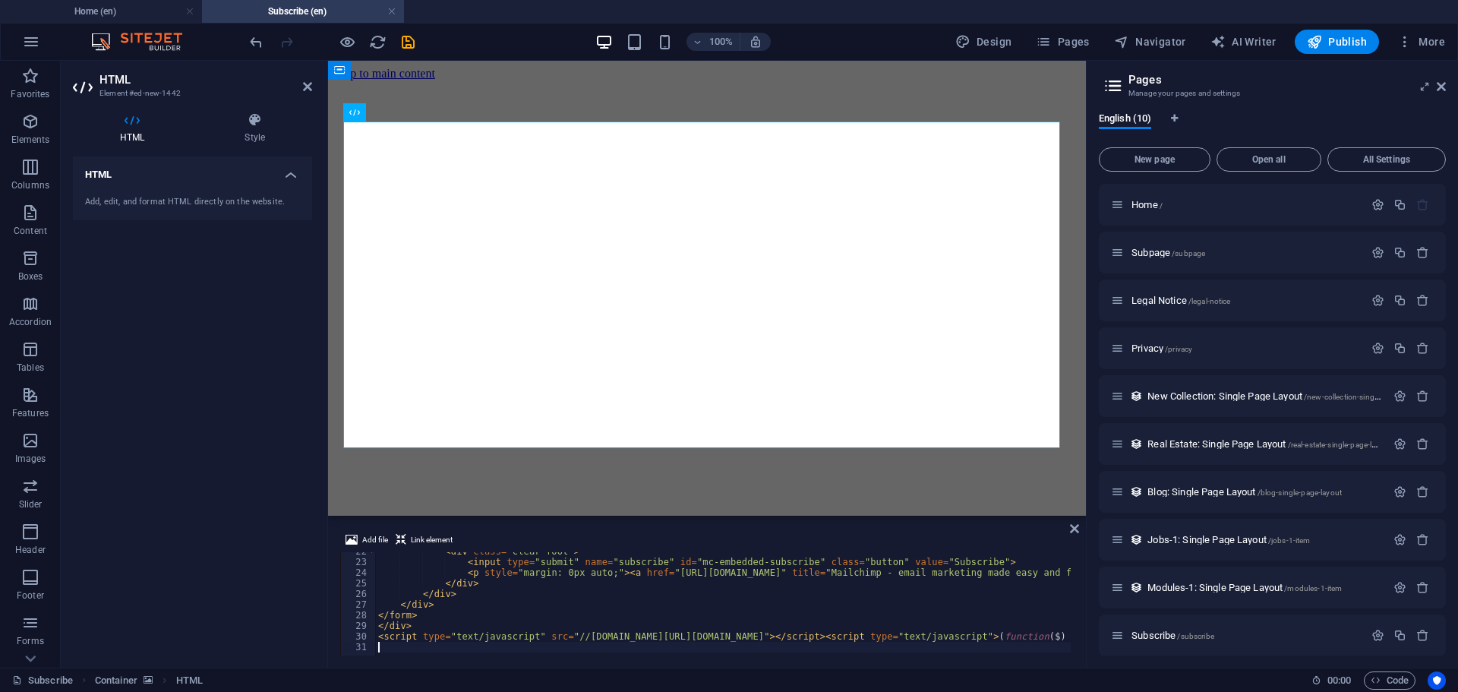
click at [234, 533] on div "HTML Add, edit, and format HTML directly on the website." at bounding box center [192, 405] width 239 height 499
